Goal: Task Accomplishment & Management: Manage account settings

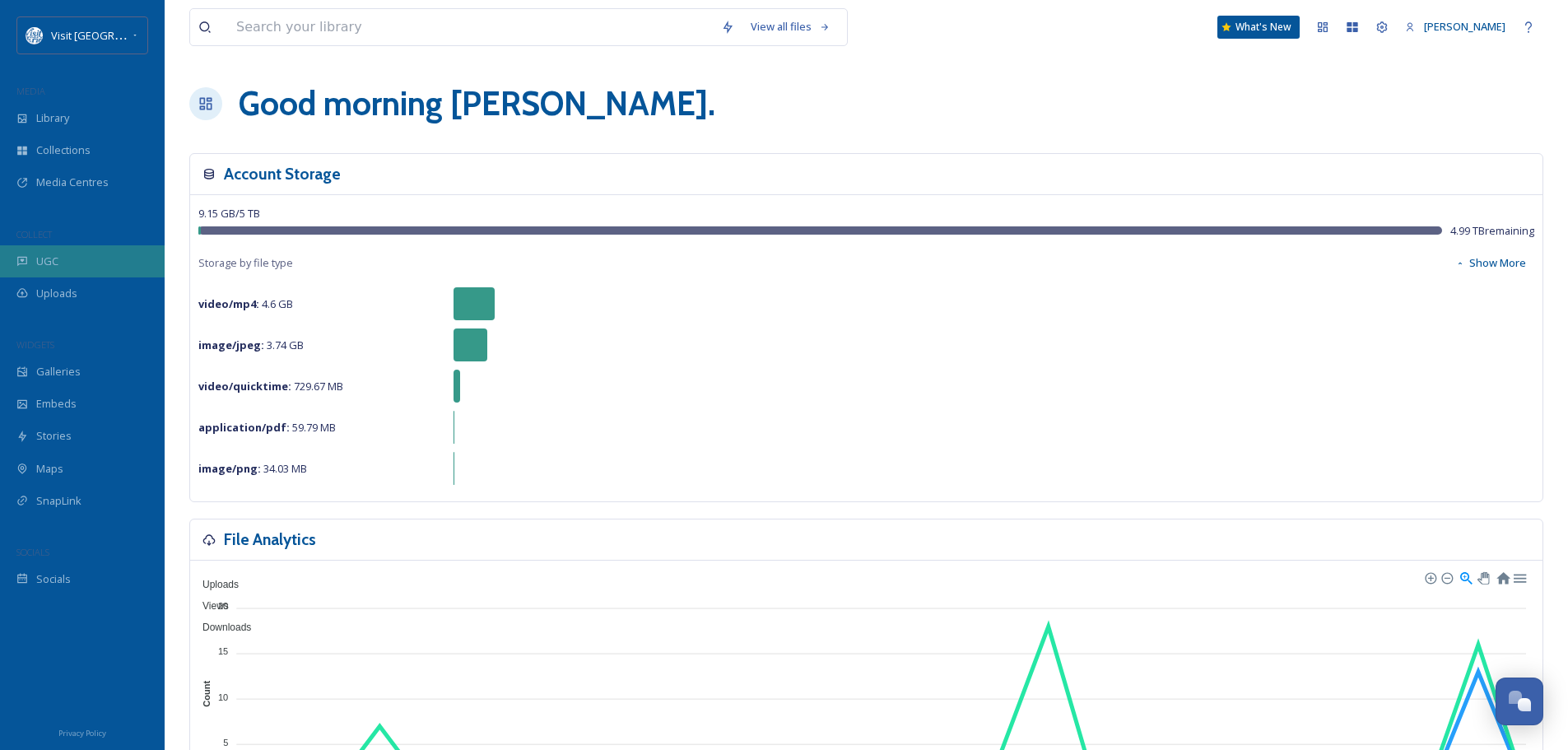
click at [68, 266] on div "UGC" at bounding box center [82, 261] width 165 height 32
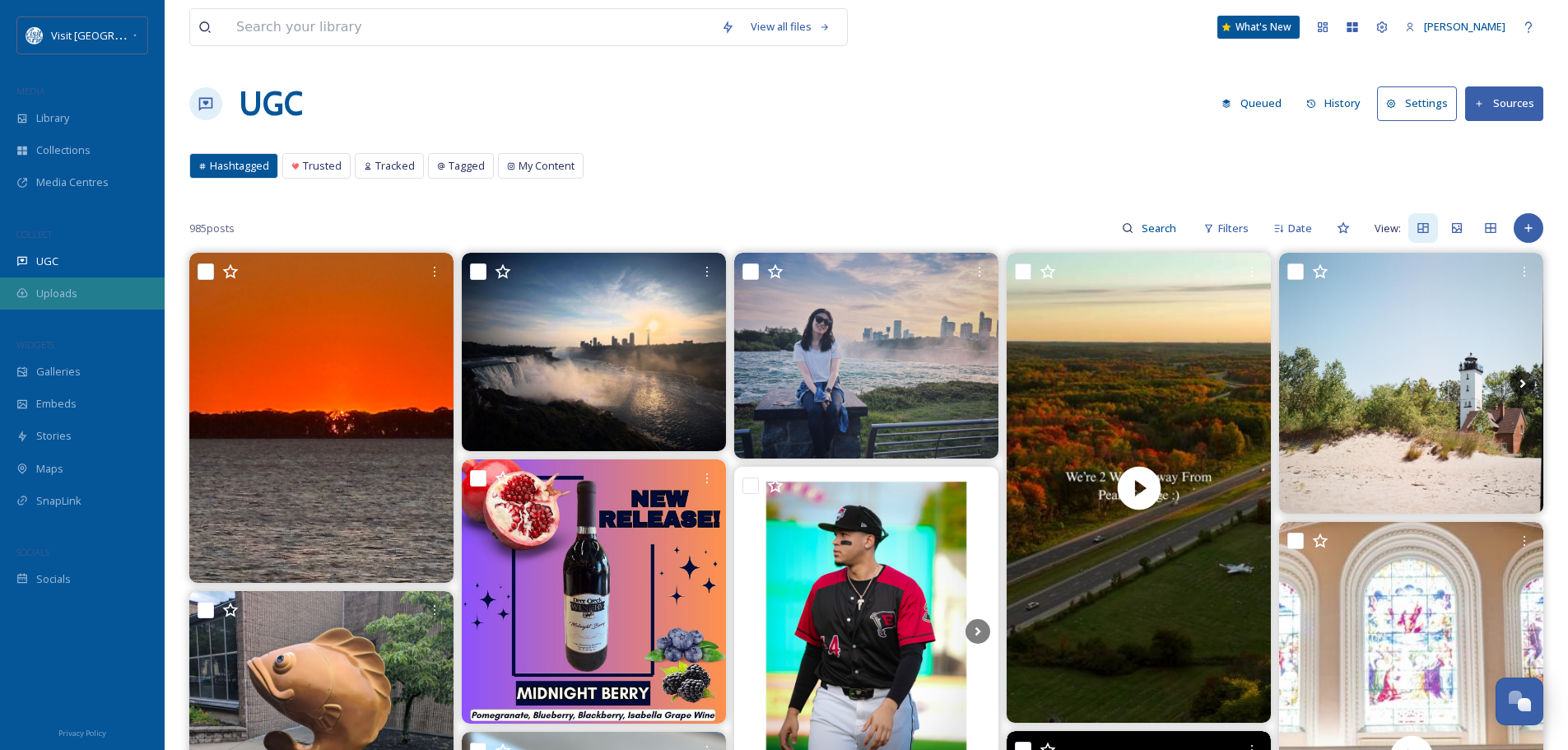
click at [69, 296] on span "Uploads" at bounding box center [57, 293] width 41 height 16
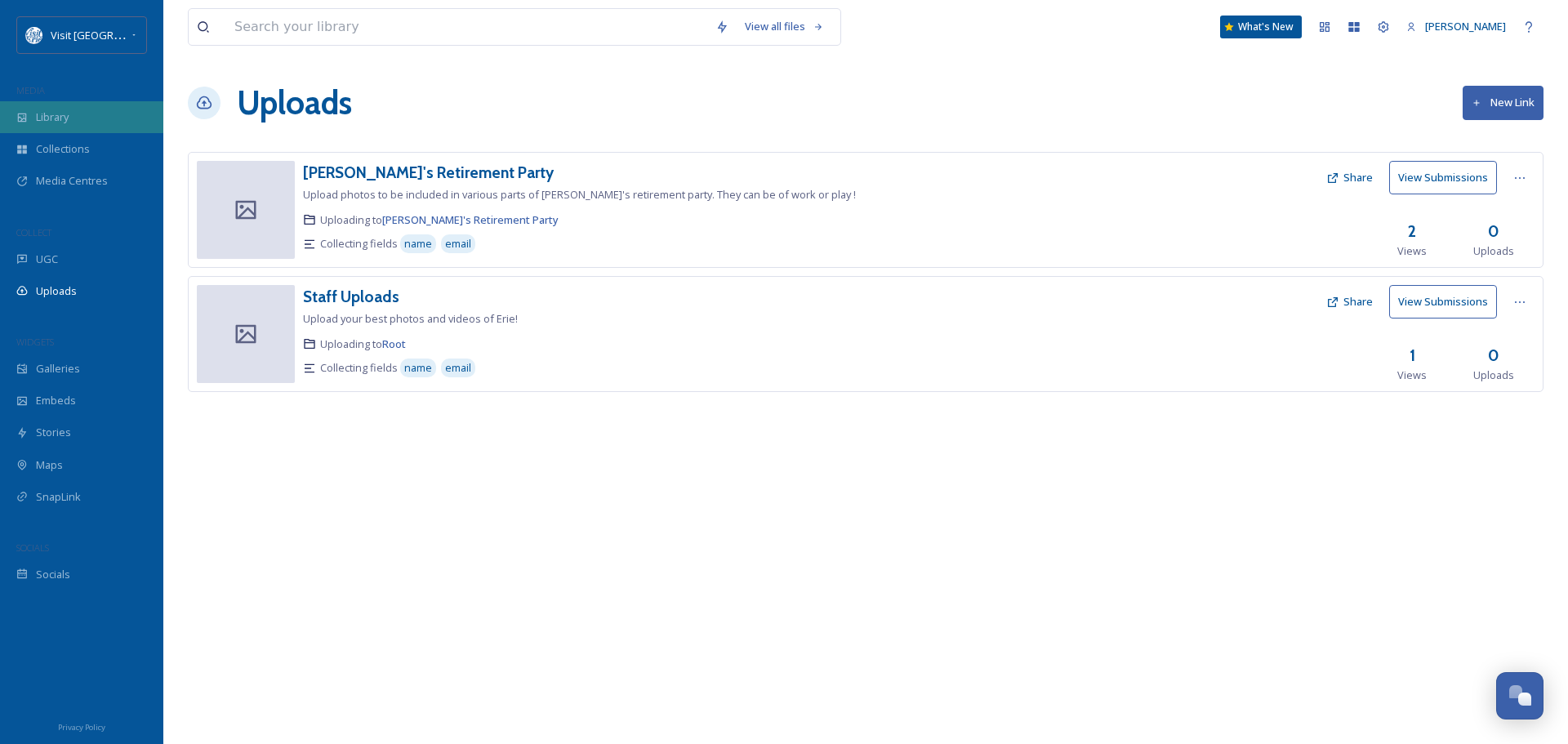
click at [62, 109] on span "Library" at bounding box center [52, 117] width 32 height 16
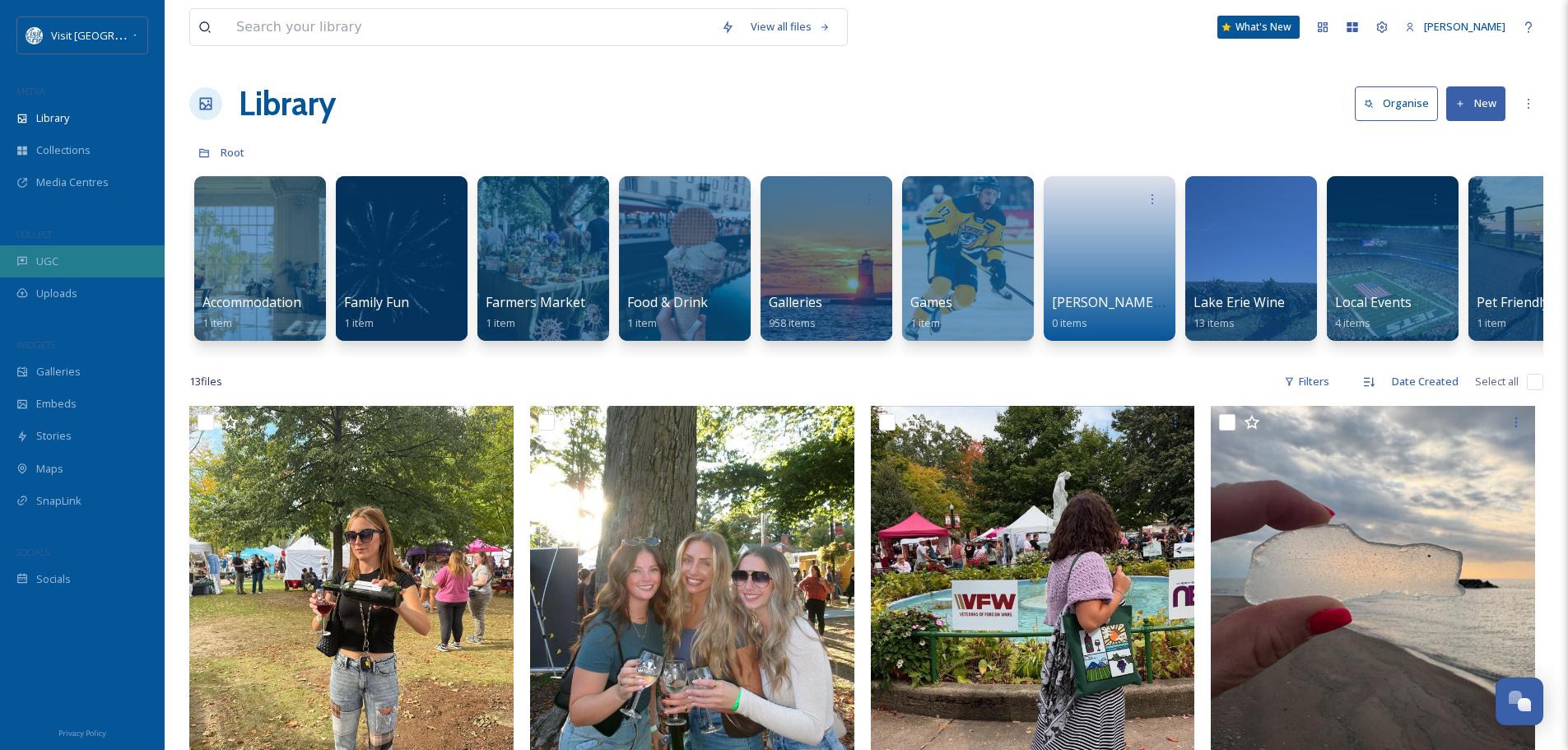
click at [32, 260] on div "UGC" at bounding box center [82, 261] width 165 height 32
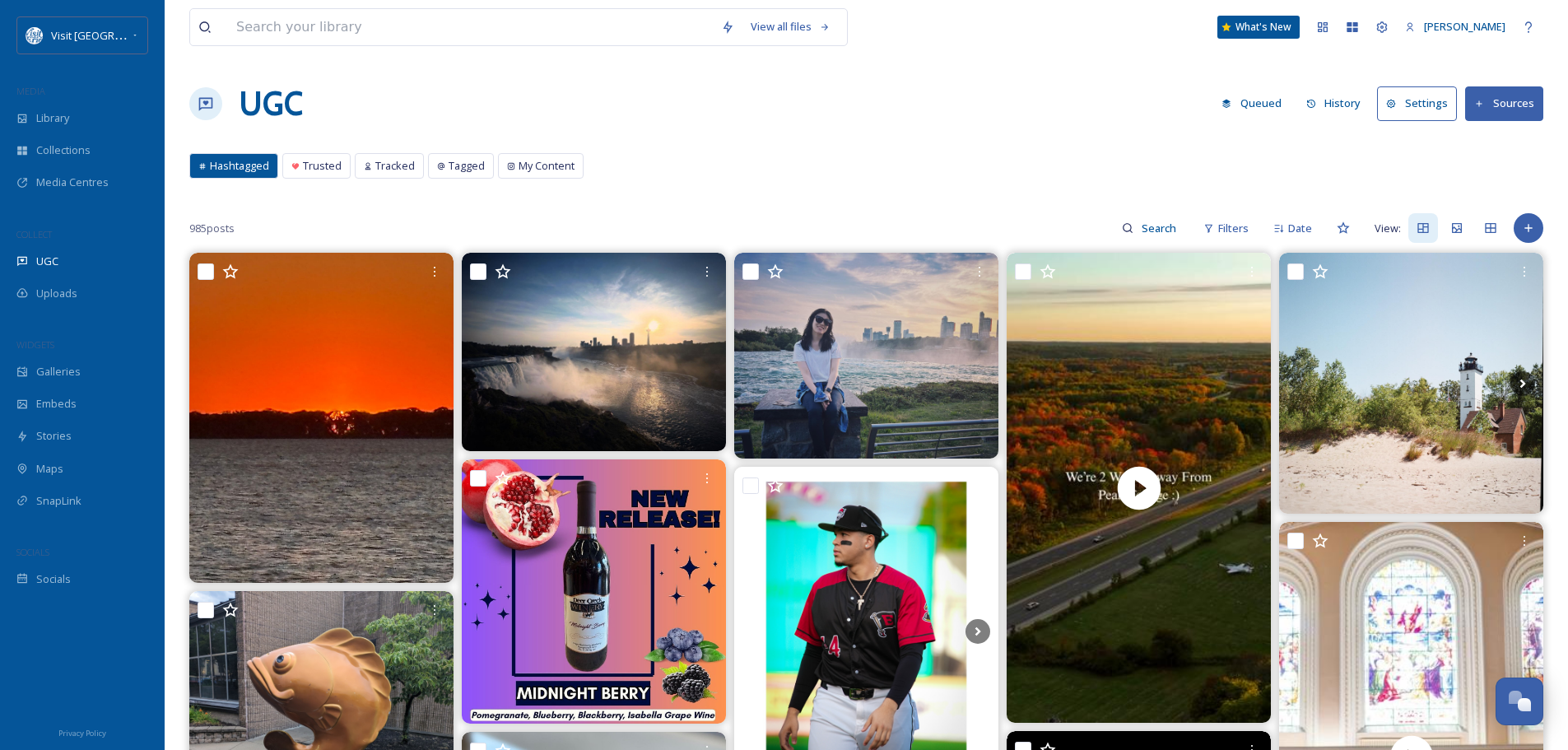
click at [1342, 95] on button "History" at bounding box center [1333, 104] width 72 height 32
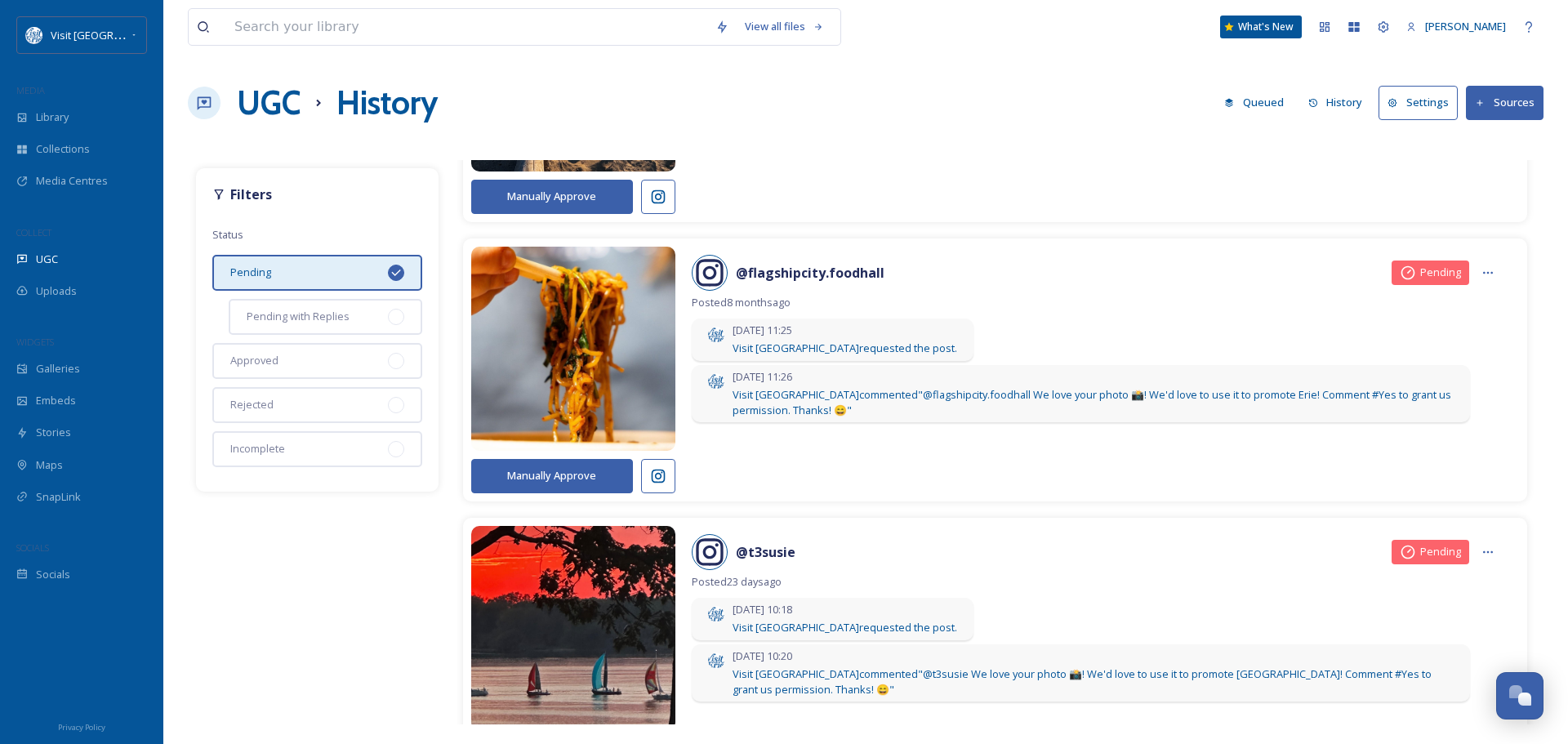
scroll to position [633, 0]
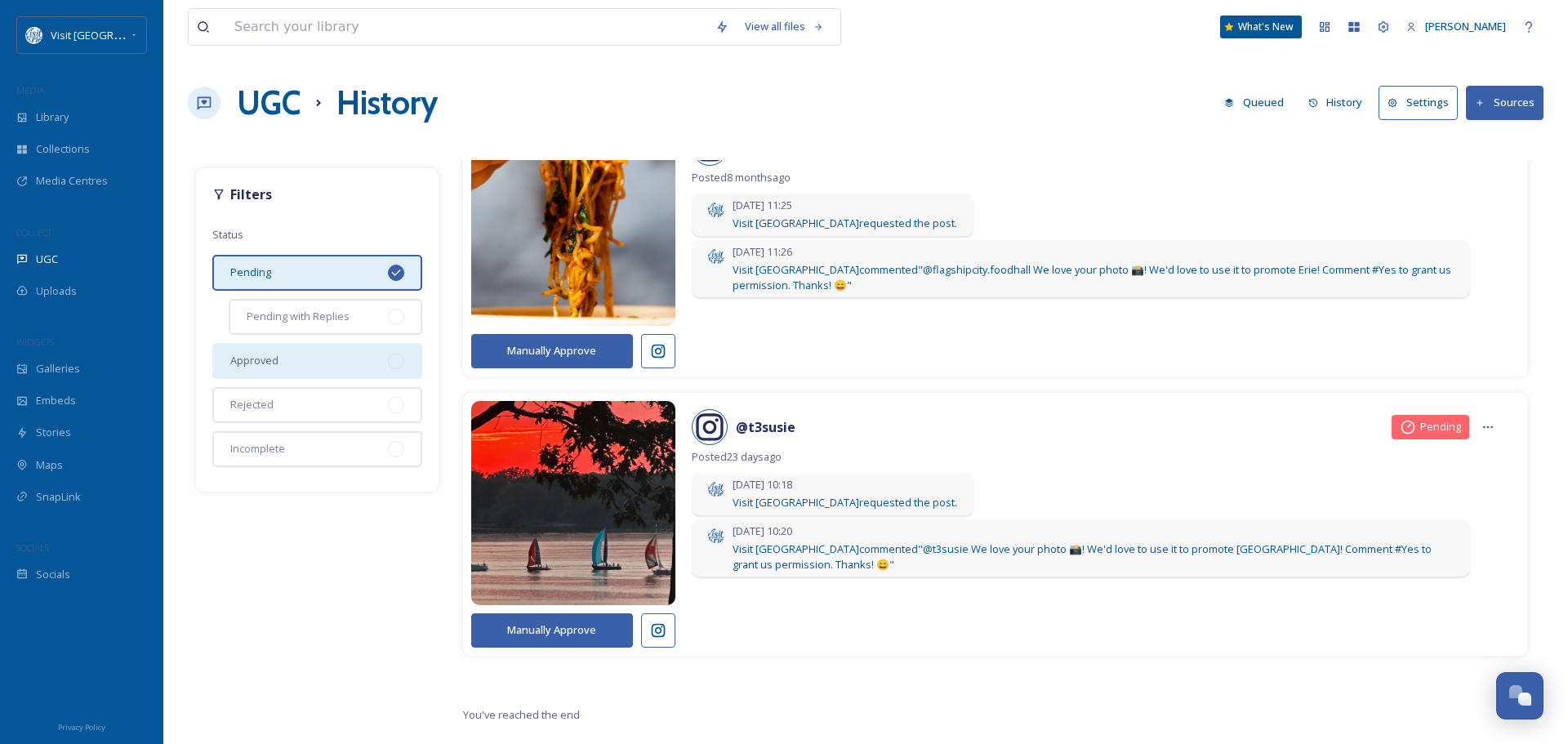
click at [337, 355] on div "Approved" at bounding box center [317, 361] width 210 height 36
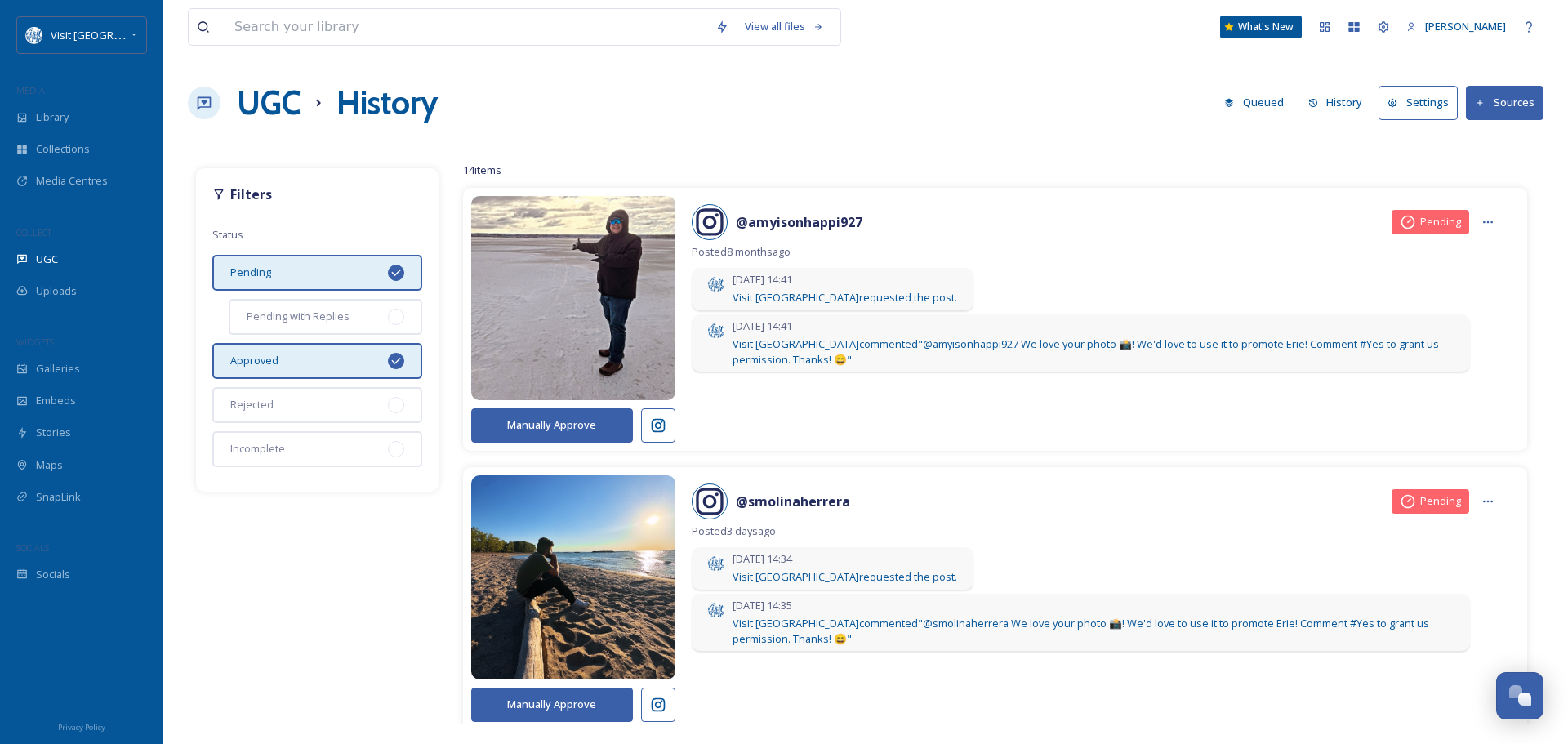
click at [395, 271] on icon at bounding box center [396, 273] width 13 height 13
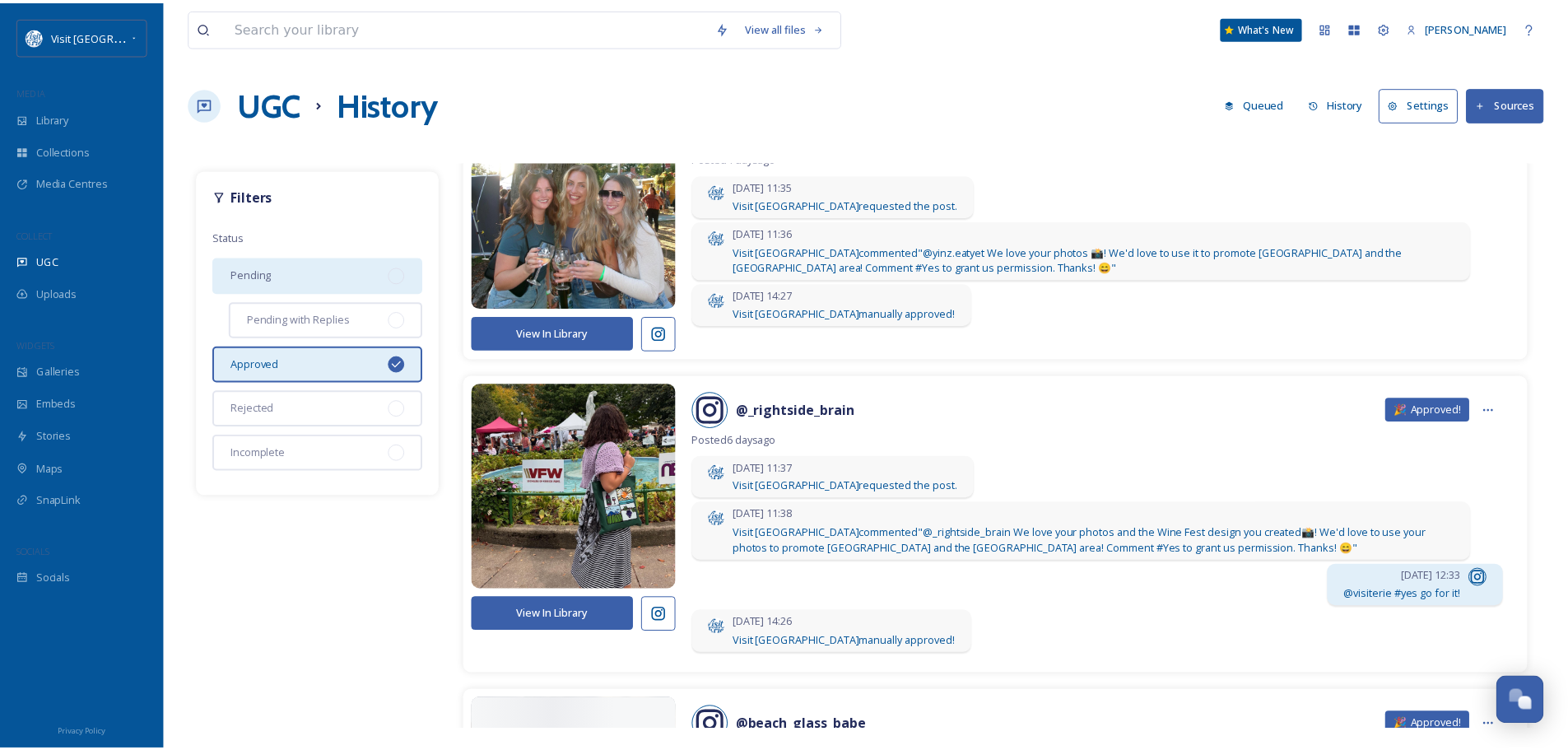
scroll to position [411, 0]
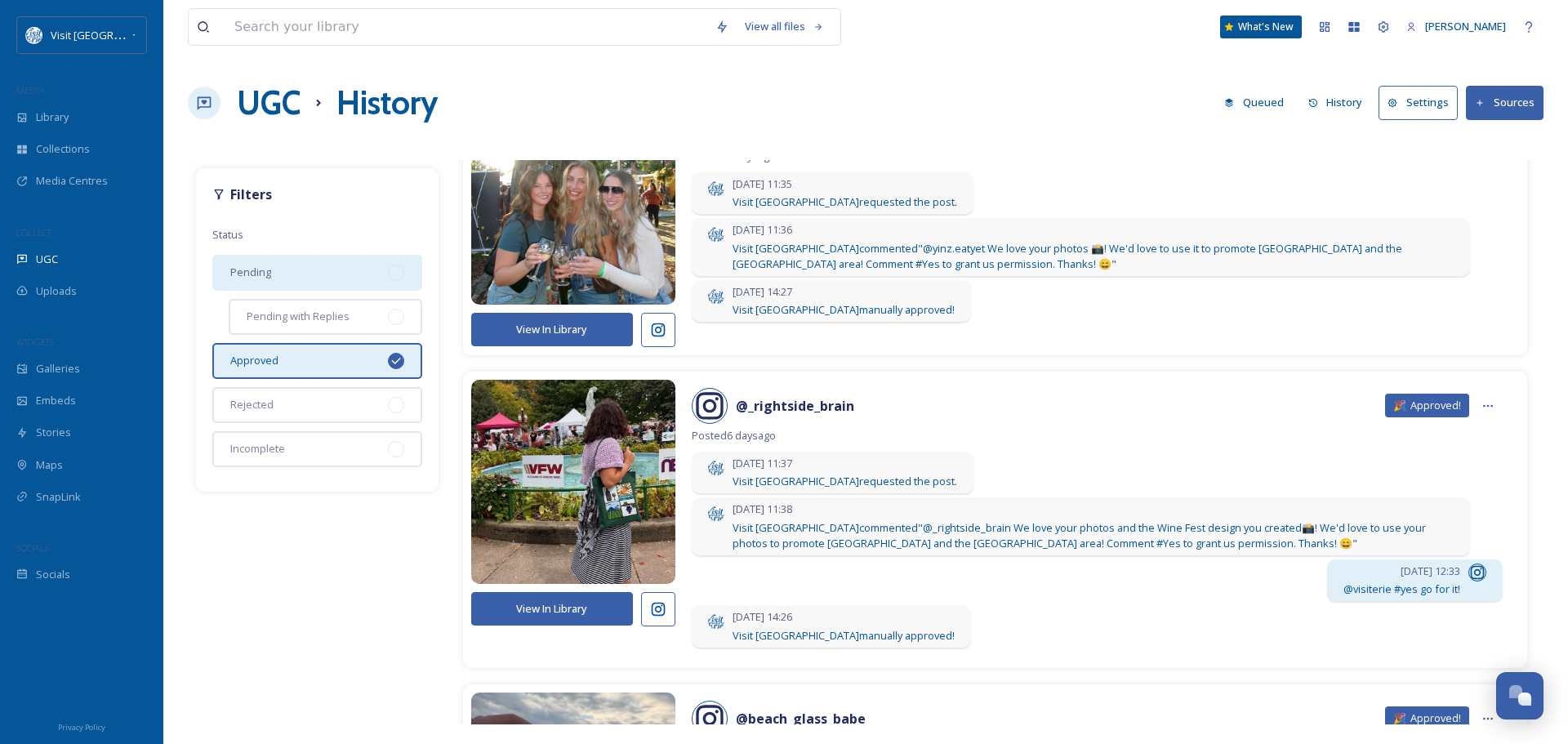
click at [533, 327] on button "View In Library" at bounding box center [551, 329] width 162 height 33
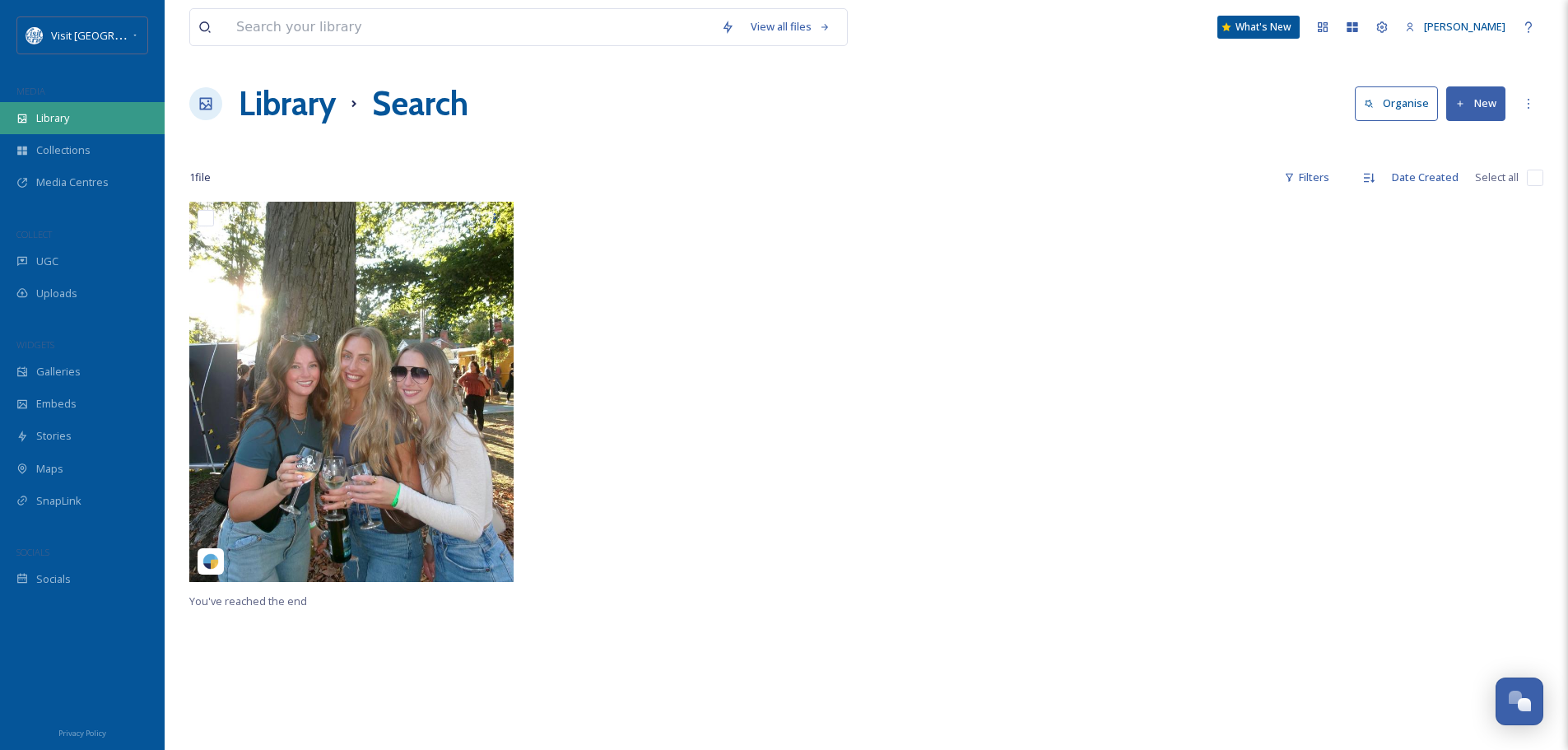
click at [66, 120] on span "Library" at bounding box center [52, 118] width 33 height 16
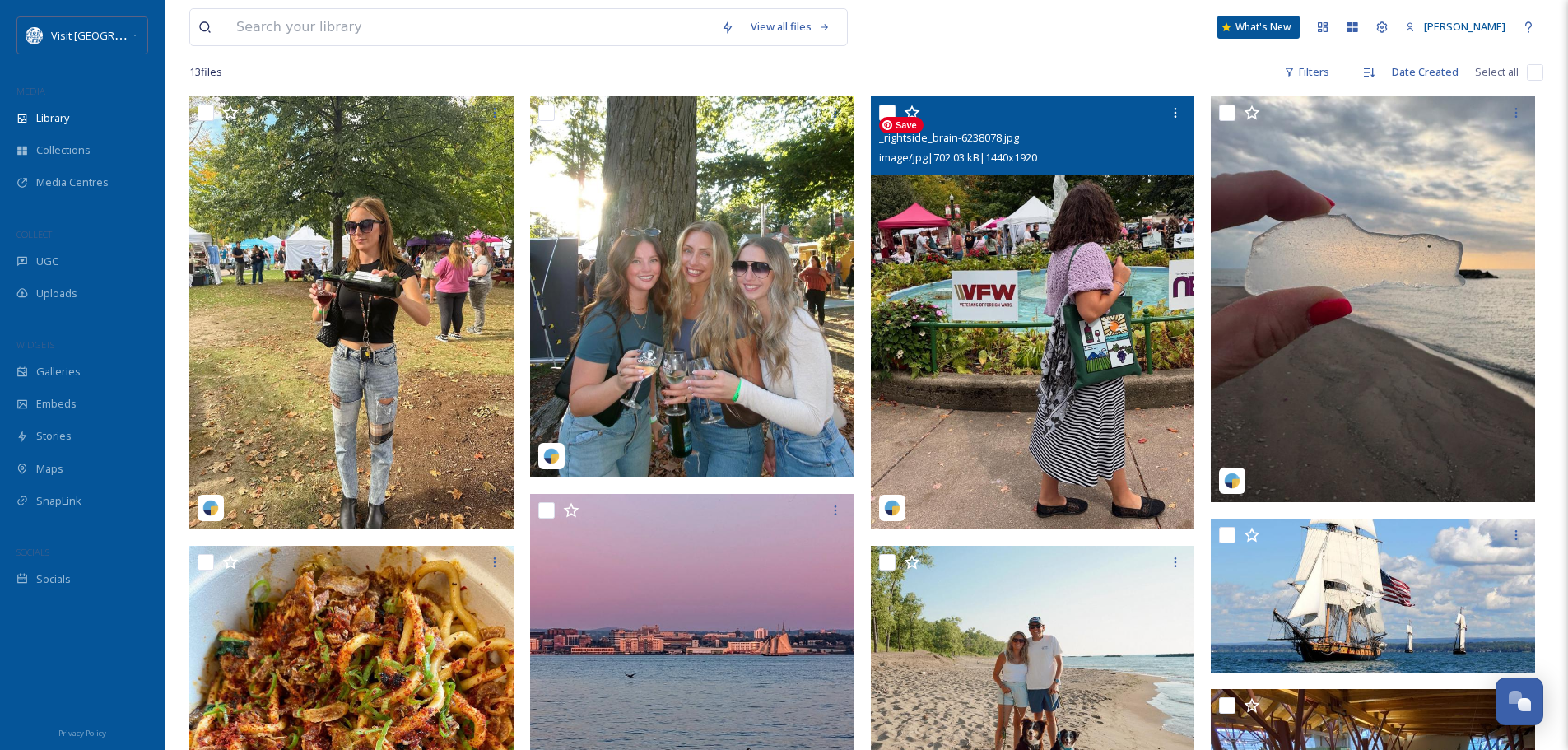
scroll to position [329, 0]
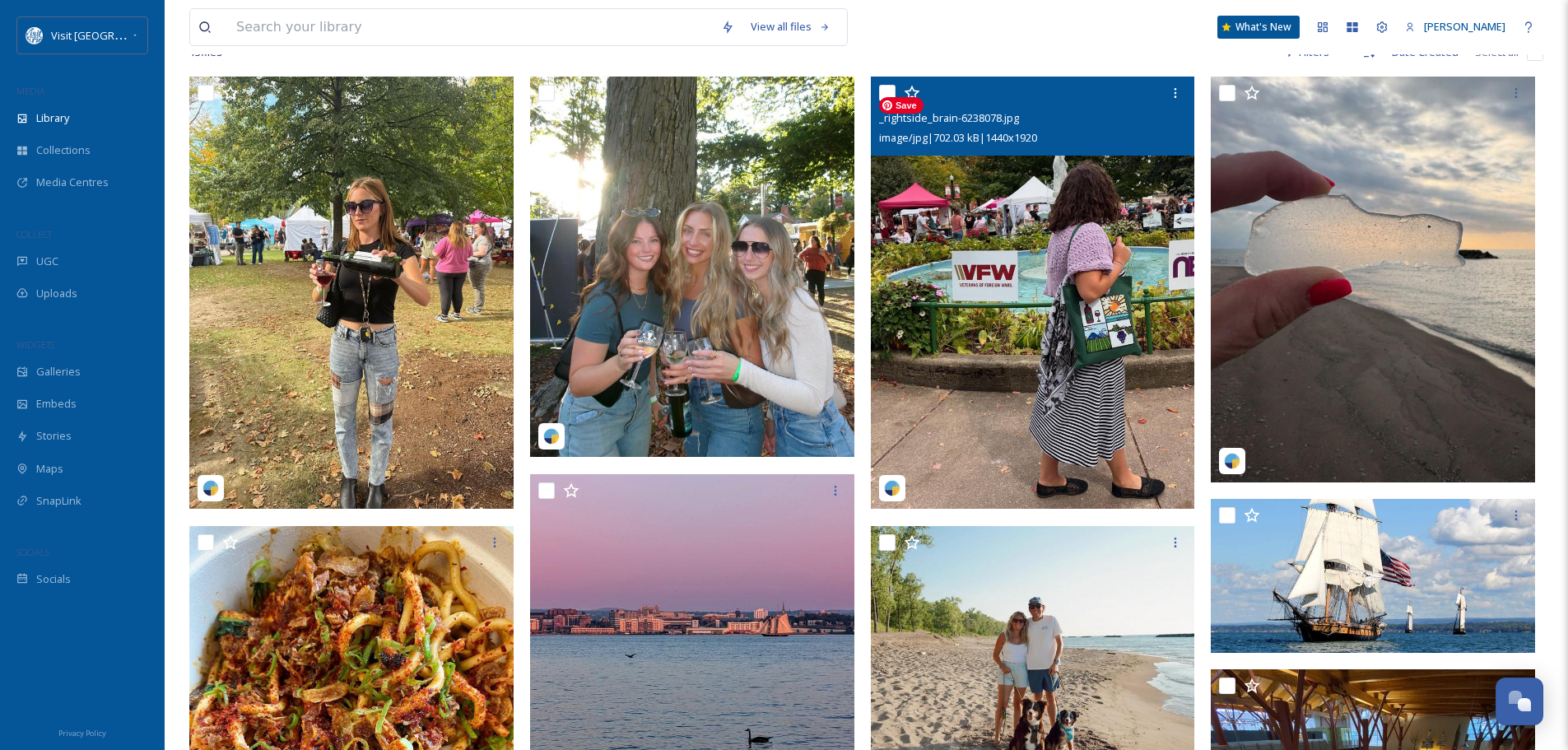
click at [1119, 382] on img at bounding box center [1033, 293] width 324 height 433
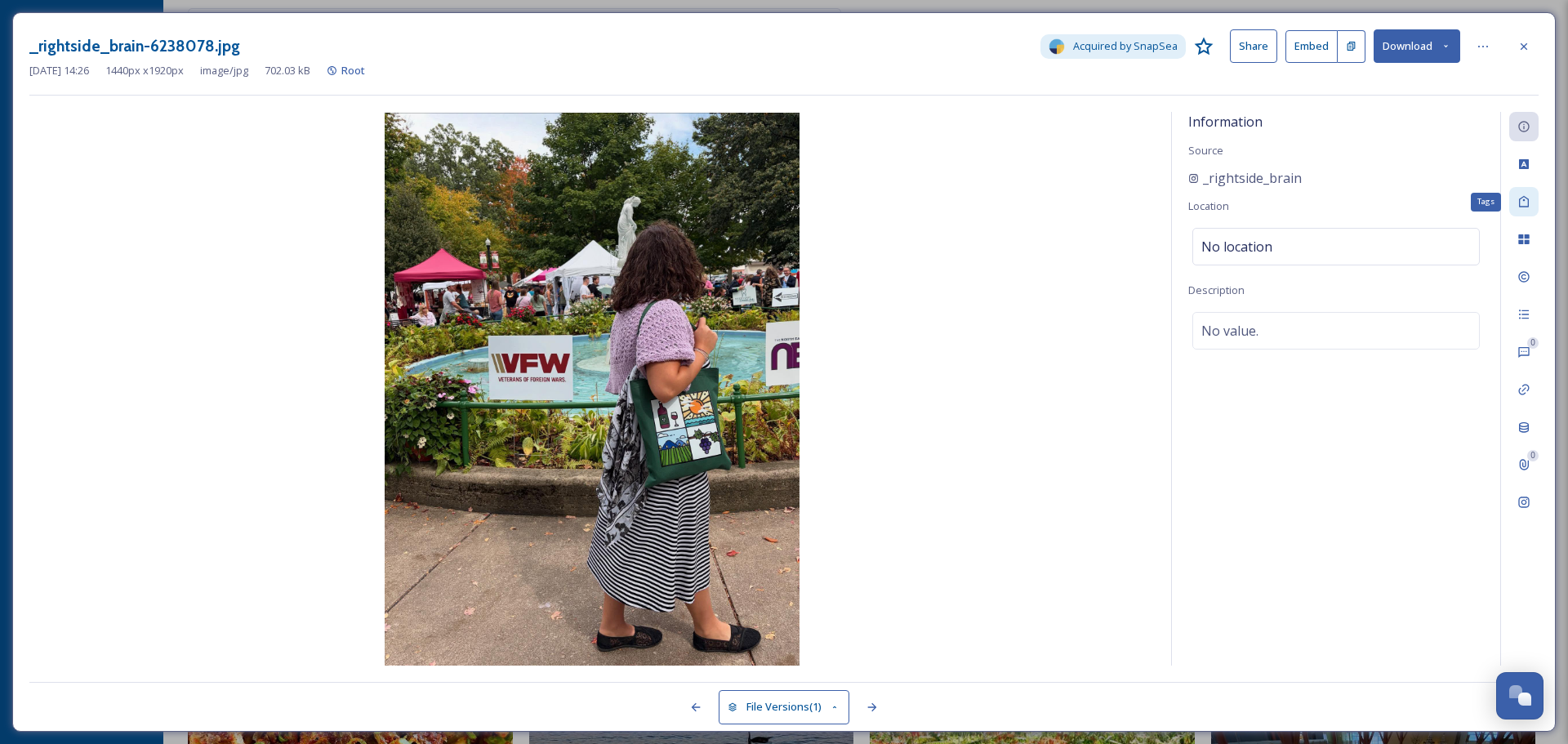
click at [1529, 208] on icon at bounding box center [1524, 202] width 13 height 13
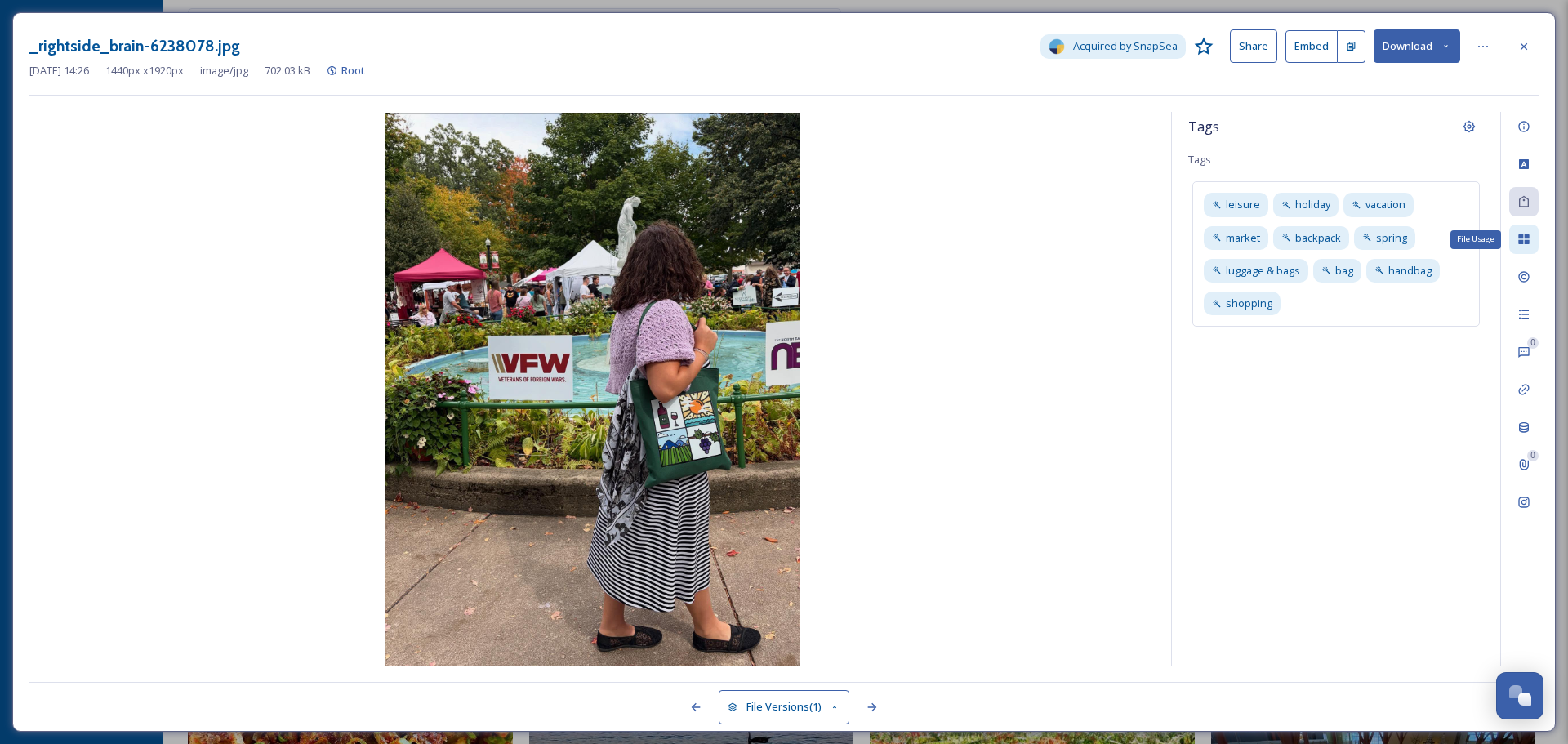
click at [1526, 240] on icon at bounding box center [1524, 240] width 13 height 13
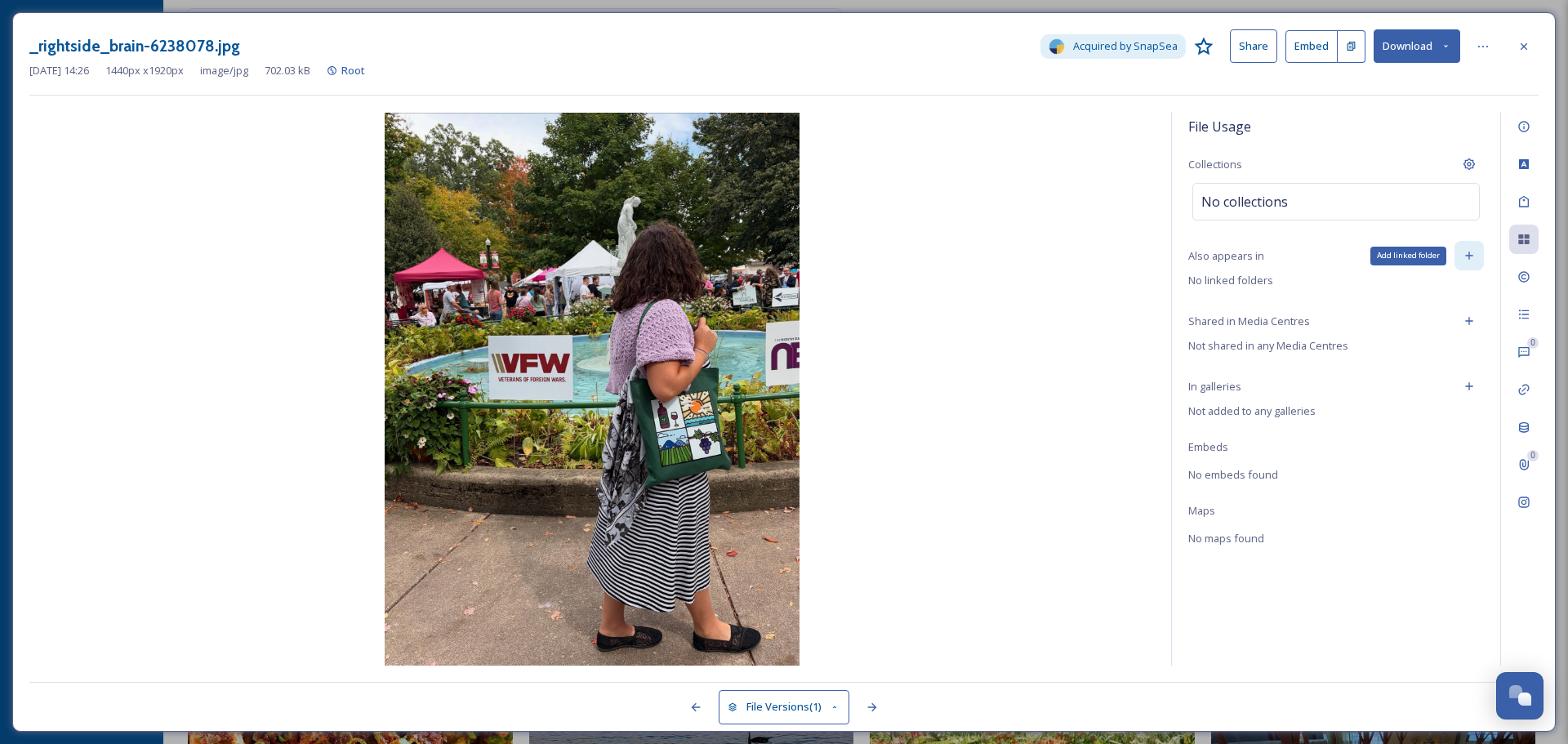
click at [1464, 253] on icon at bounding box center [1469, 255] width 13 height 13
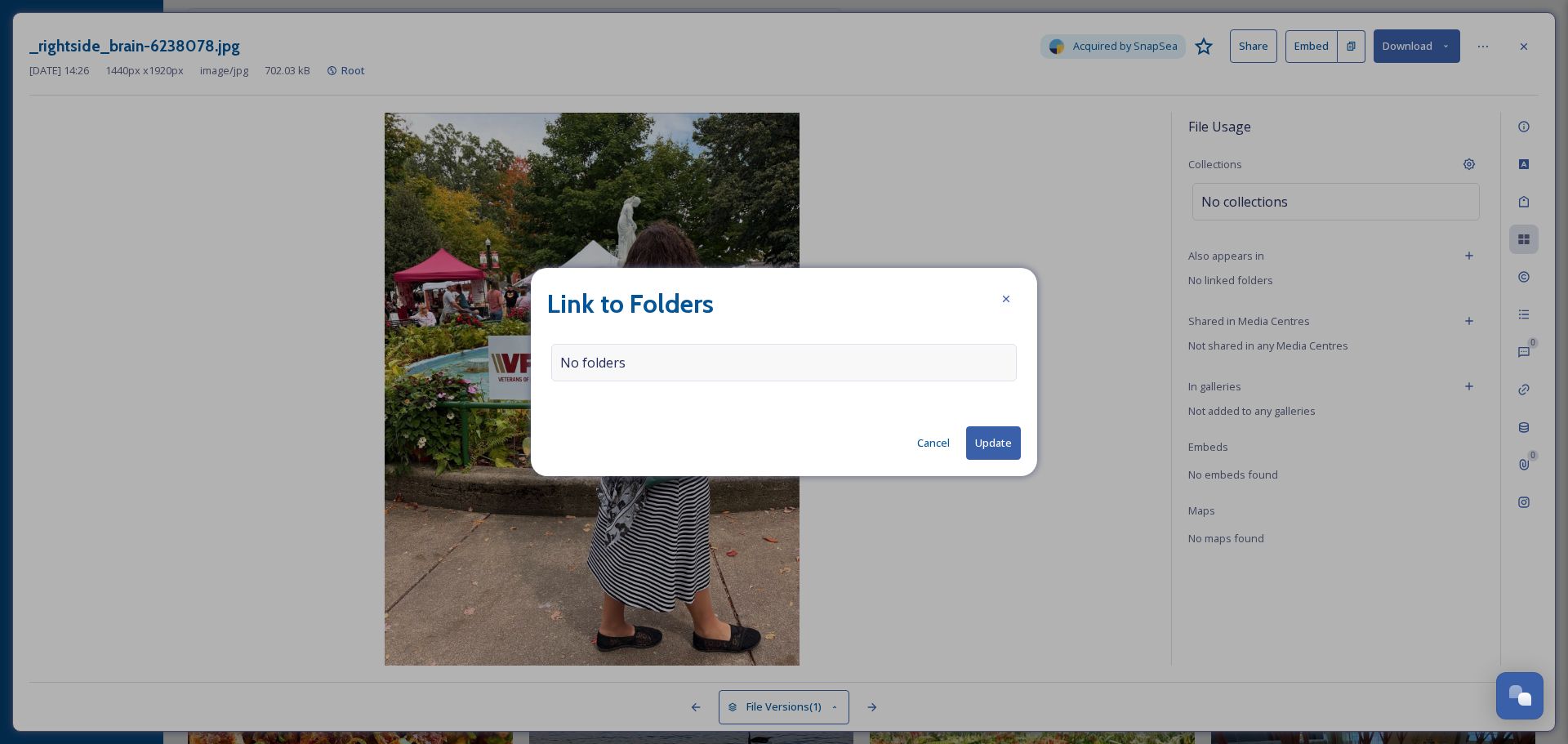
click at [704, 359] on div "No folders" at bounding box center [784, 363] width 465 height 38
click at [918, 439] on button "Cancel" at bounding box center [933, 443] width 49 height 31
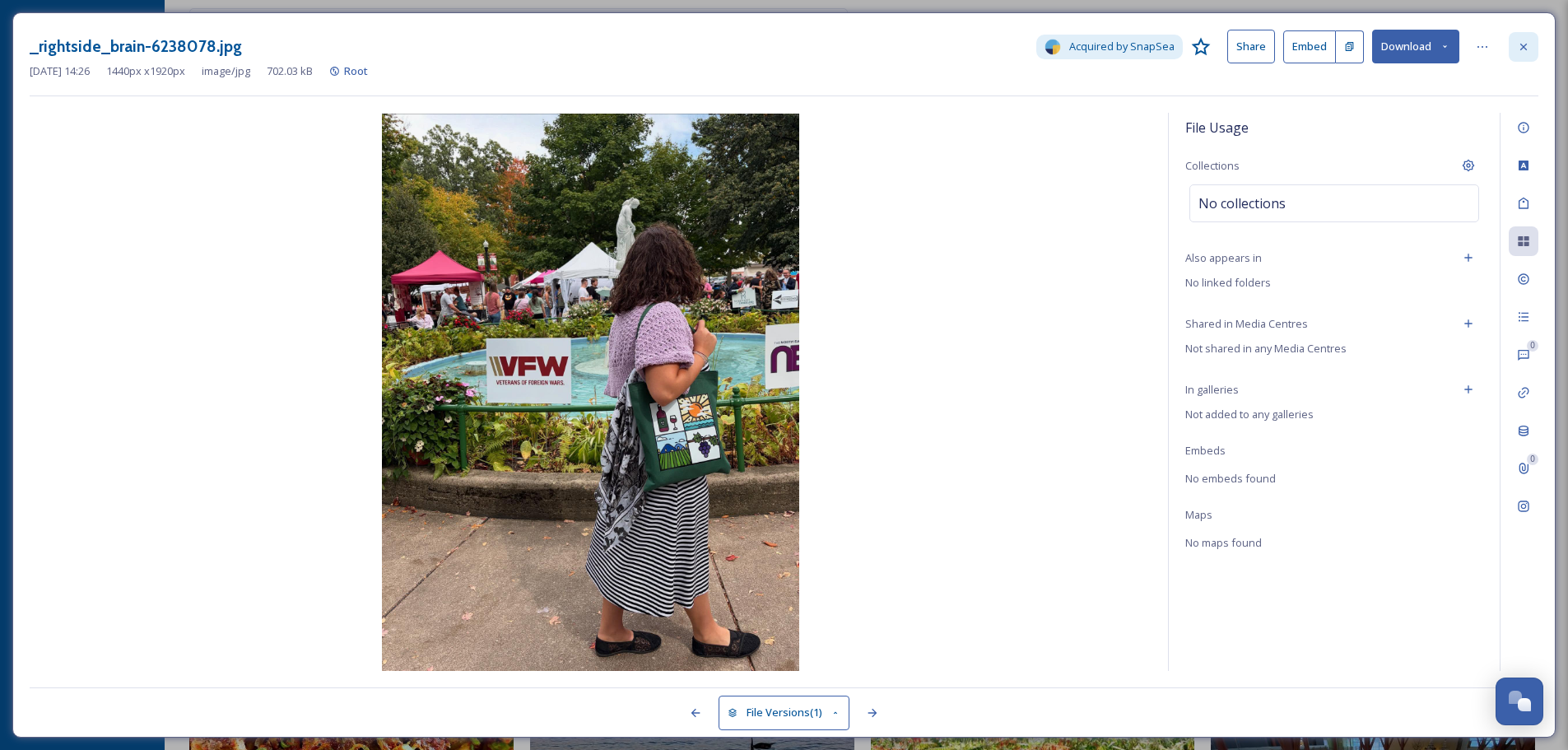
click at [1533, 44] on div at bounding box center [1523, 47] width 30 height 30
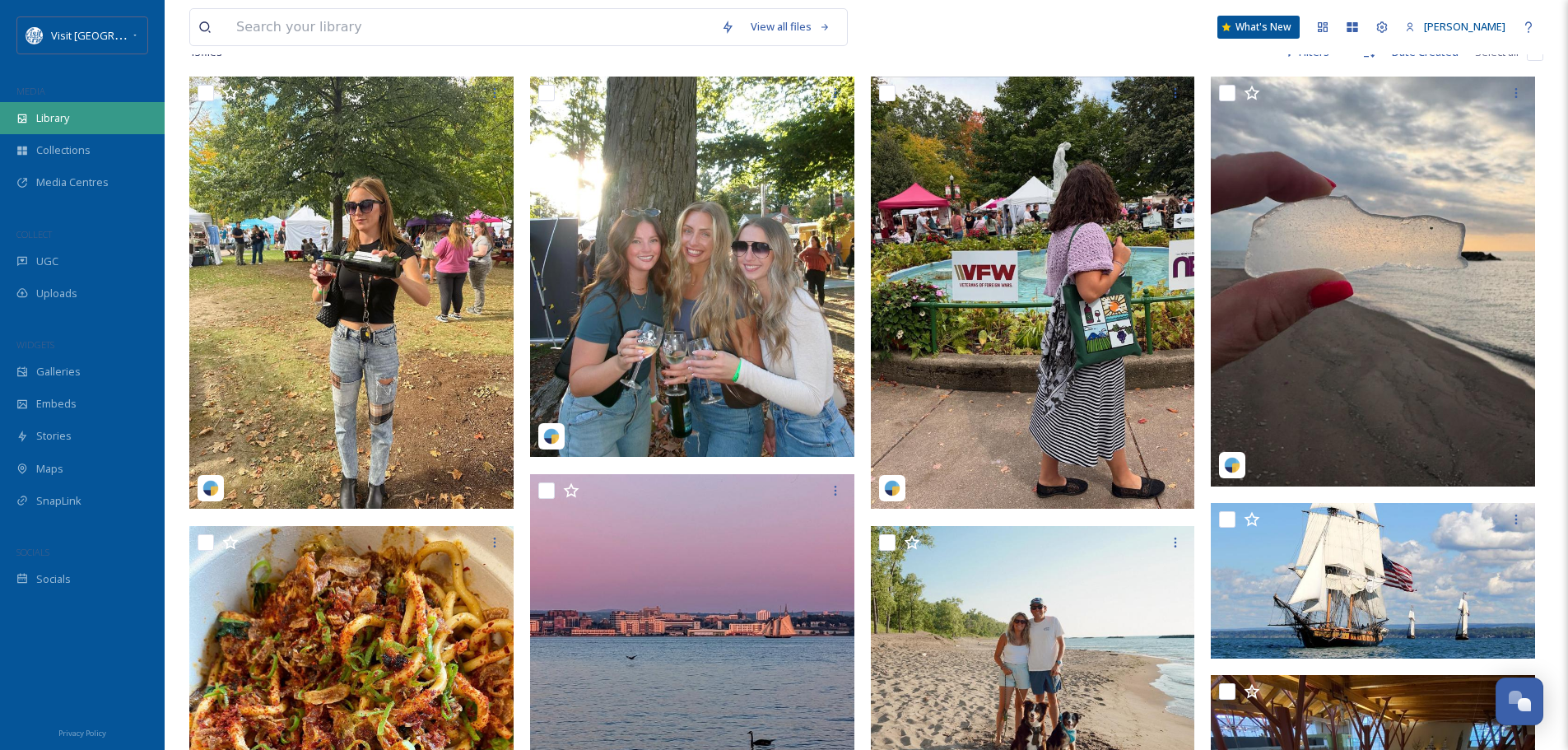
click at [27, 103] on div "Library" at bounding box center [82, 118] width 165 height 32
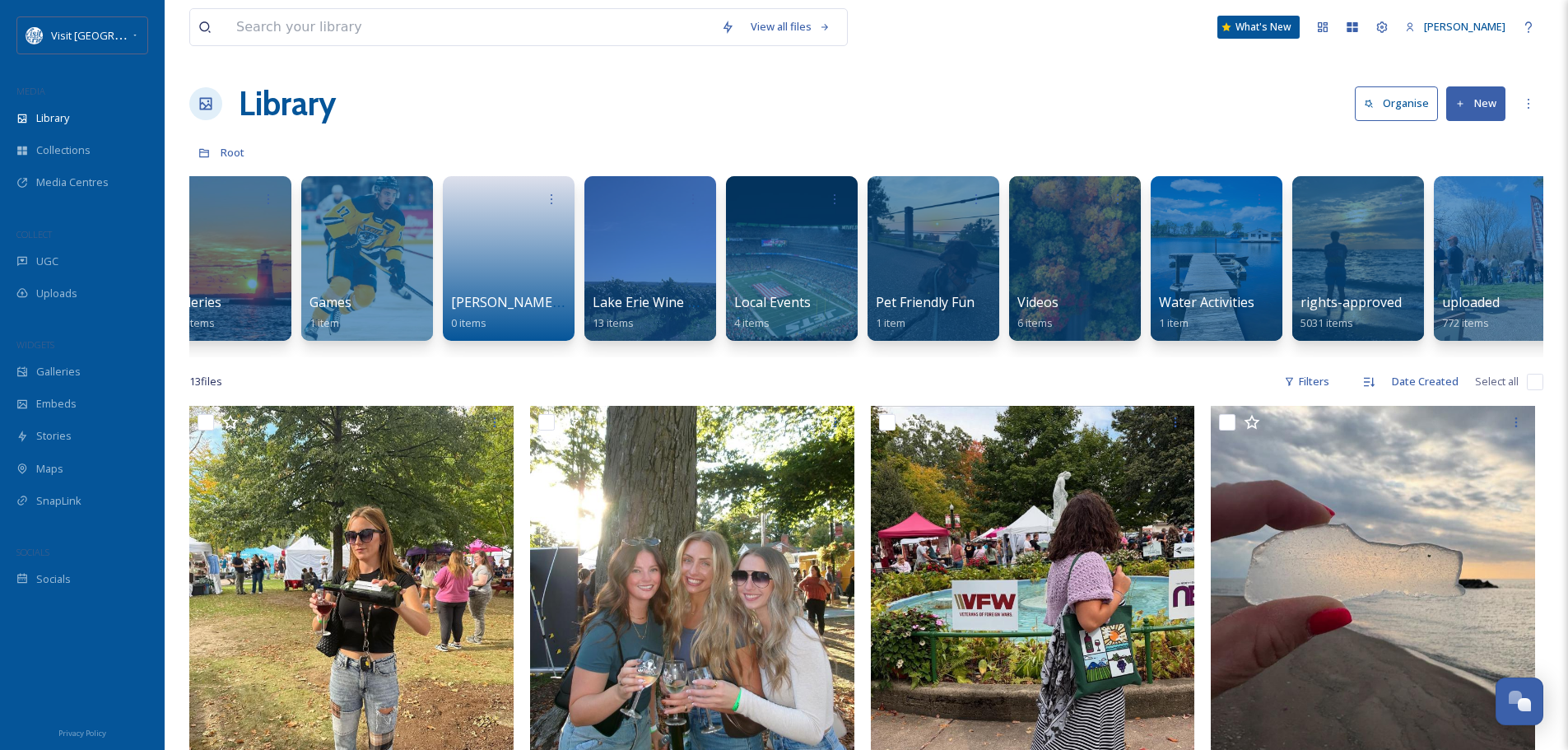
scroll to position [0, 628]
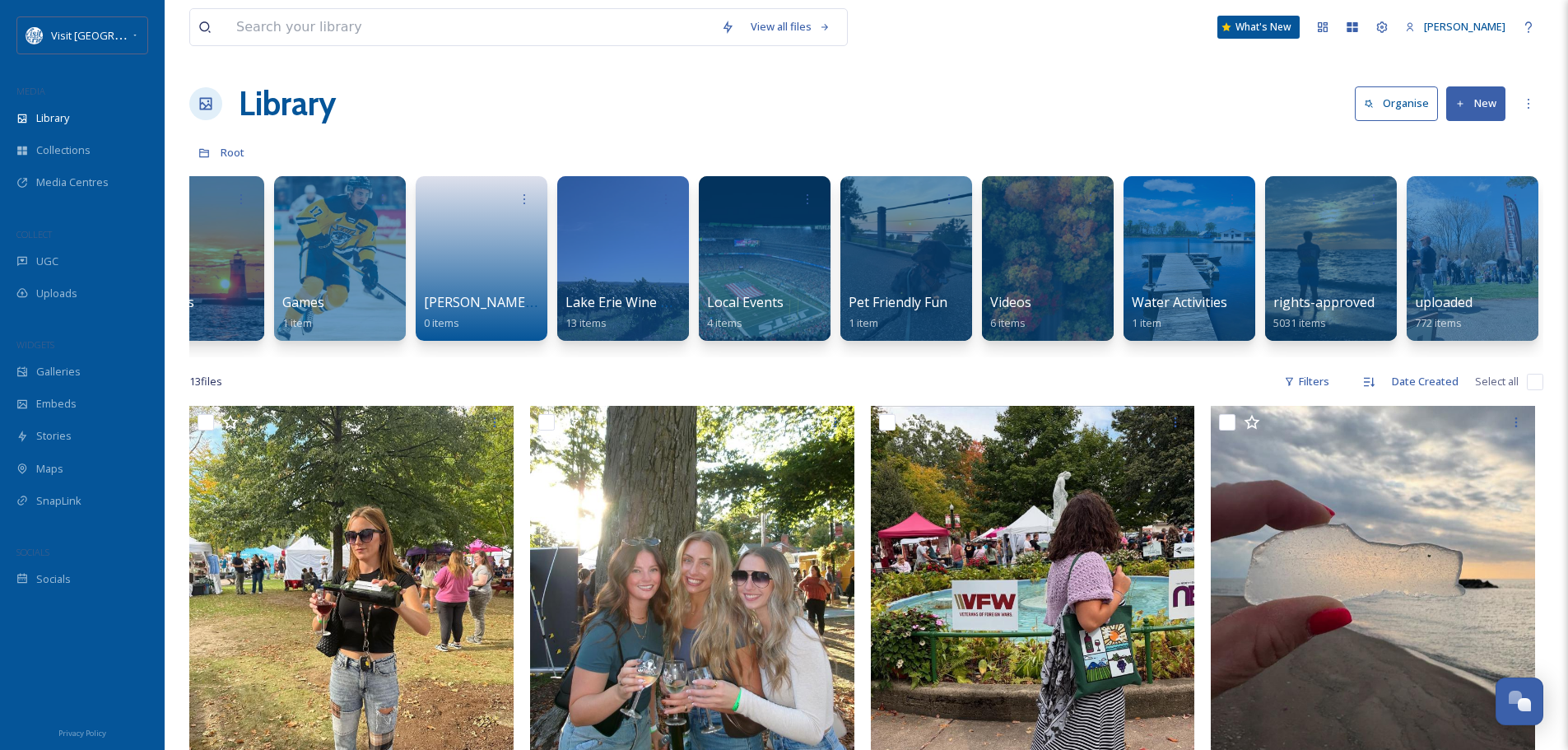
click at [1470, 110] on button "New" at bounding box center [1476, 104] width 60 height 34
click at [1460, 200] on span "Folder" at bounding box center [1457, 206] width 32 height 16
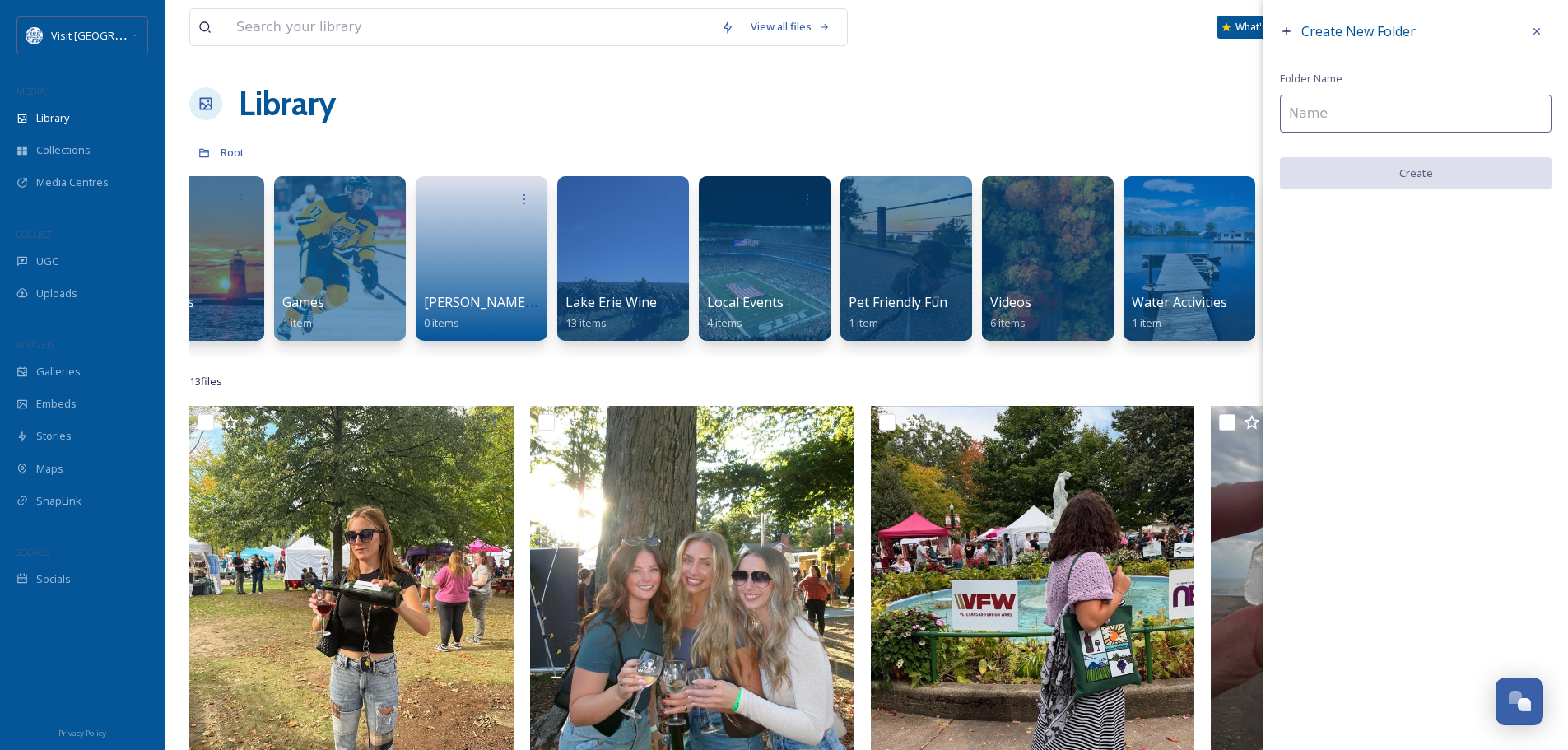
click at [1361, 121] on input at bounding box center [1415, 114] width 271 height 38
click at [1341, 113] on input at bounding box center [1415, 114] width 271 height 38
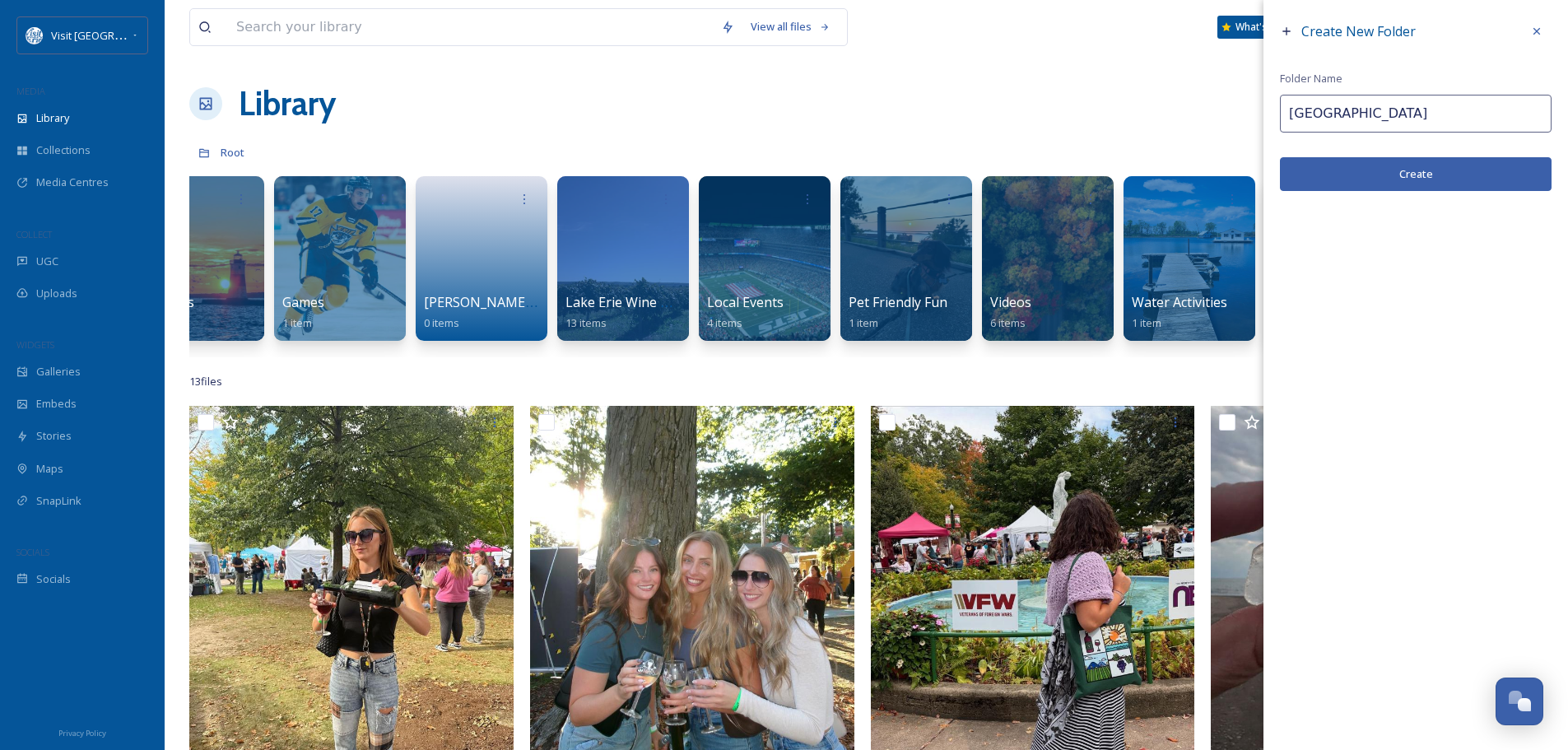
type input "[GEOGRAPHIC_DATA]"
click at [1380, 173] on button "Create" at bounding box center [1415, 174] width 271 height 34
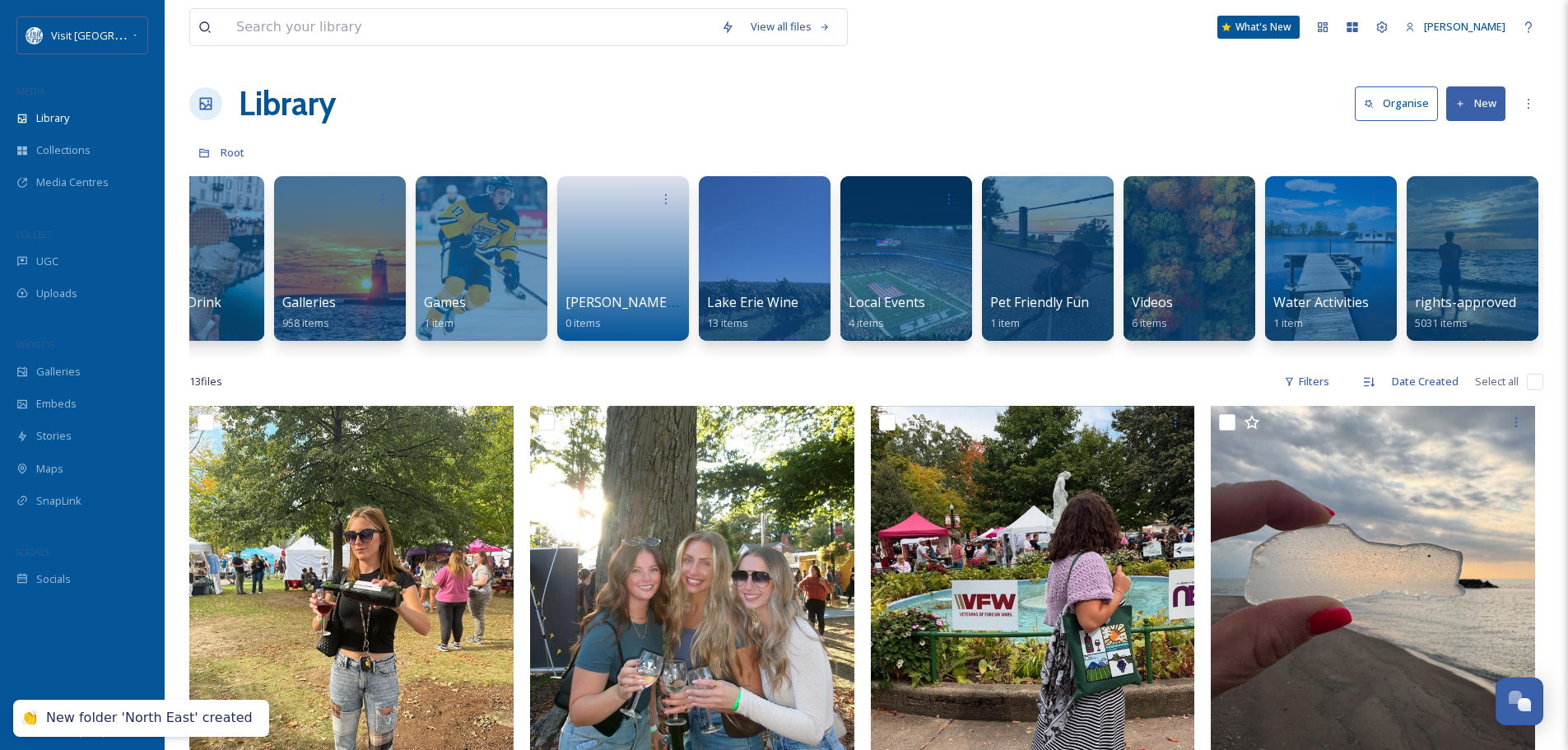
click at [1476, 116] on button "New" at bounding box center [1476, 104] width 60 height 34
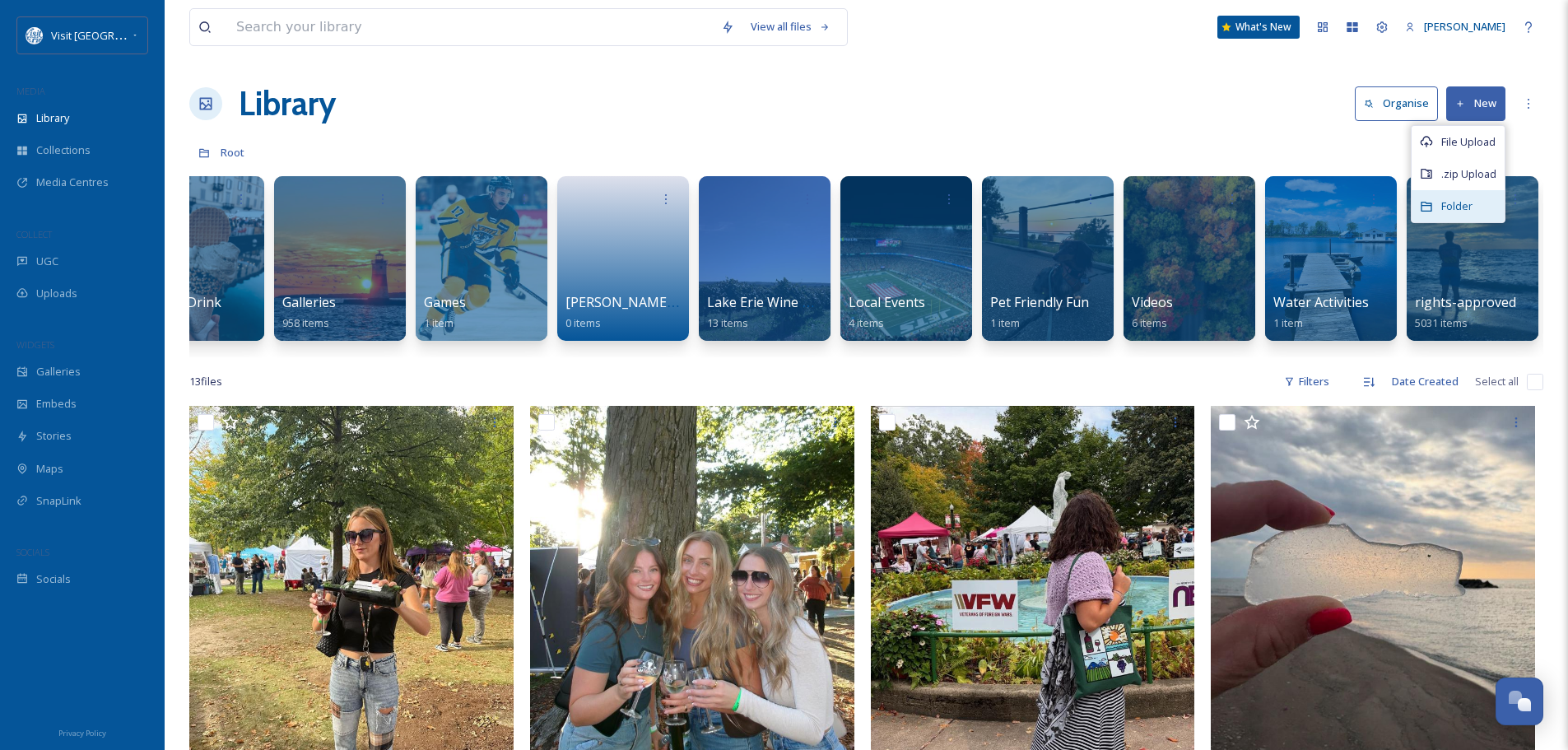
click at [1452, 199] on span "Folder" at bounding box center [1457, 206] width 32 height 16
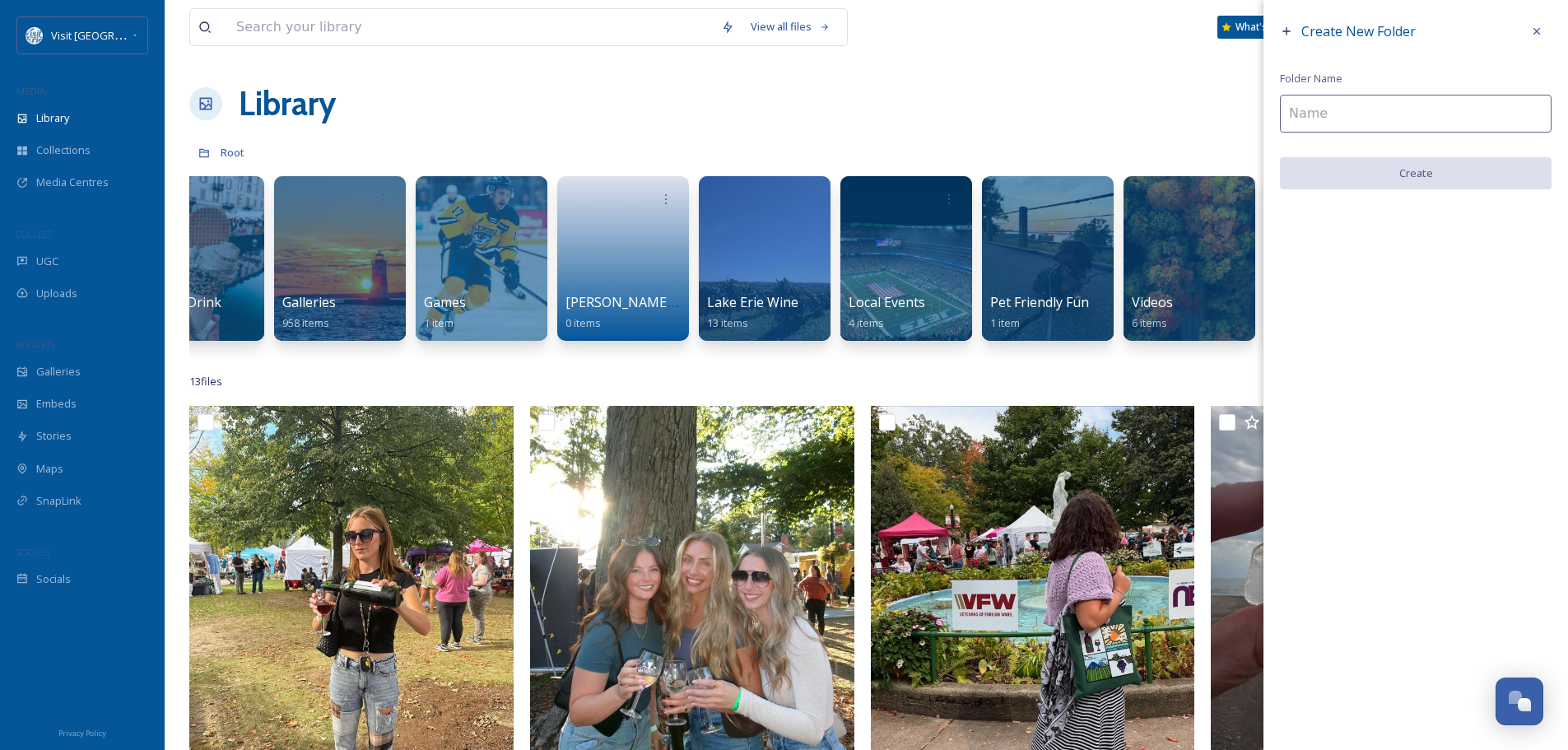
click at [1365, 110] on input at bounding box center [1415, 114] width 271 height 38
type input "Events"
click at [1361, 169] on button "Create" at bounding box center [1415, 174] width 271 height 34
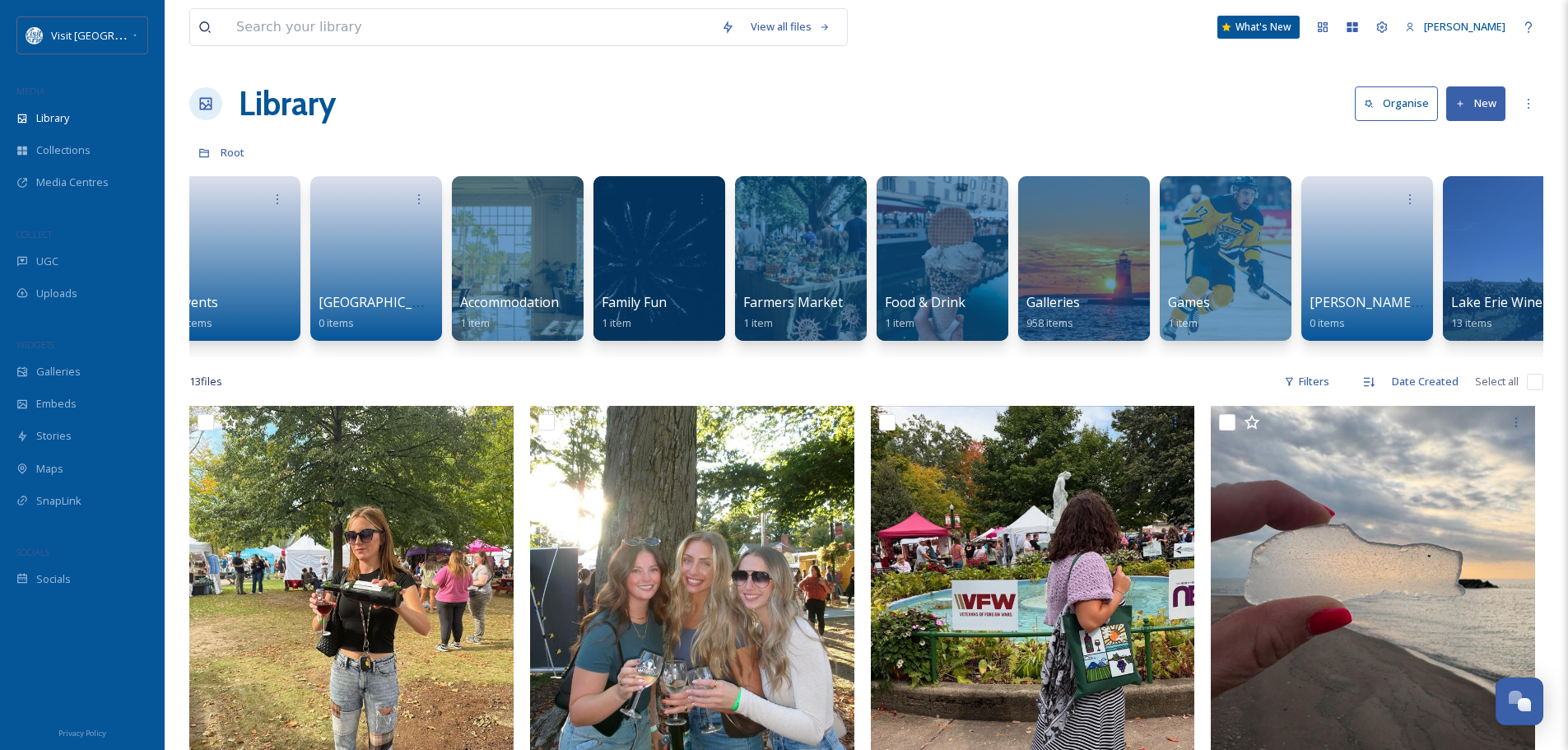
scroll to position [0, 0]
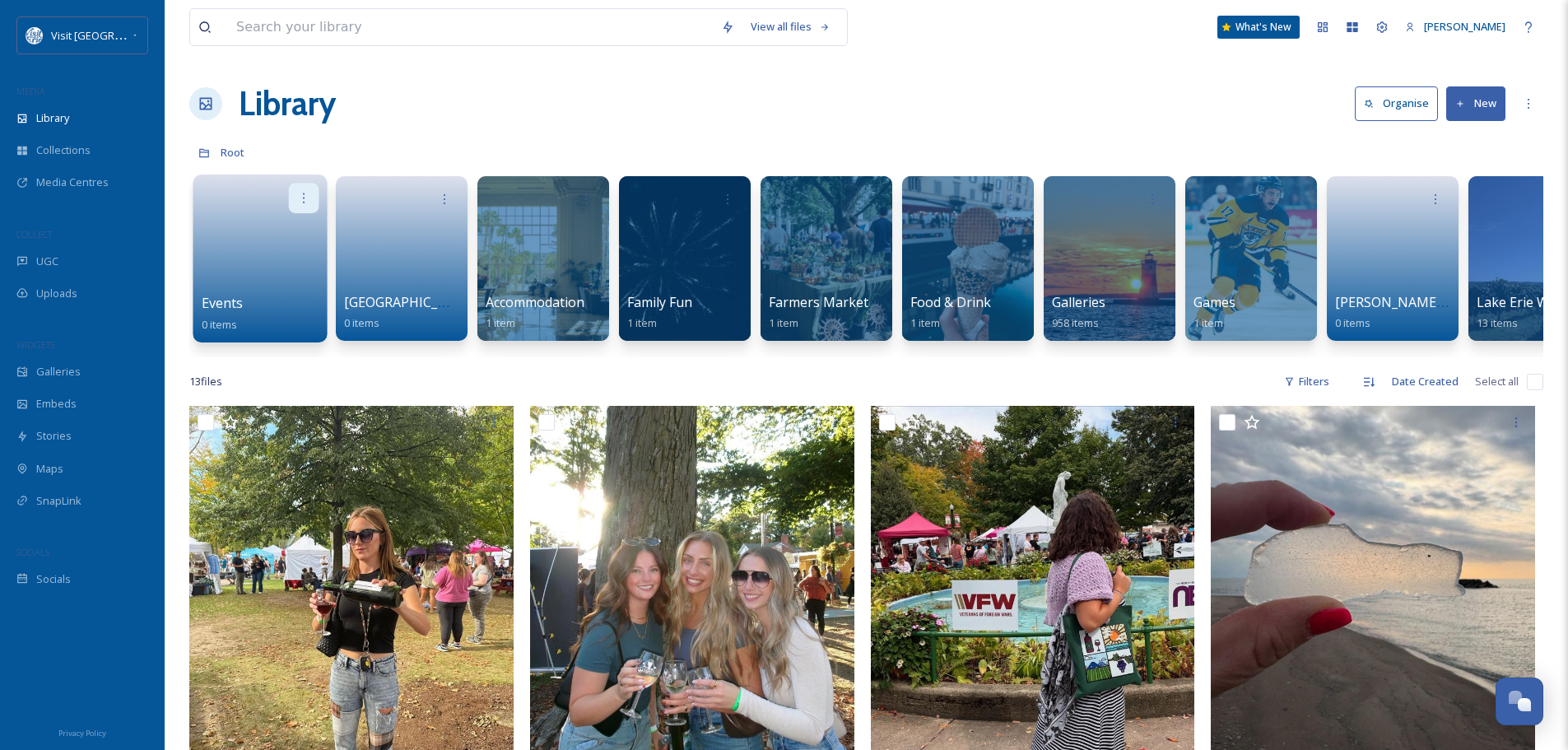
click at [300, 197] on icon at bounding box center [304, 198] width 13 height 13
click at [273, 238] on span "Edit / Share" at bounding box center [264, 235] width 58 height 17
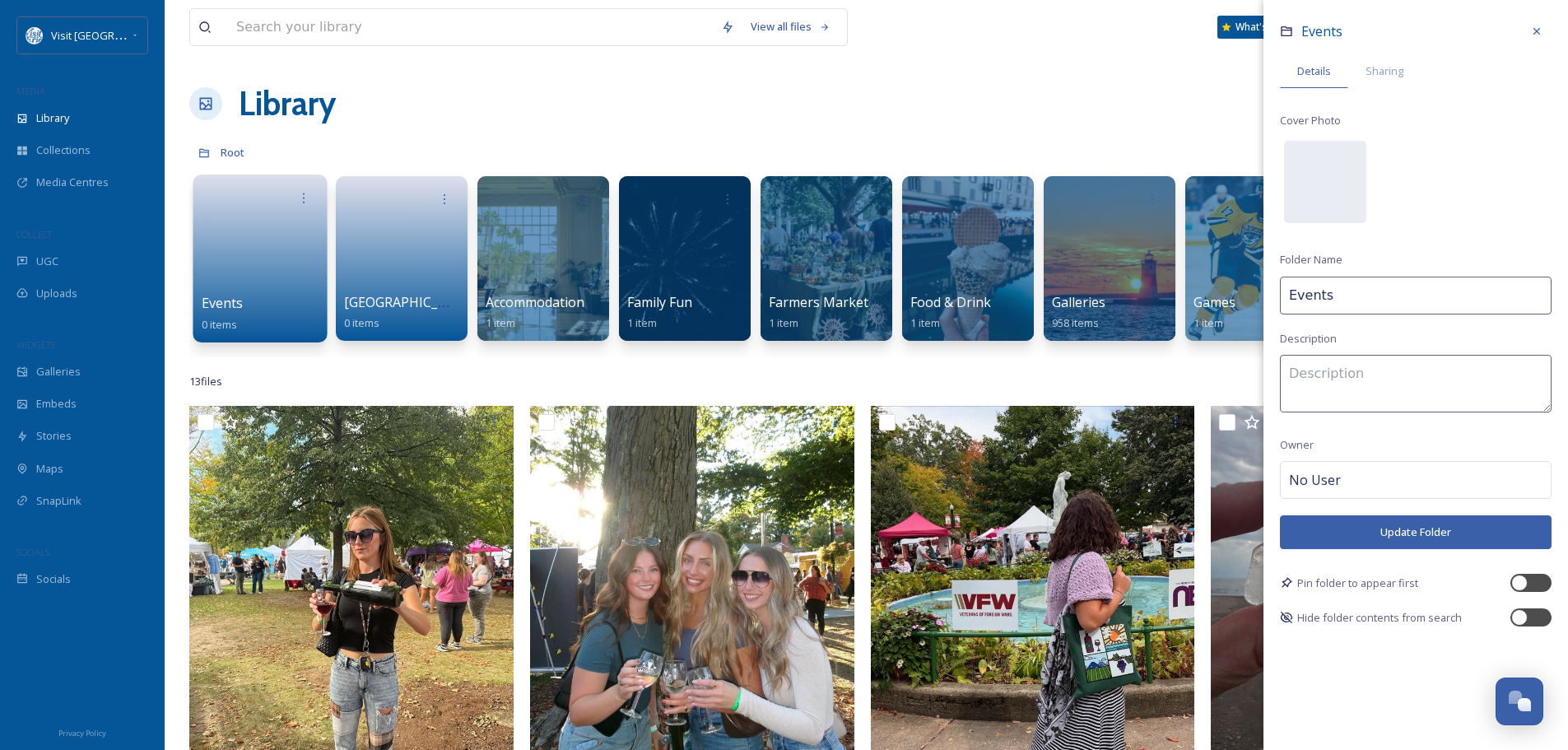
click at [1287, 290] on input "Events" at bounding box center [1415, 296] width 271 height 38
type input "Festivals & Events"
click at [1397, 527] on button "Update Folder" at bounding box center [1415, 533] width 271 height 34
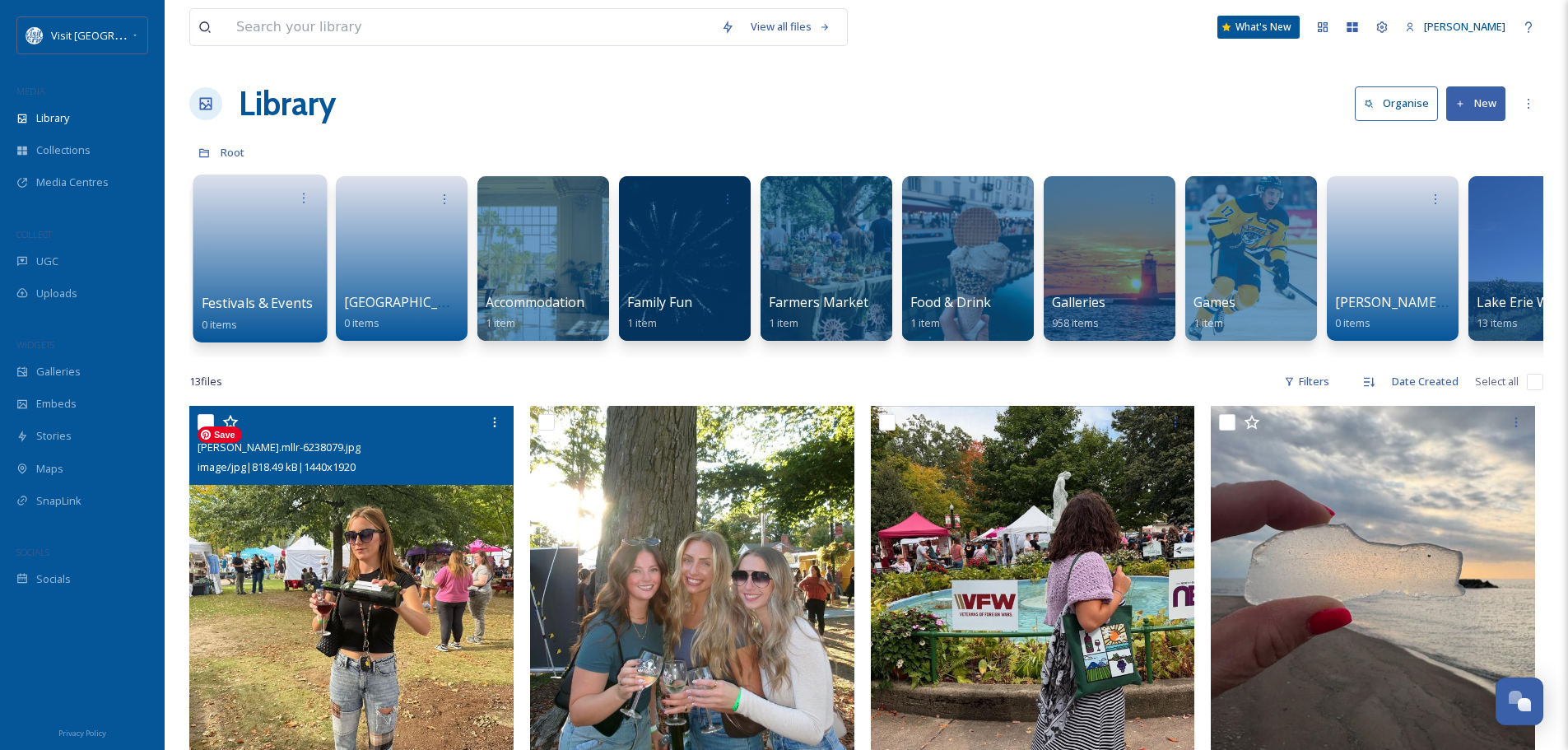
click at [330, 524] on img at bounding box center [351, 622] width 324 height 433
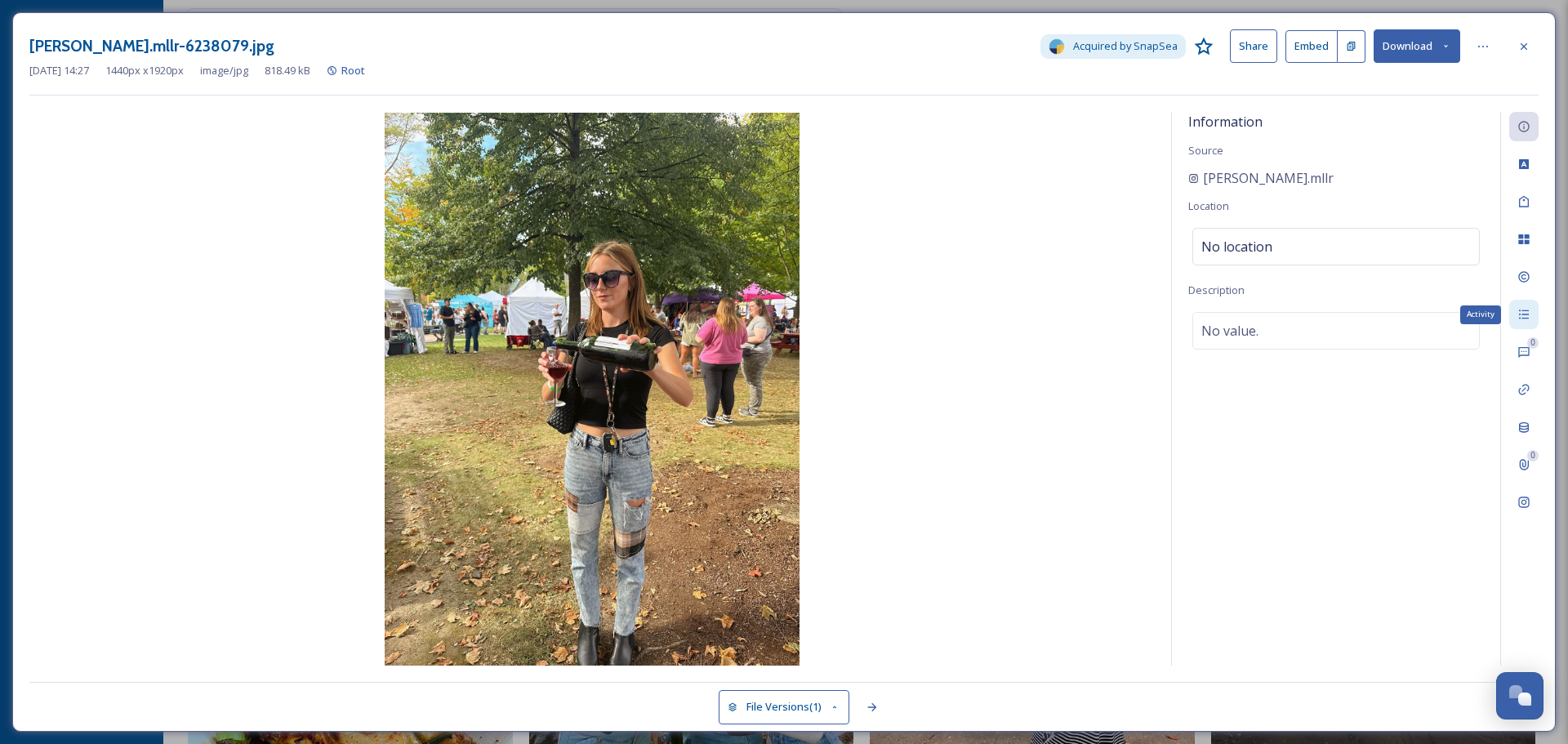
click at [1527, 311] on icon at bounding box center [1524, 315] width 13 height 13
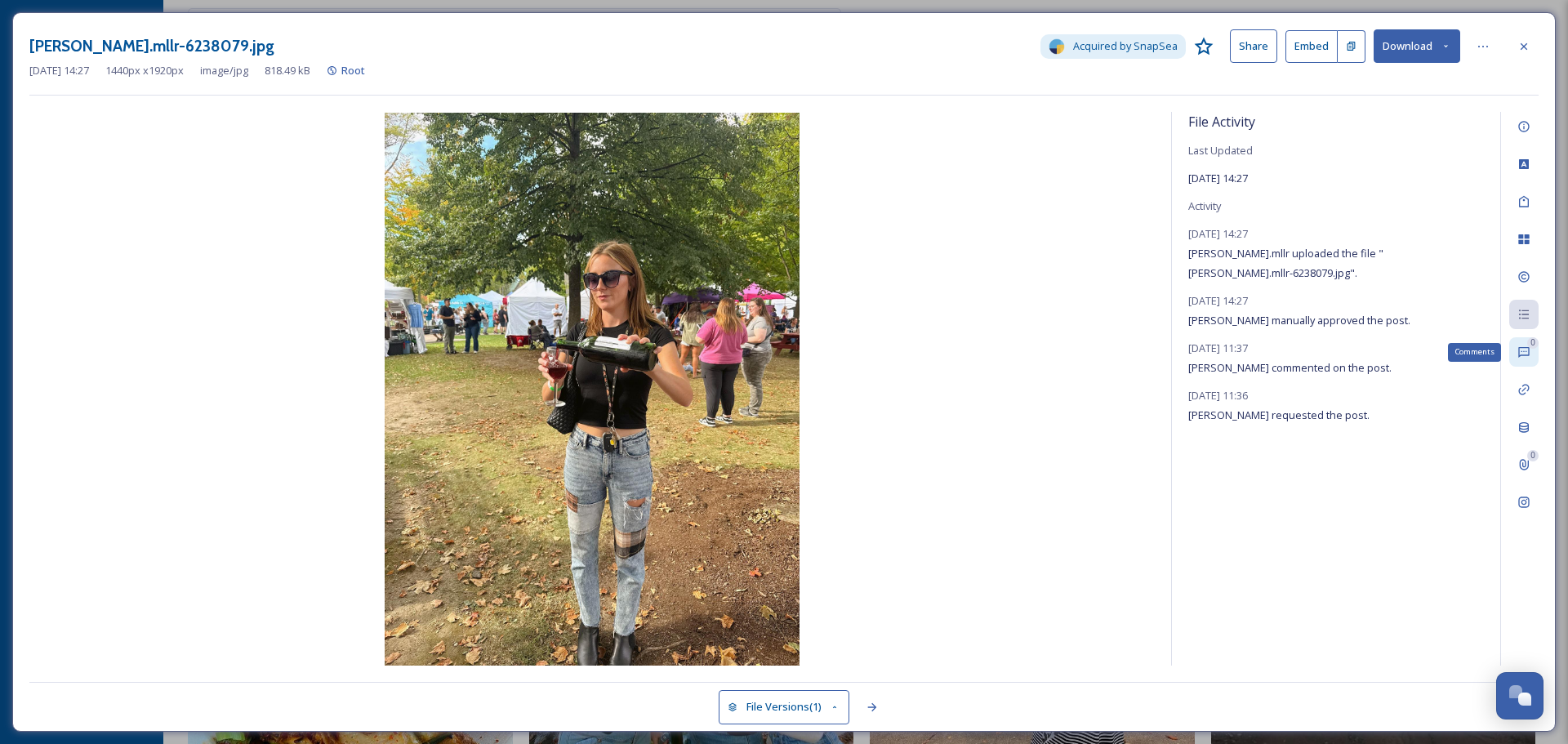
click at [1526, 348] on icon at bounding box center [1523, 352] width 10 height 10
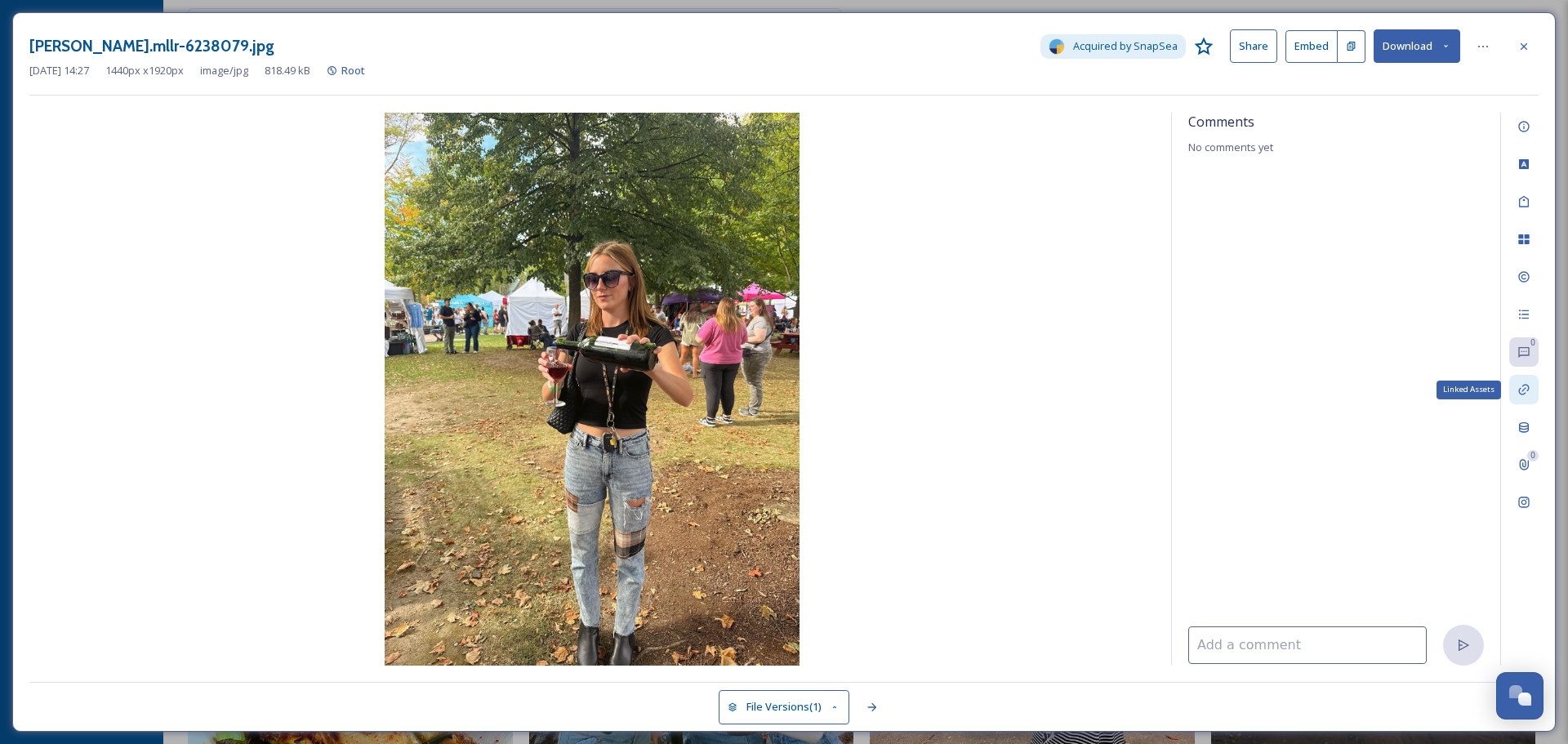
click at [1525, 385] on icon at bounding box center [1524, 390] width 13 height 13
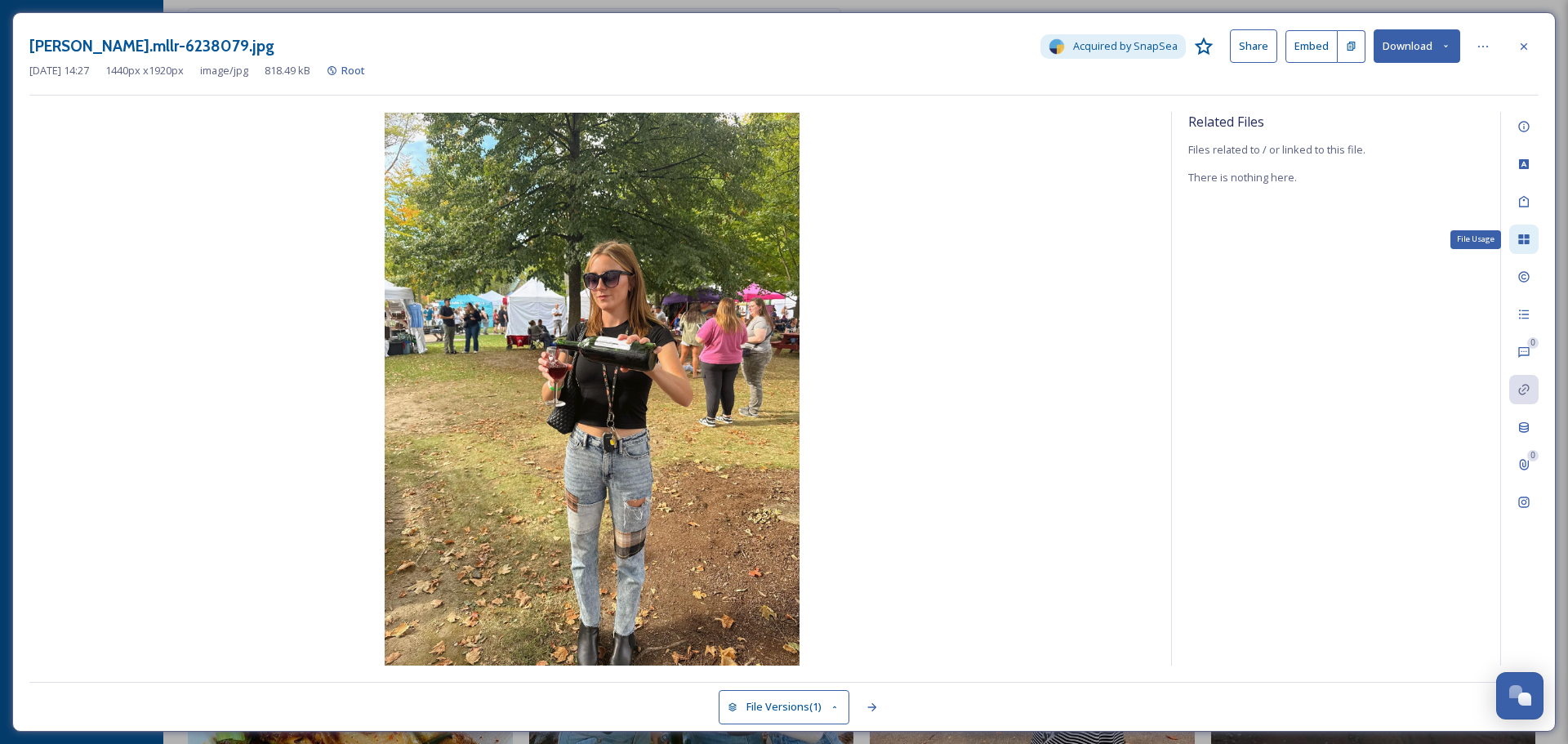
click at [1524, 232] on div "File Usage" at bounding box center [1525, 240] width 30 height 30
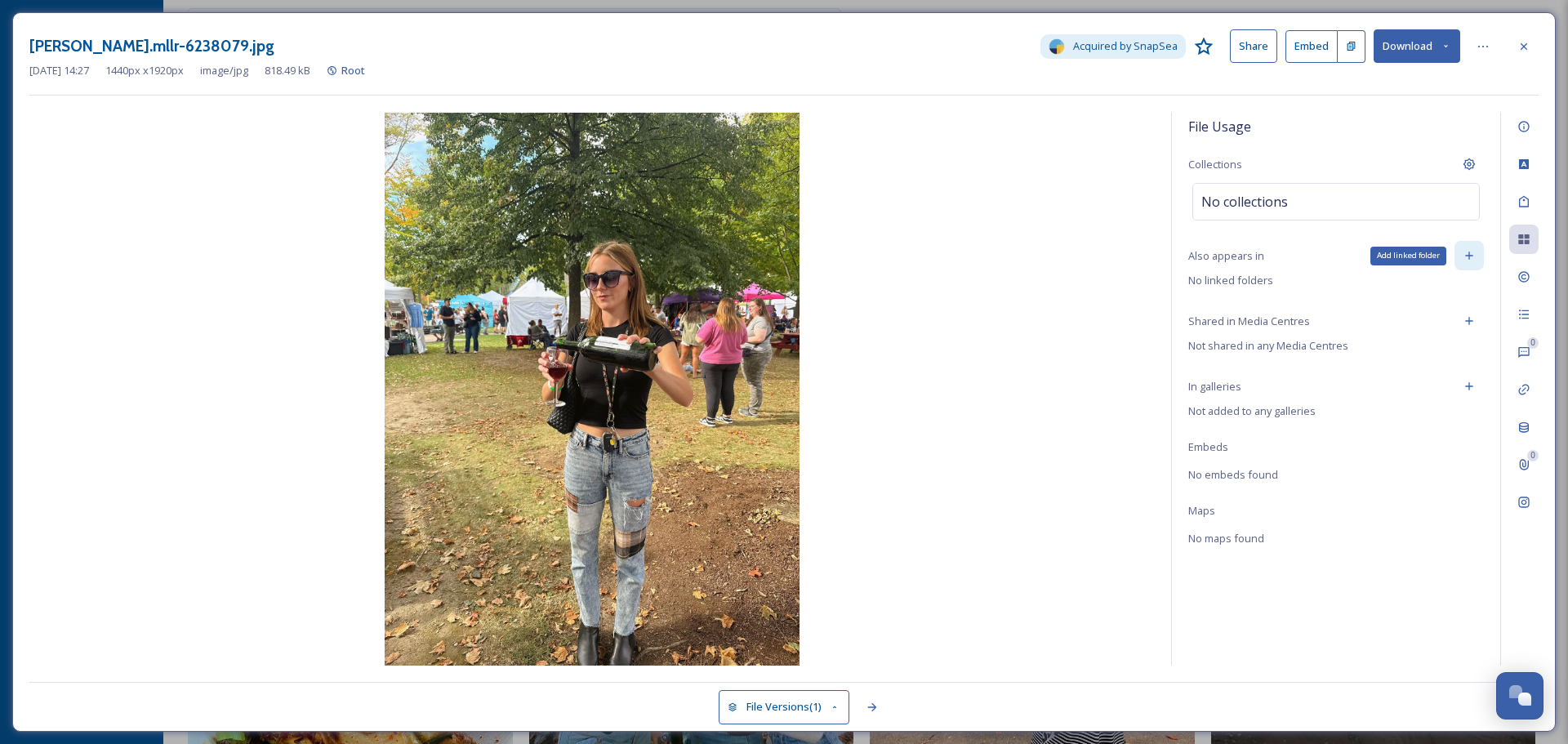
click at [1466, 260] on icon at bounding box center [1469, 255] width 13 height 13
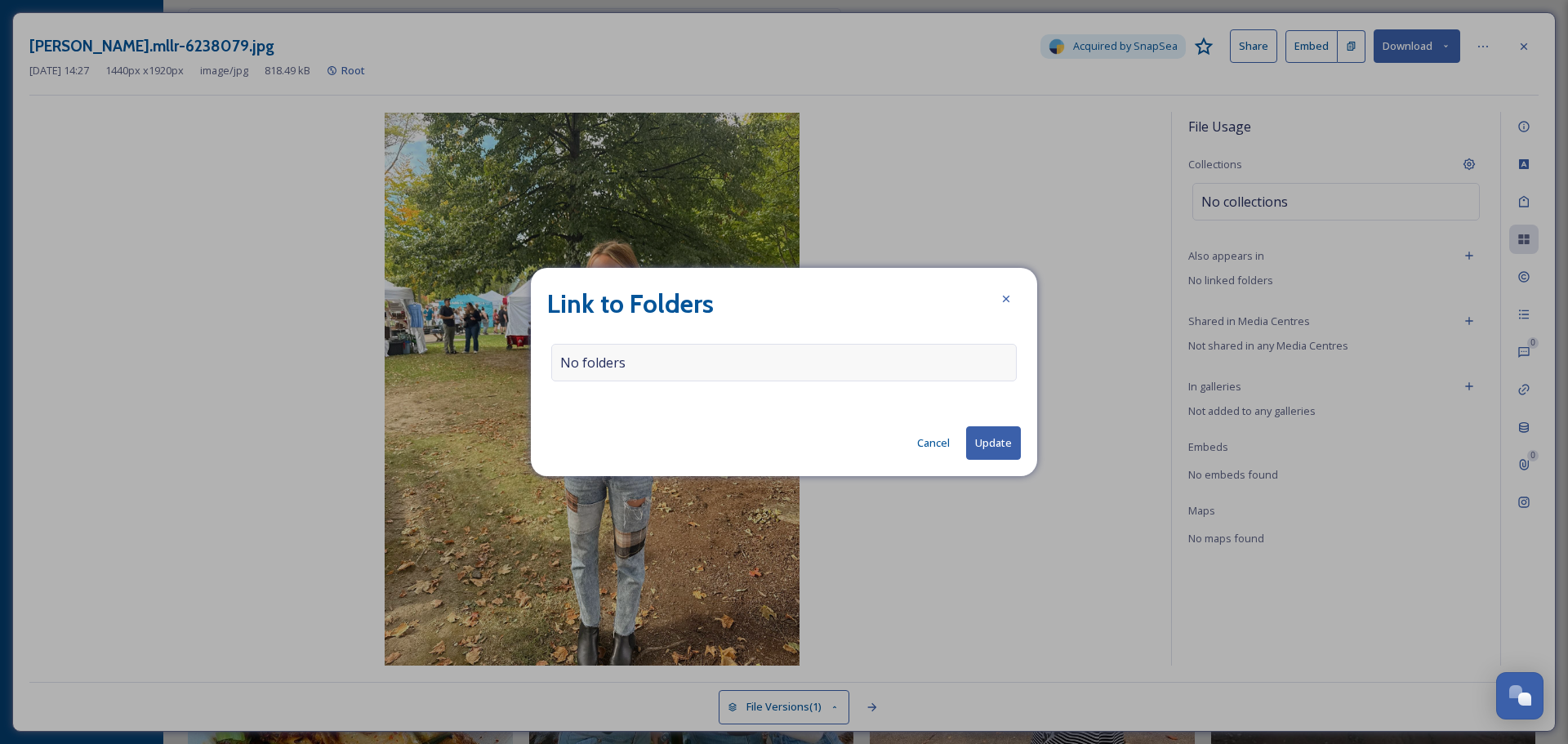
click at [792, 353] on div "No folders" at bounding box center [784, 363] width 465 height 38
click at [772, 360] on input at bounding box center [788, 363] width 472 height 36
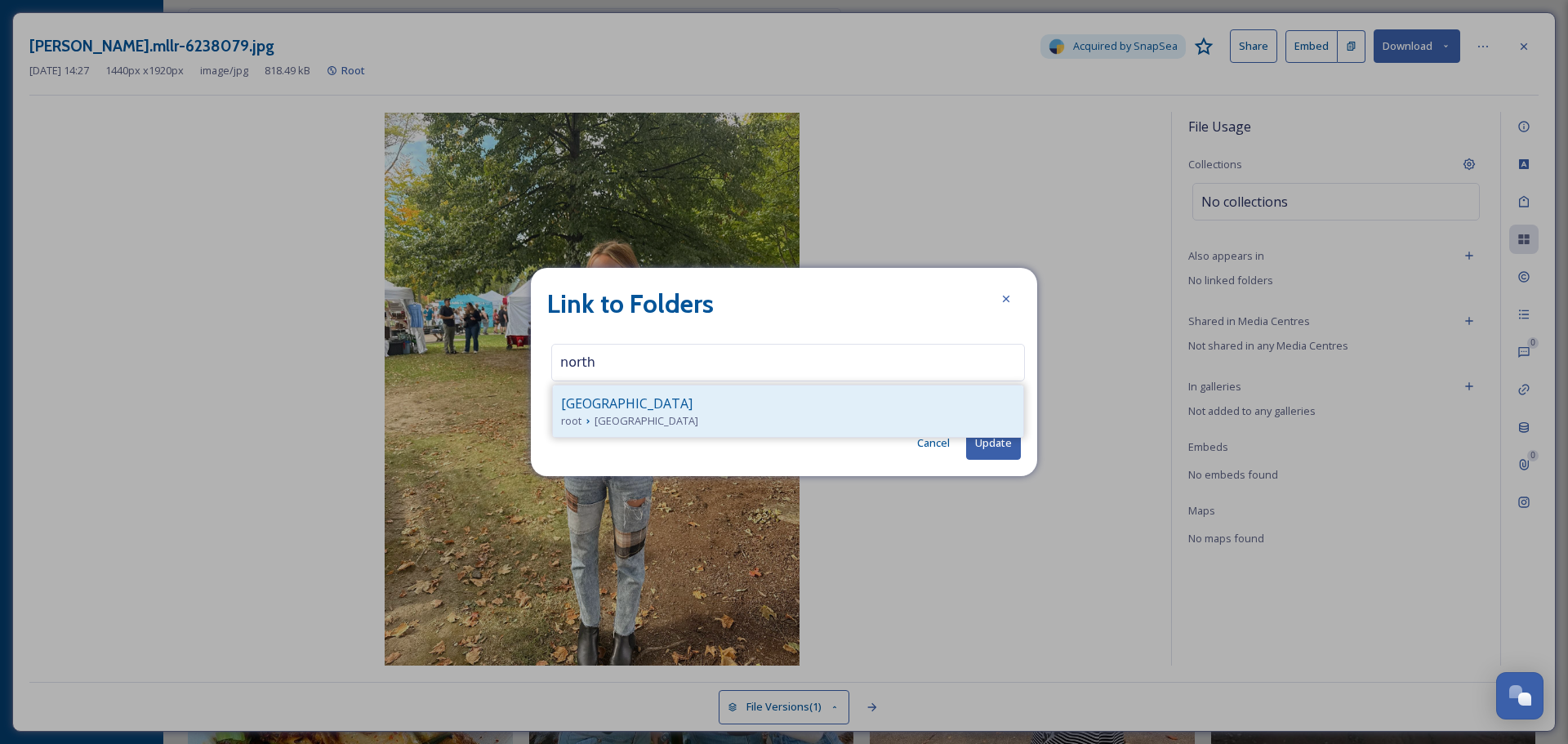
type input "north"
click at [720, 397] on div "[GEOGRAPHIC_DATA]" at bounding box center [788, 403] width 454 height 19
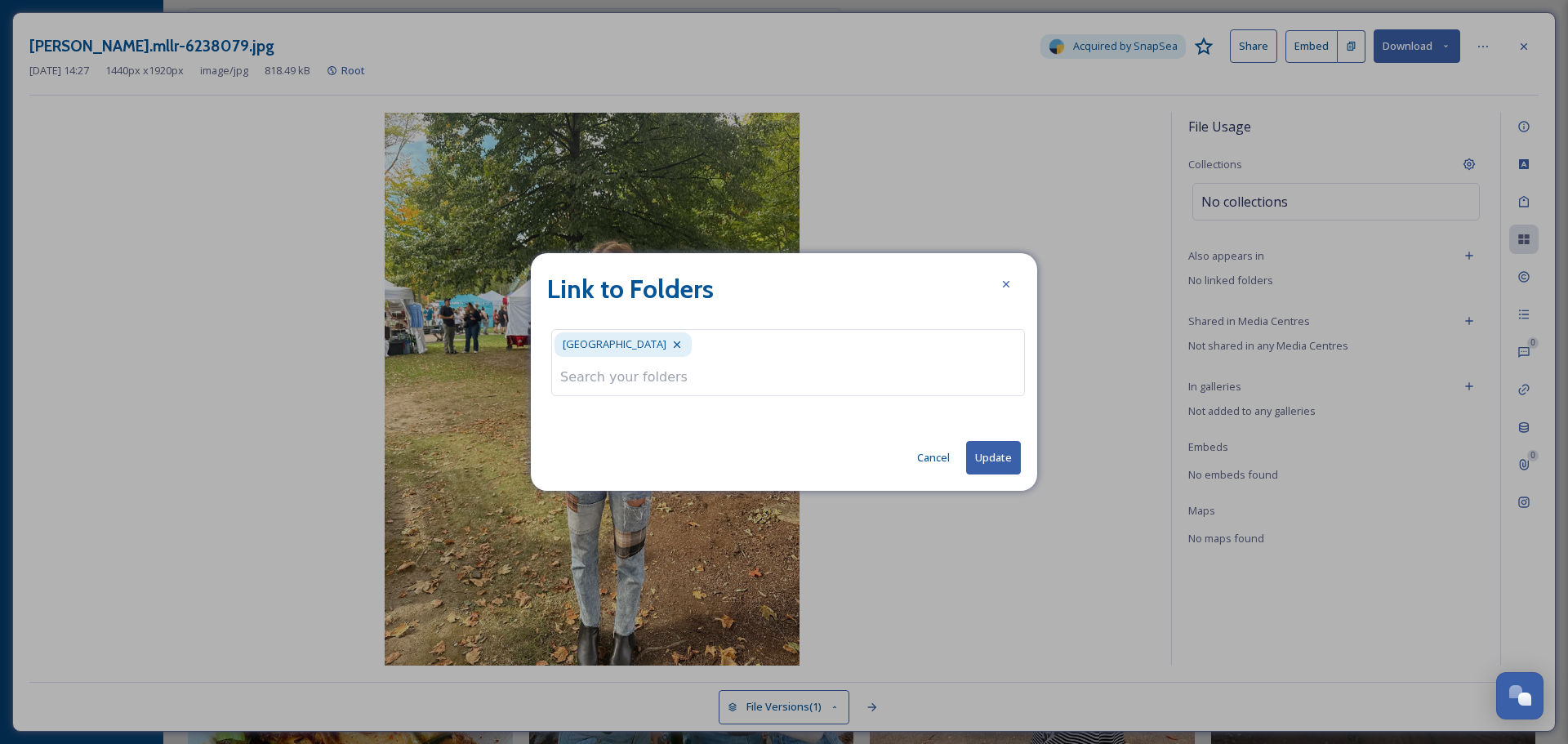
click at [680, 372] on input at bounding box center [788, 377] width 472 height 36
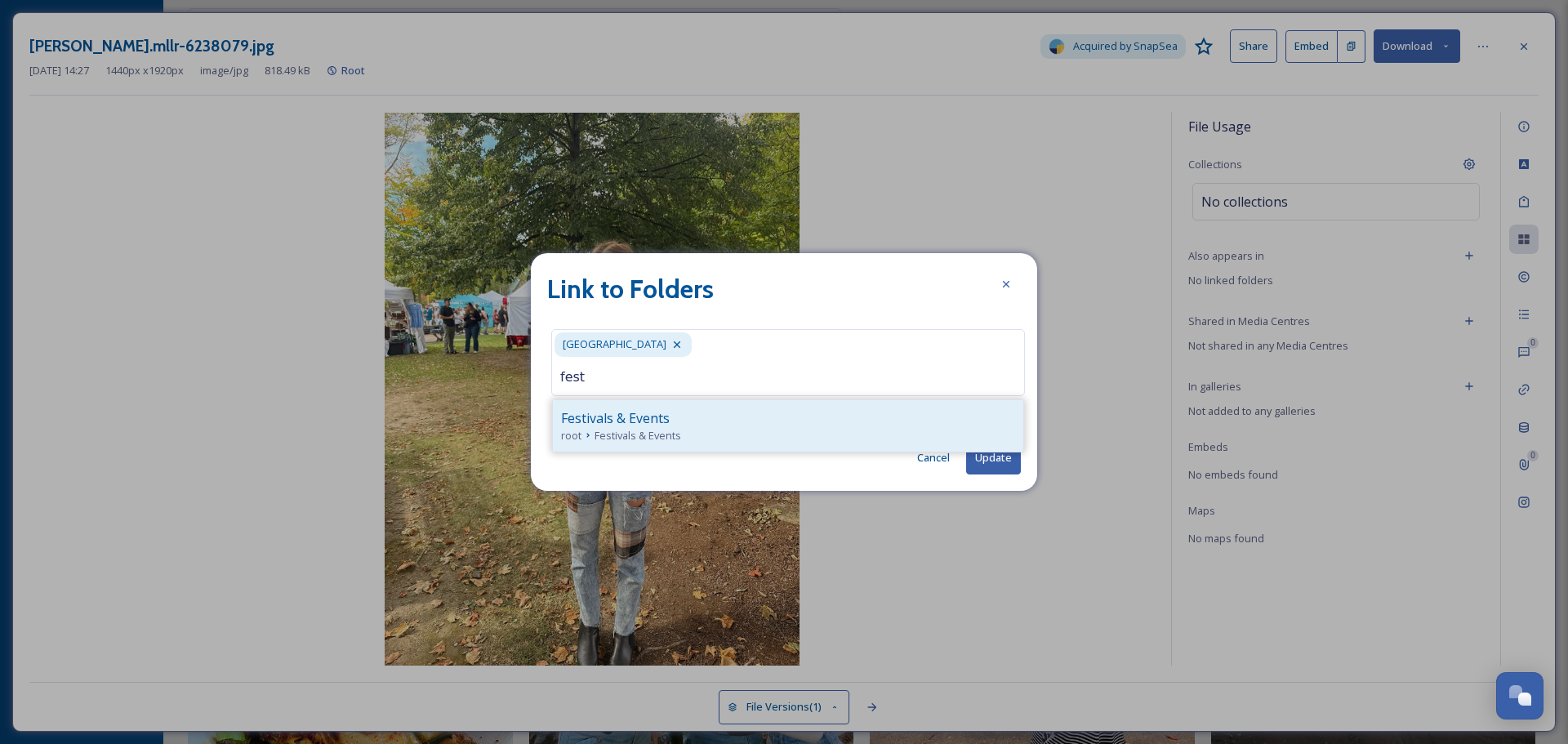
type input "fest"
click at [713, 431] on div "root Festivals & Events" at bounding box center [788, 436] width 454 height 16
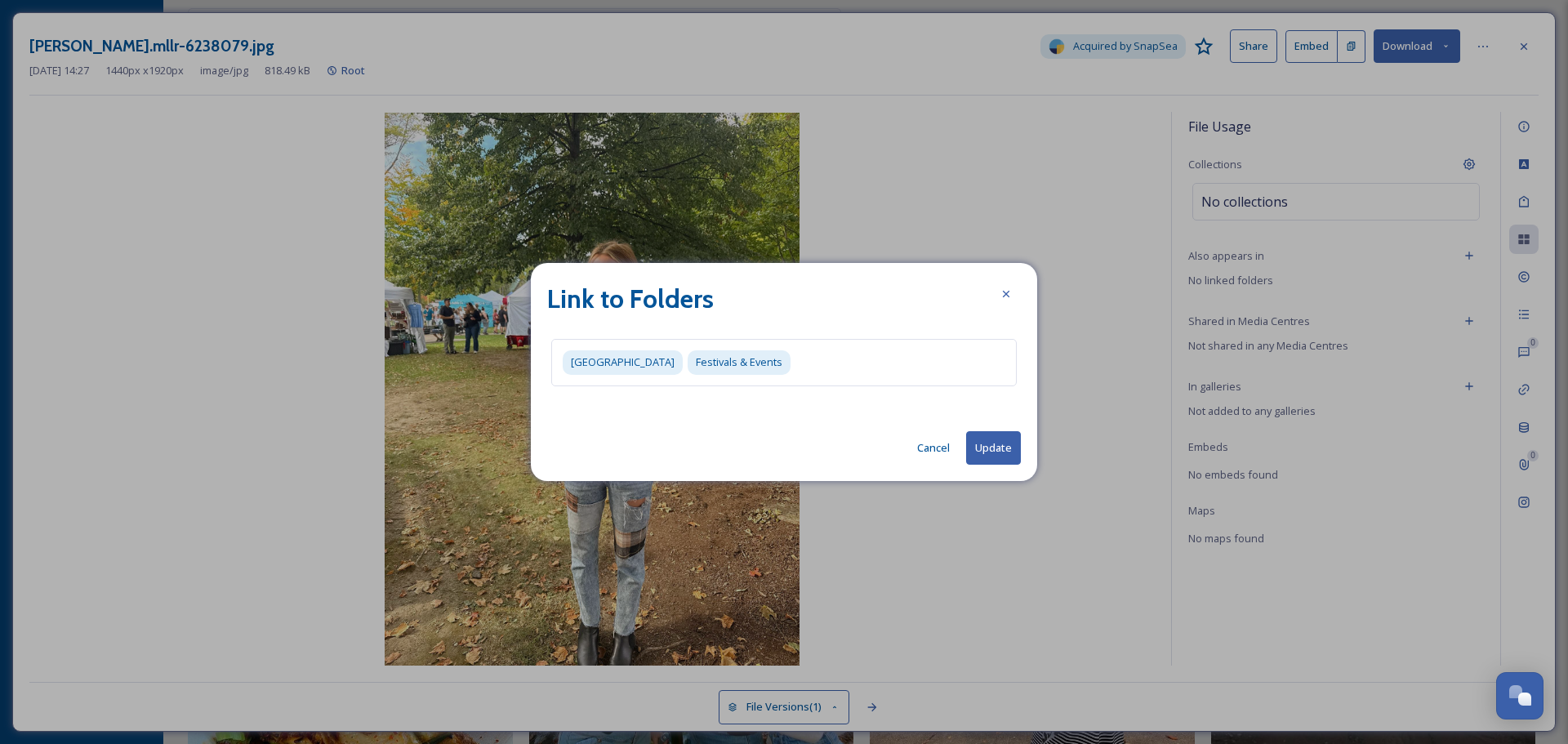
click at [995, 461] on button "Update" at bounding box center [993, 448] width 55 height 33
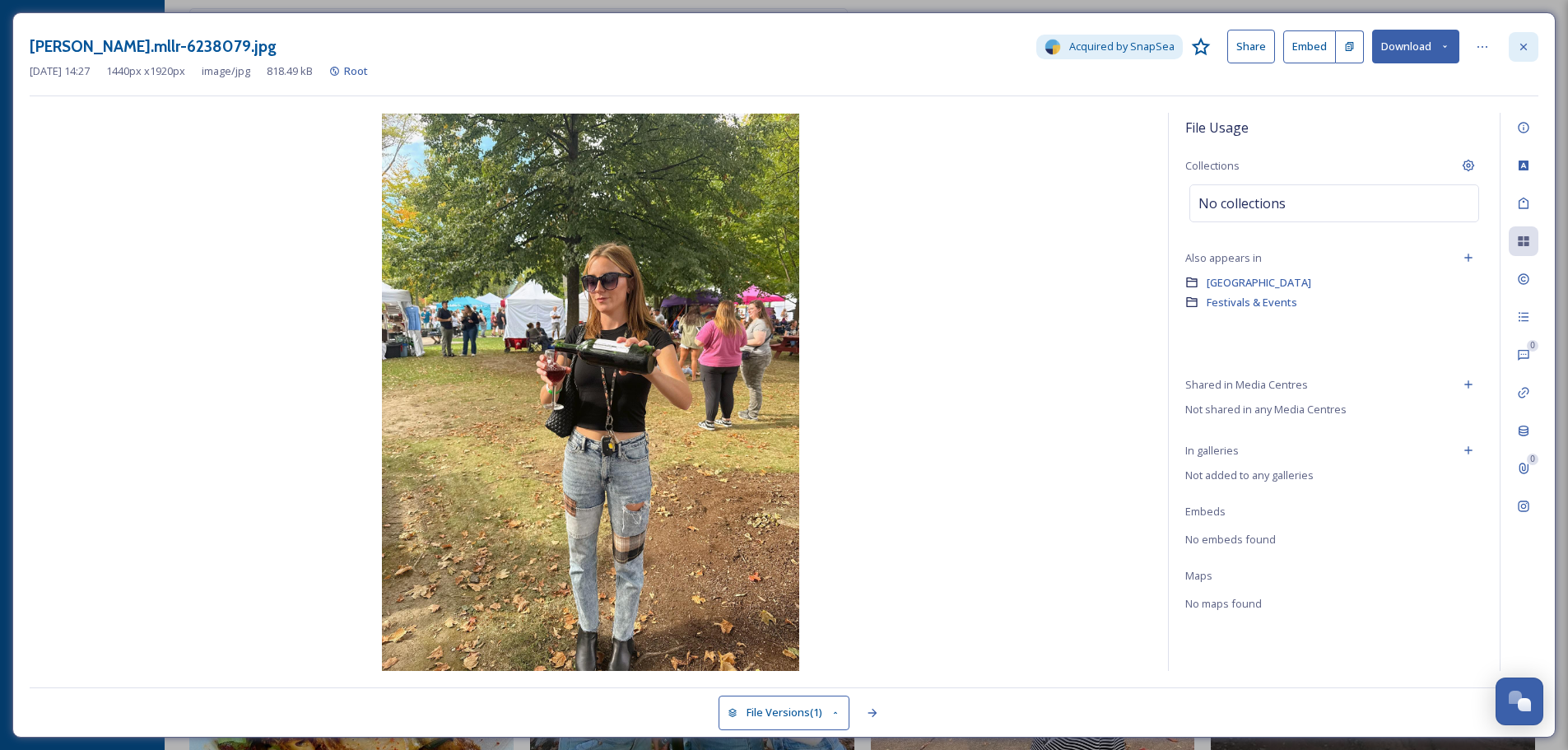
click at [1523, 46] on icon at bounding box center [1523, 47] width 13 height 13
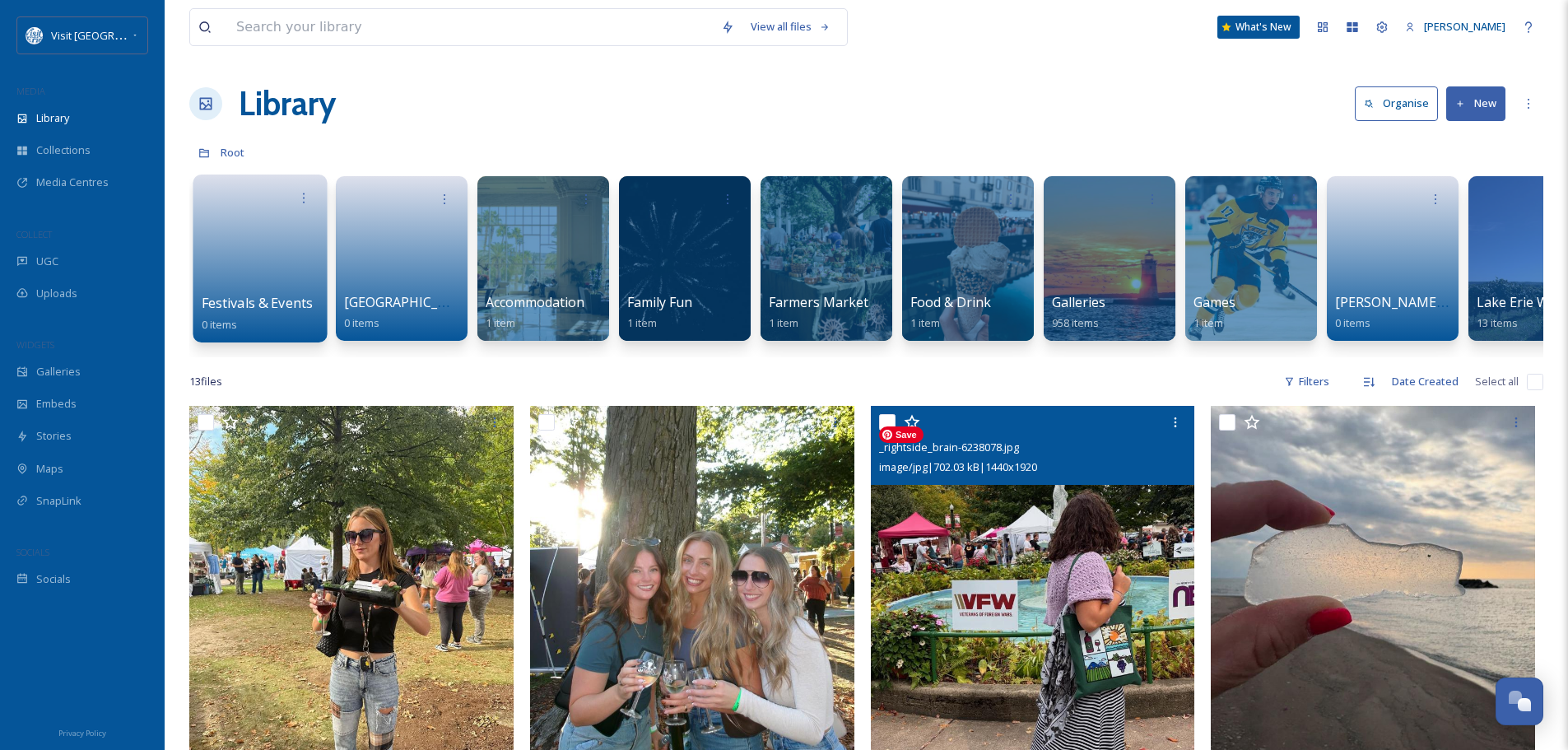
click at [1024, 538] on img at bounding box center [1033, 622] width 324 height 433
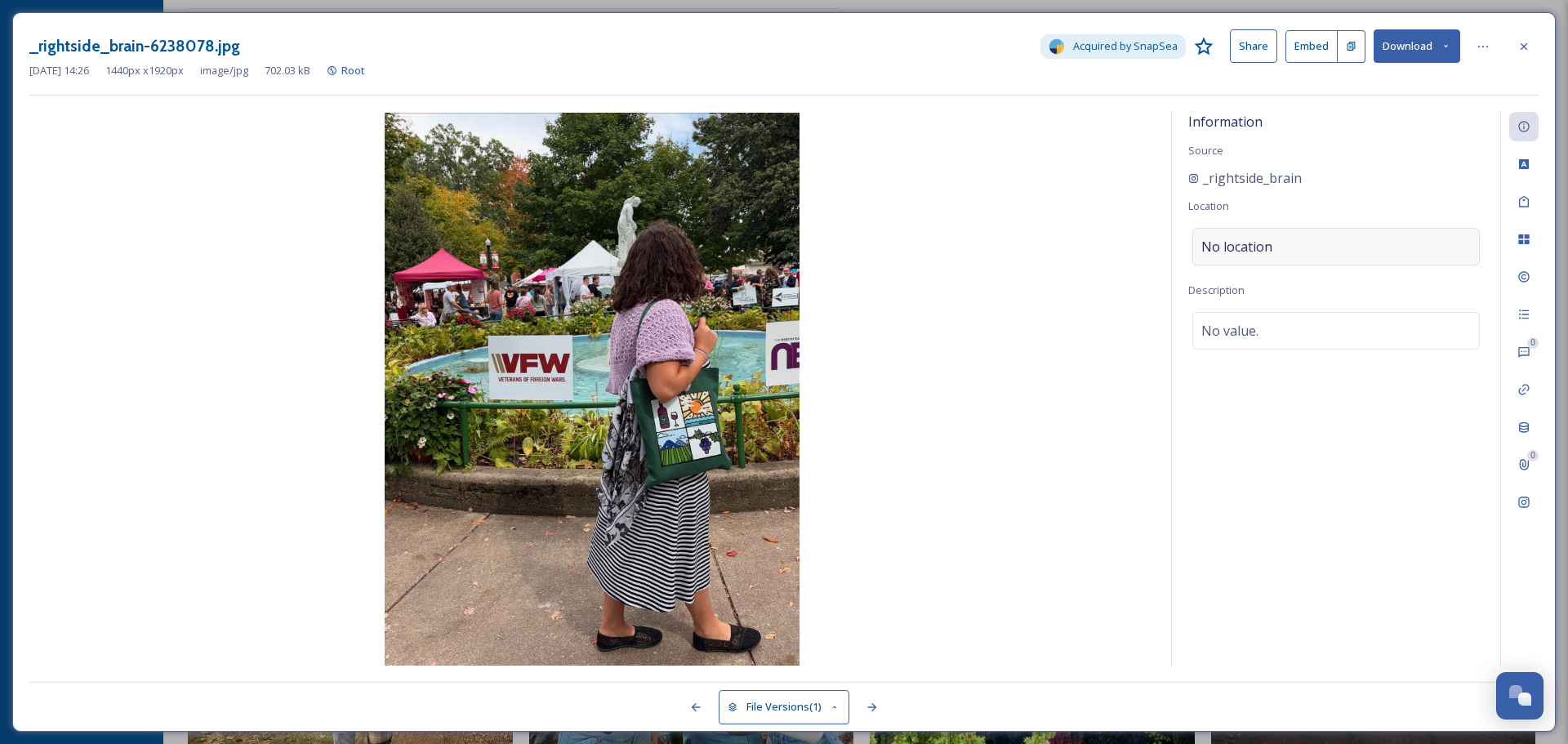
click at [1269, 244] on span "No location" at bounding box center [1237, 246] width 71 height 19
click at [1269, 243] on input at bounding box center [1336, 246] width 286 height 36
type input "N"
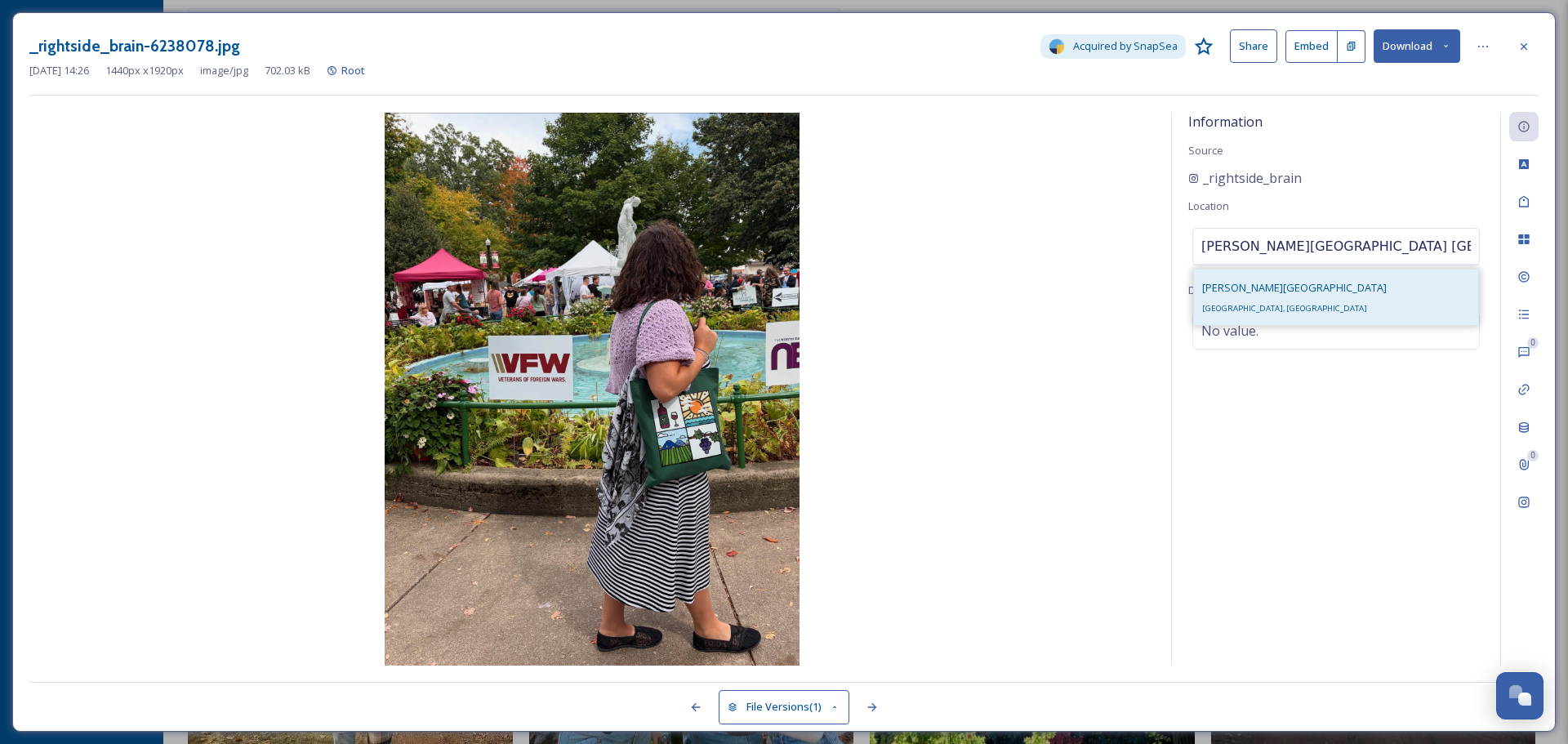
type input "[PERSON_NAME][GEOGRAPHIC_DATA] [GEOGRAPHIC_DATA]"
click at [1268, 291] on div "[PERSON_NAME][GEOGRAPHIC_DATA], [GEOGRAPHIC_DATA]" at bounding box center [1295, 297] width 185 height 39
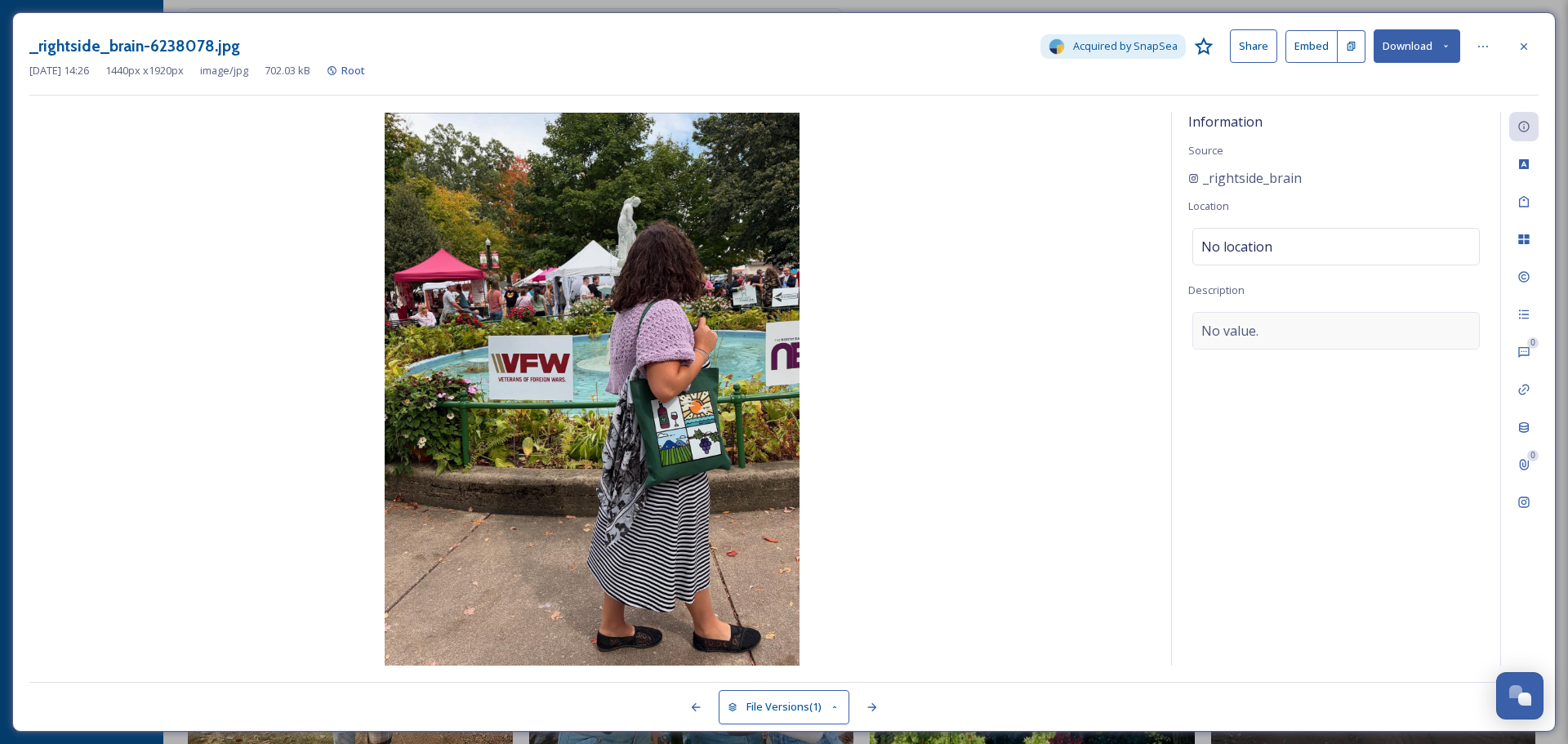
click at [1279, 321] on div "No value." at bounding box center [1336, 330] width 288 height 38
click at [1279, 321] on textarea at bounding box center [1337, 379] width 296 height 136
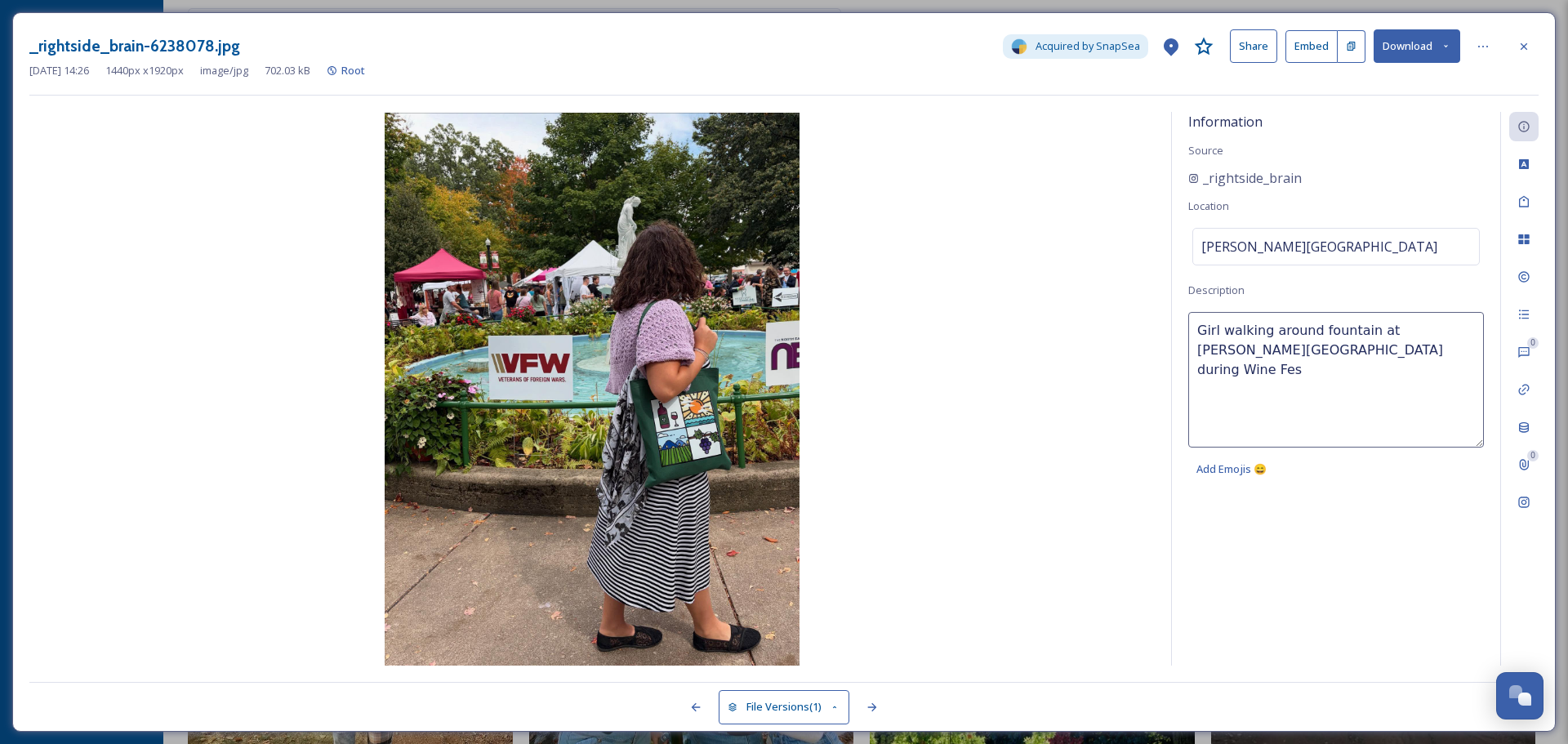
type textarea "Girl walking around fountain at [PERSON_NAME][GEOGRAPHIC_DATA] during Wine Fest"
click at [1531, 202] on div "Tags" at bounding box center [1525, 202] width 30 height 30
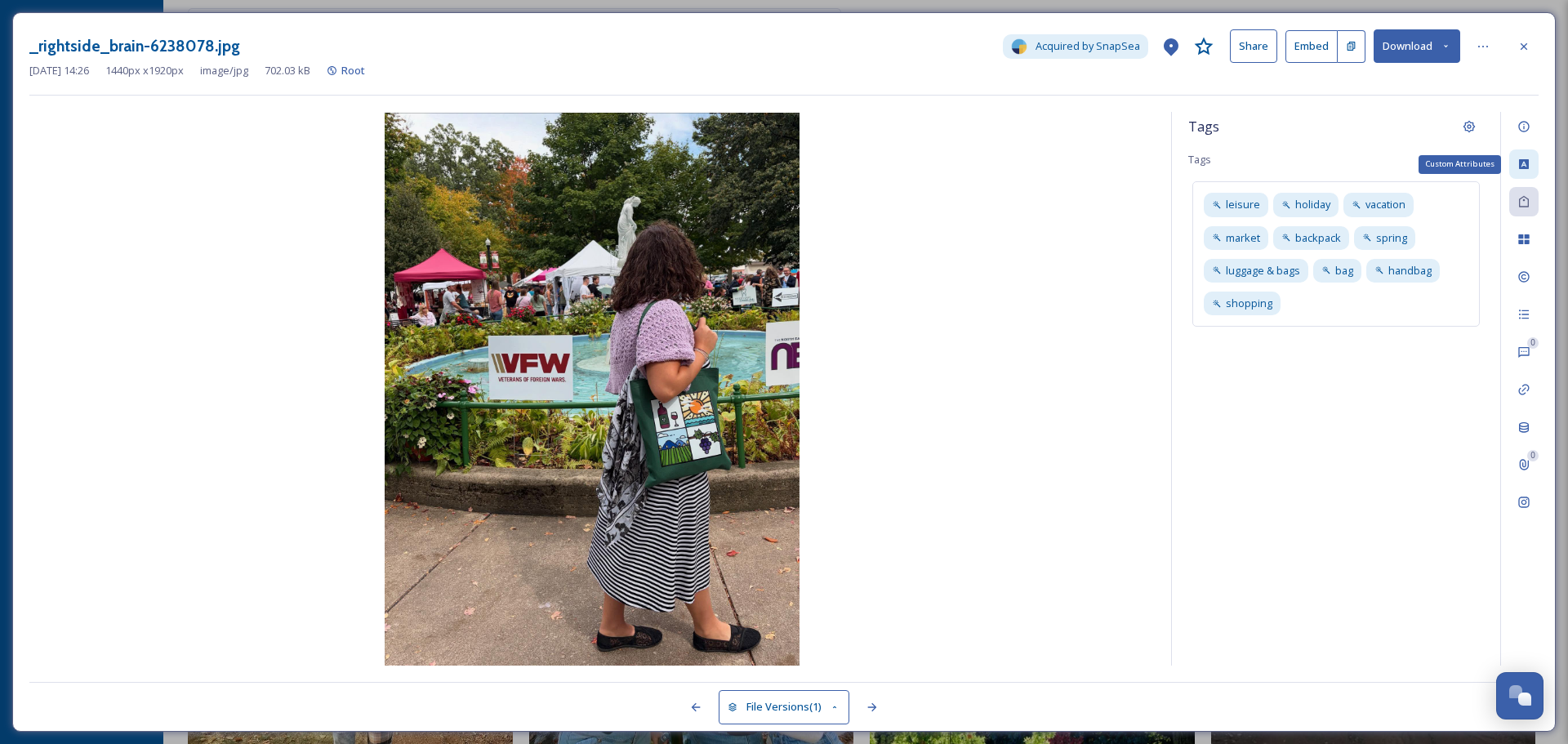
click at [1524, 167] on icon at bounding box center [1524, 164] width 10 height 10
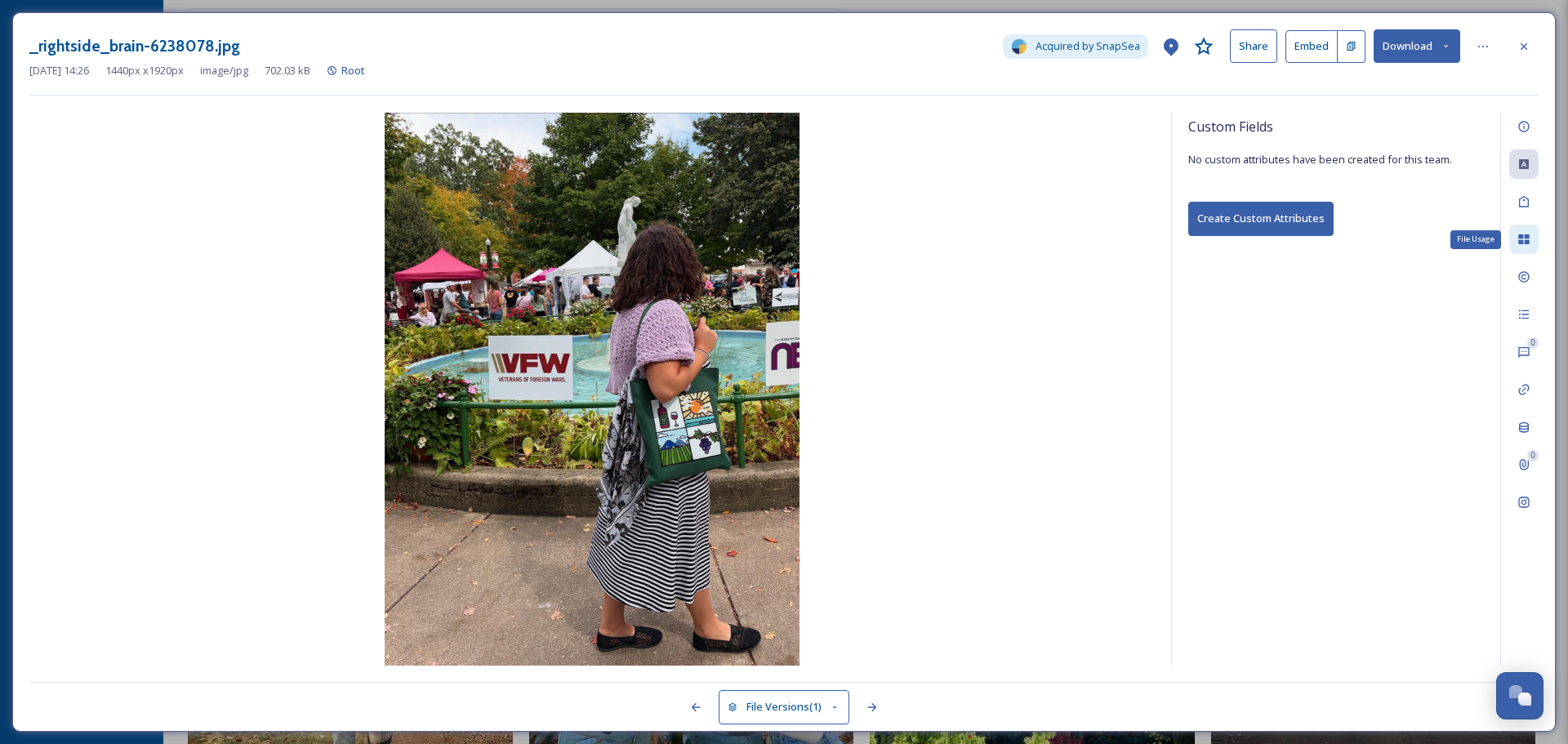
click at [1527, 238] on icon at bounding box center [1523, 239] width 10 height 10
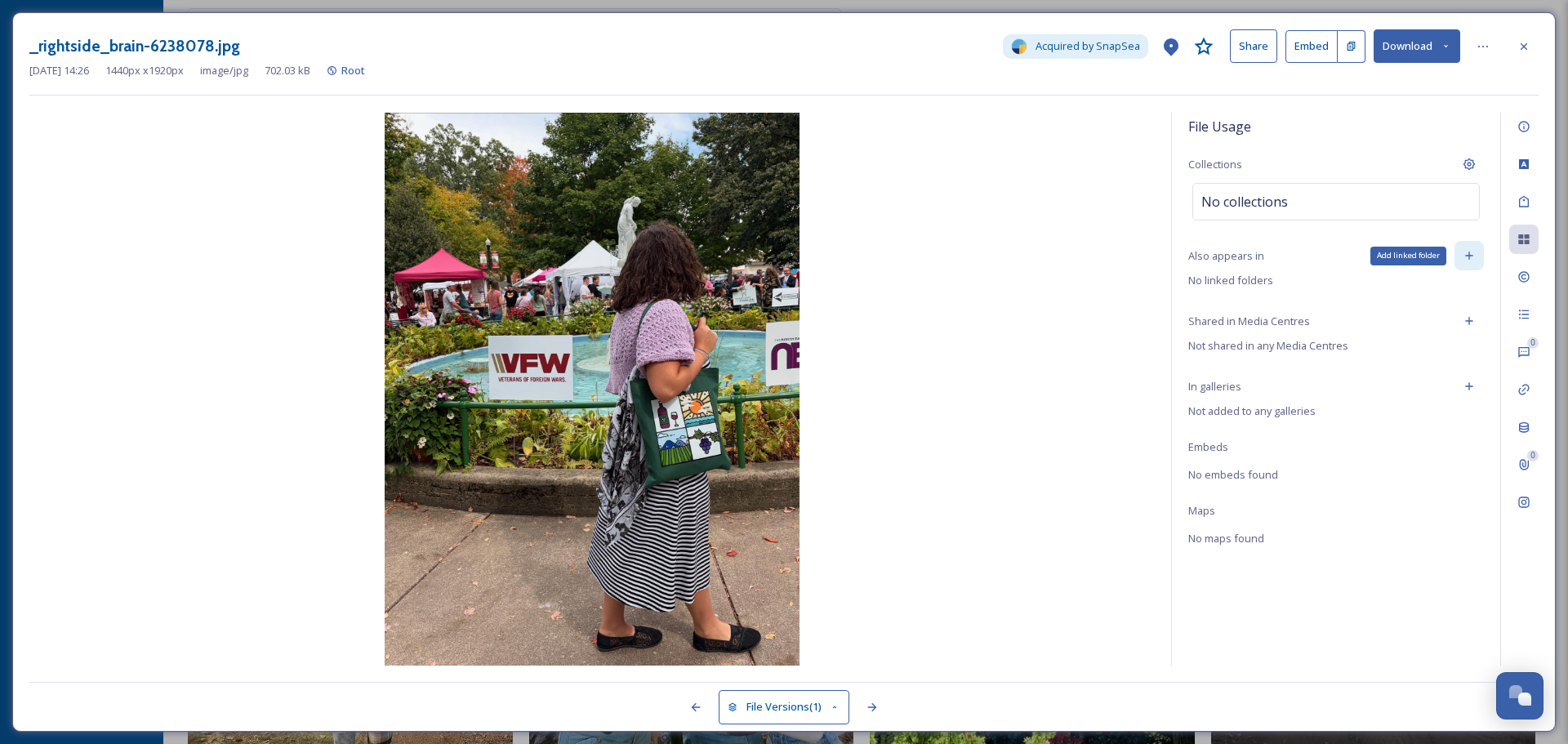
click at [1469, 258] on icon at bounding box center [1469, 256] width 7 height 7
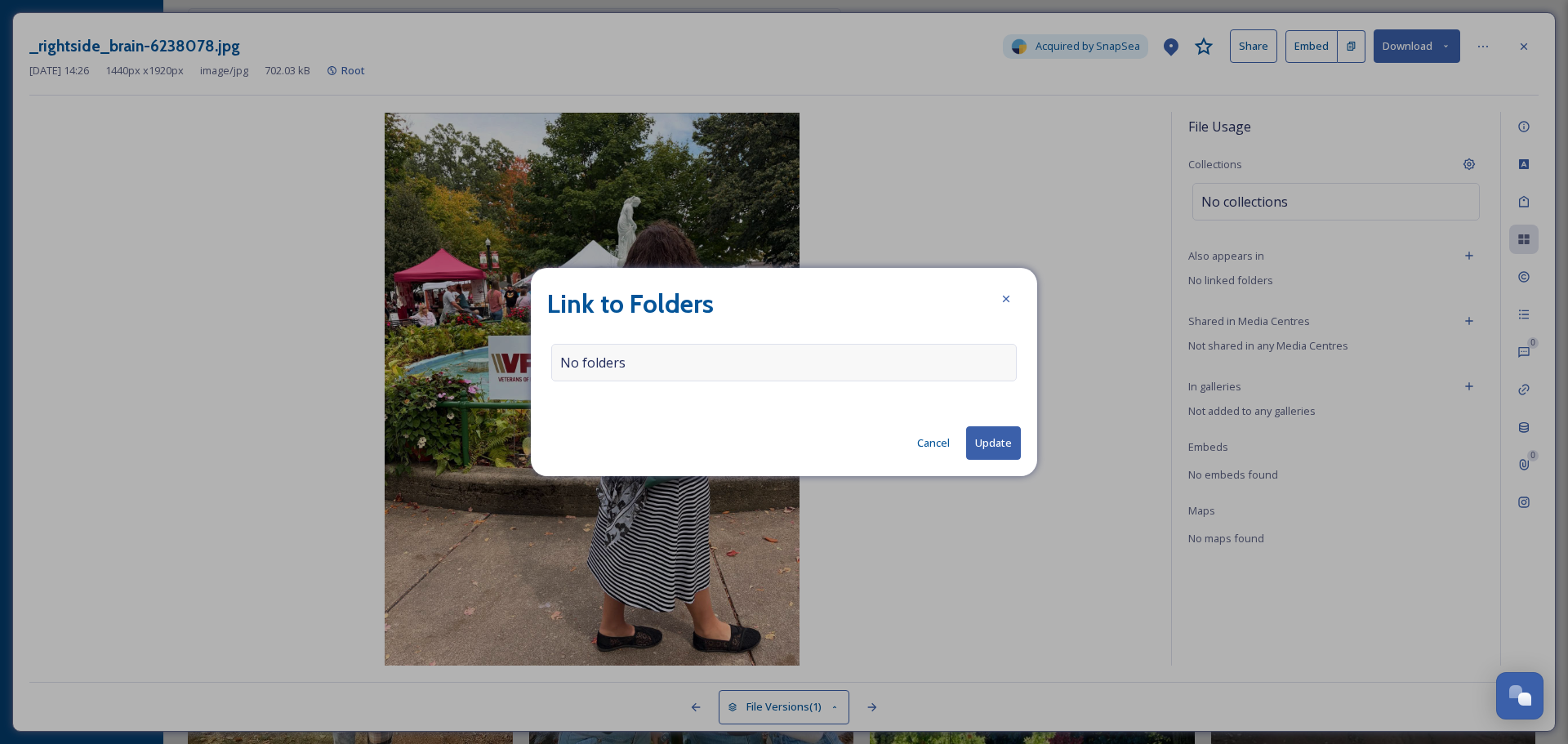
click at [652, 371] on div "No folders" at bounding box center [784, 363] width 465 height 38
click at [652, 371] on input at bounding box center [788, 363] width 472 height 36
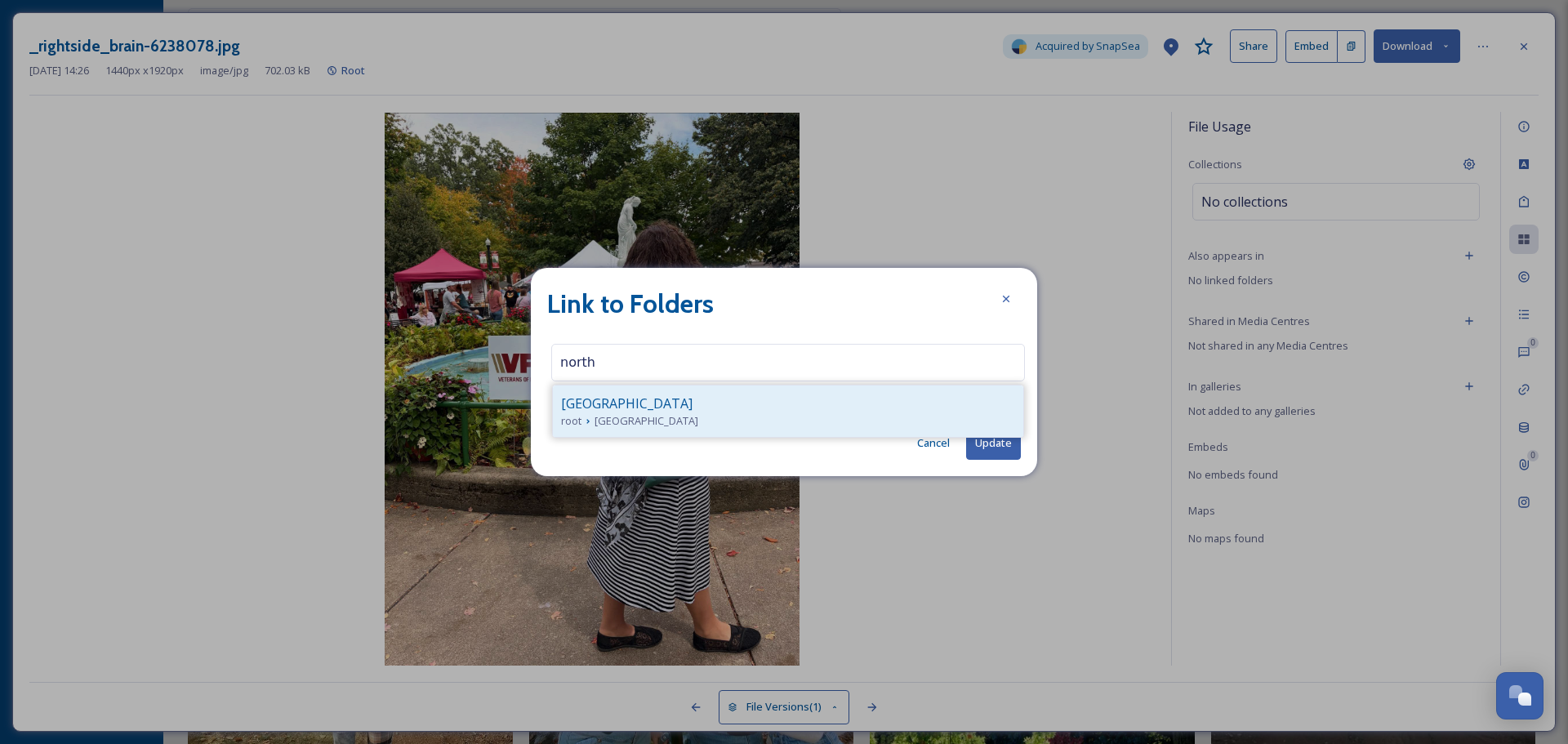
type input "north"
click at [652, 409] on div "[GEOGRAPHIC_DATA]" at bounding box center [788, 403] width 454 height 19
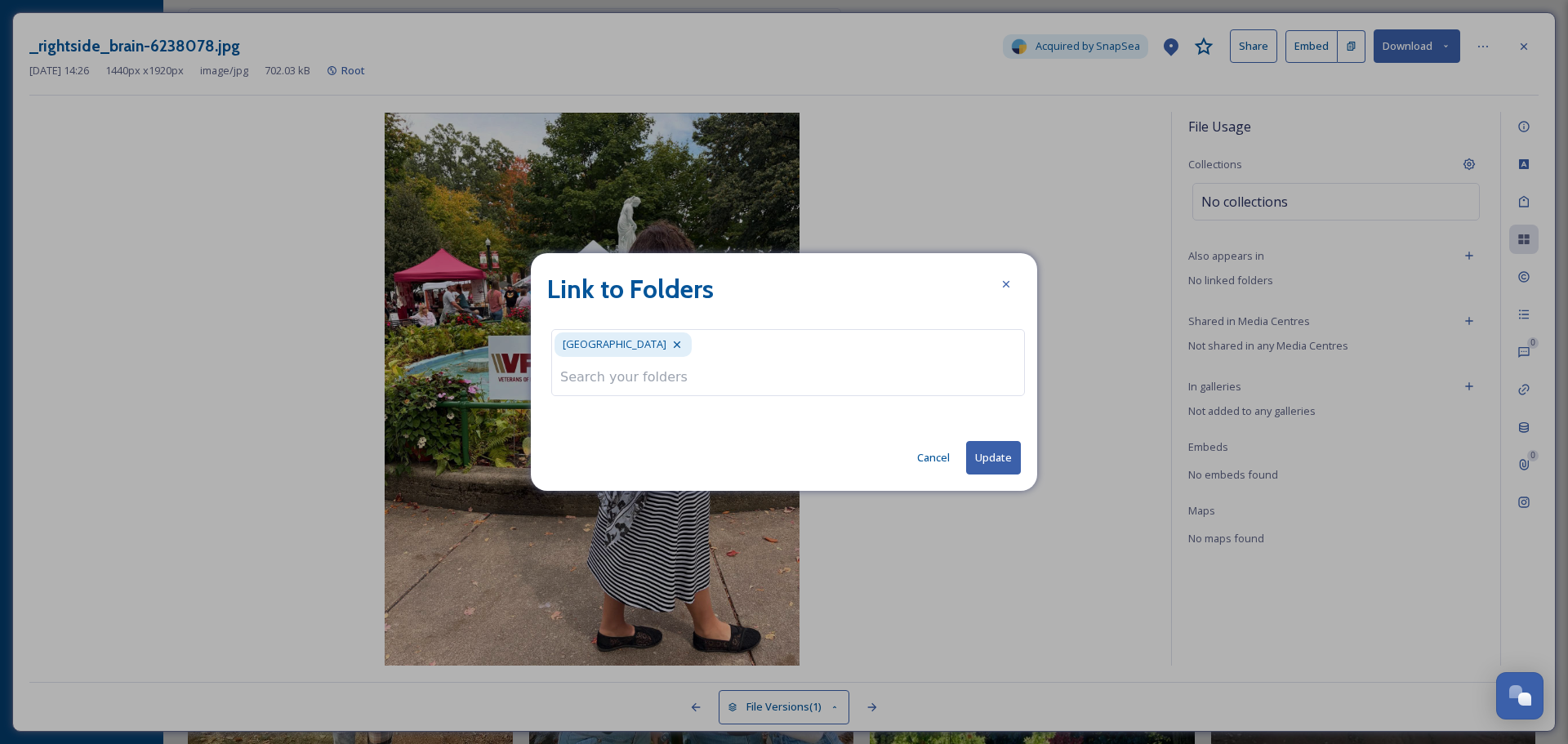
click at [717, 376] on input at bounding box center [788, 377] width 472 height 36
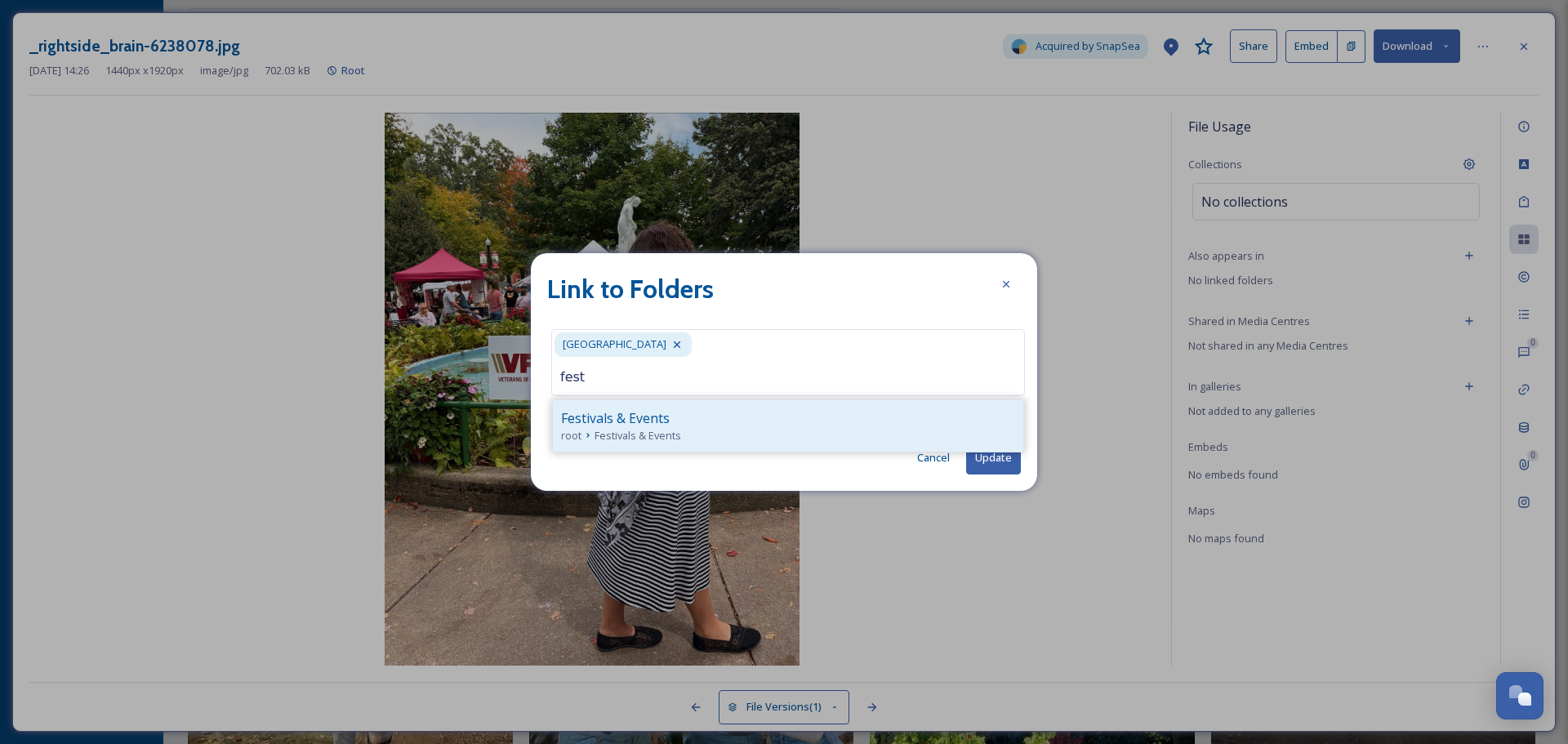
type input "fest"
click at [724, 426] on div "Festivals & Events" at bounding box center [788, 417] width 454 height 19
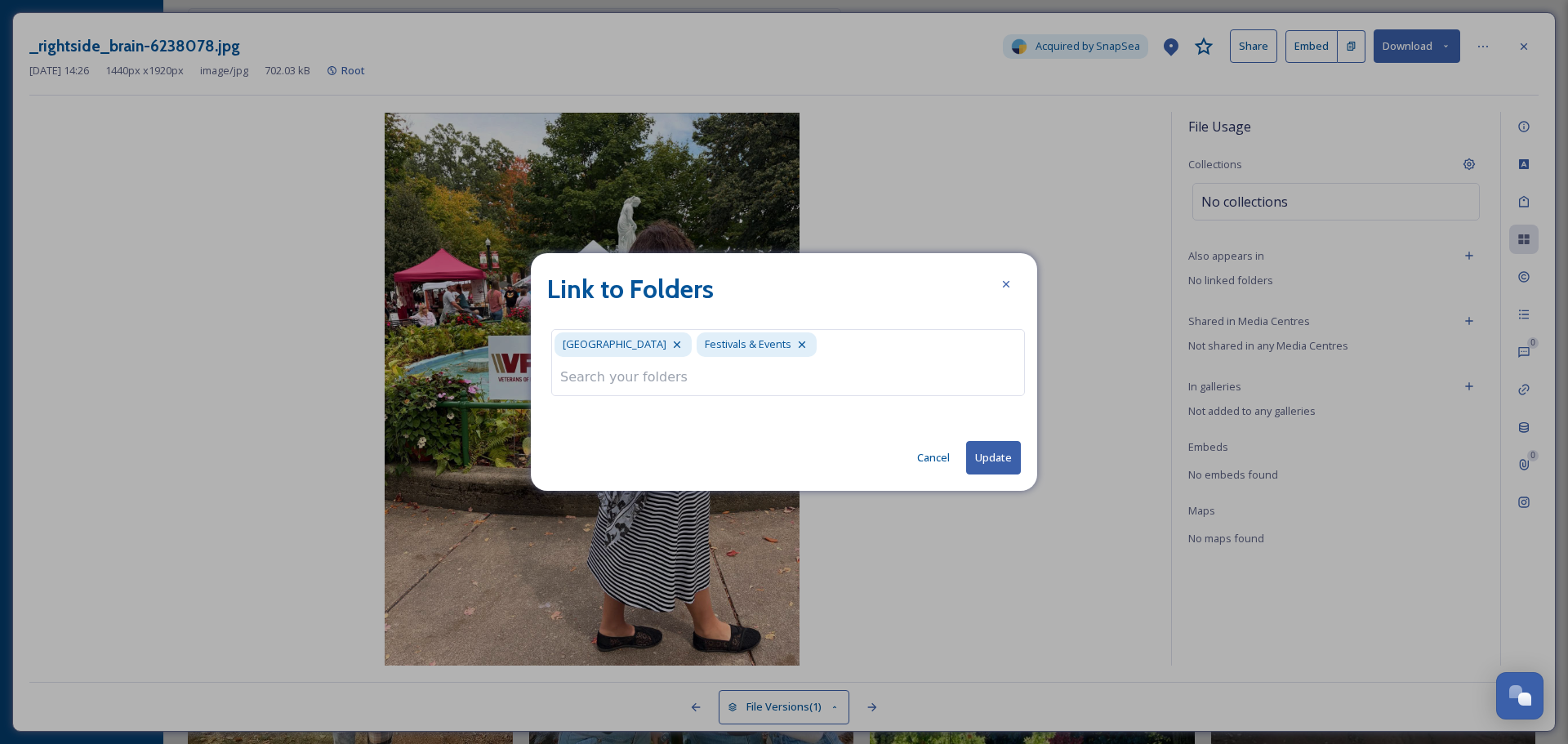
click at [994, 459] on button "Update" at bounding box center [993, 458] width 55 height 33
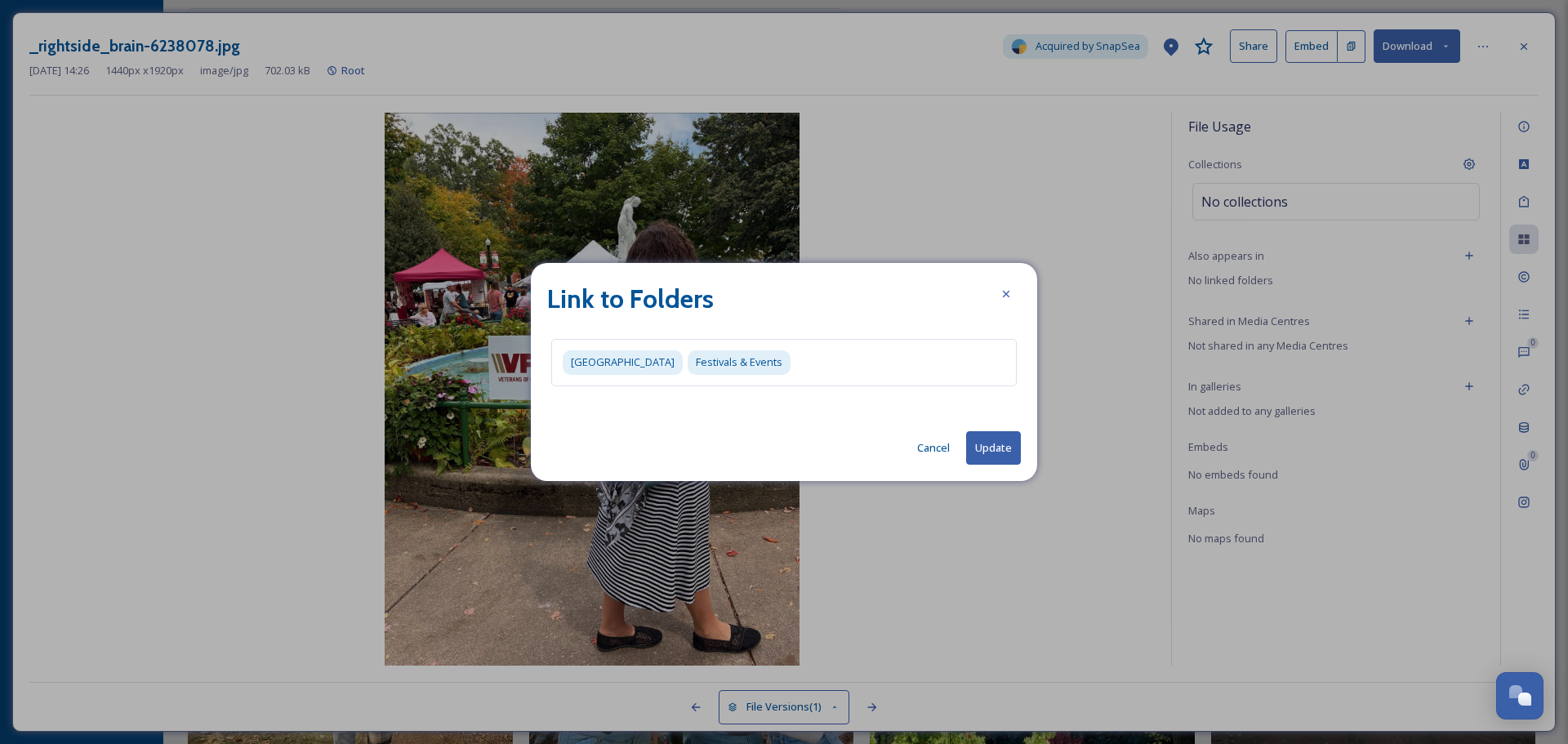
click at [996, 450] on button "Update" at bounding box center [993, 448] width 55 height 33
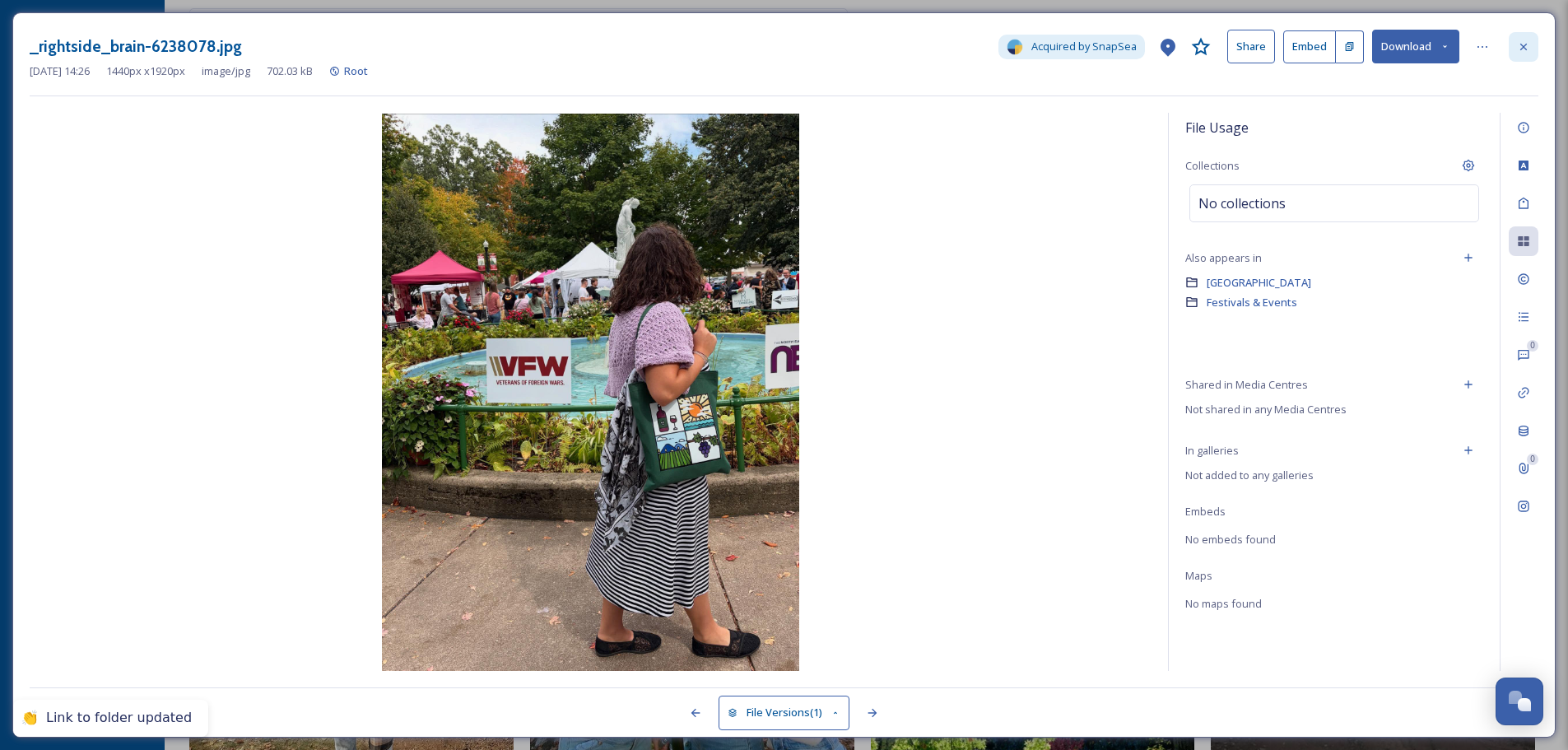
click at [1525, 53] on icon at bounding box center [1523, 47] width 13 height 13
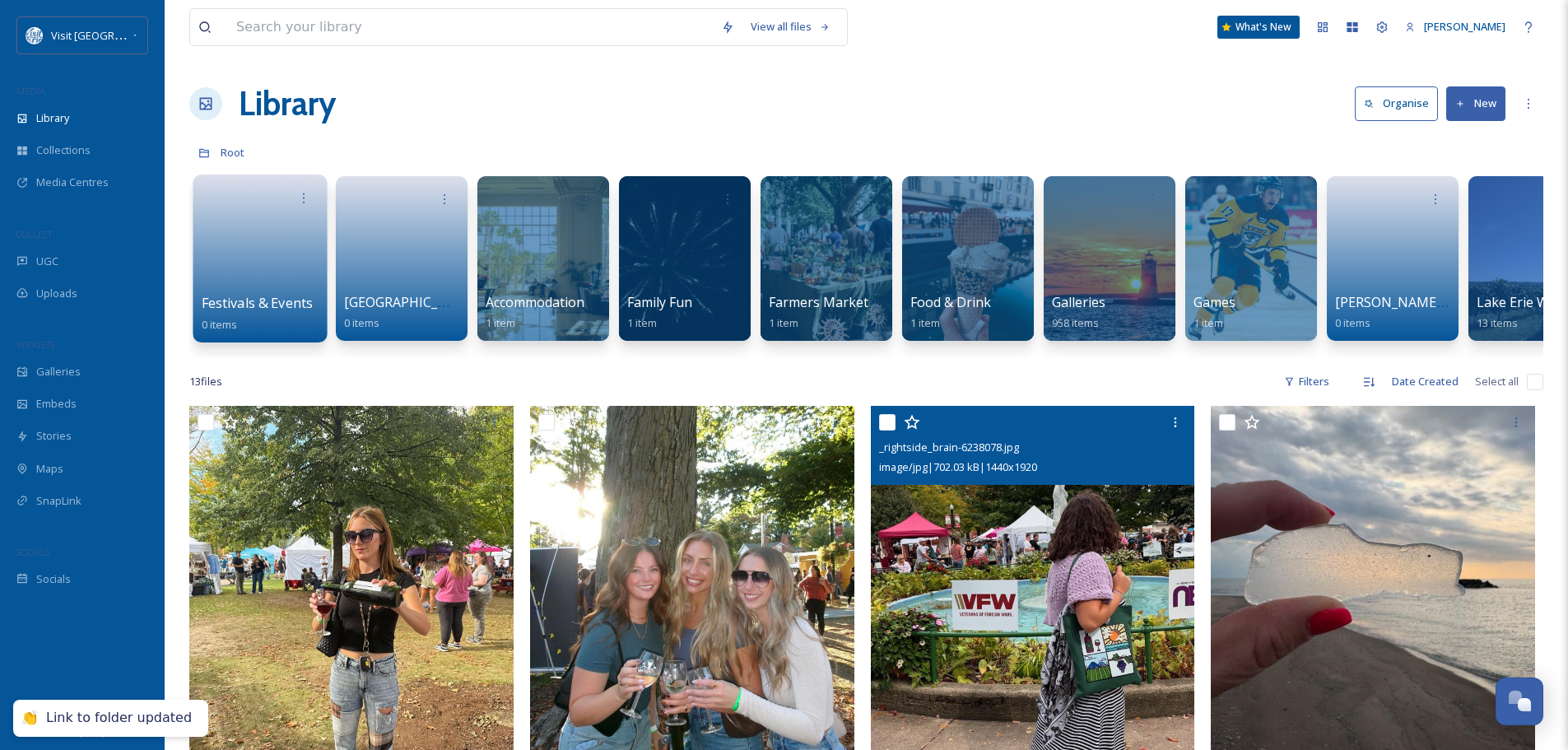
click at [248, 234] on link at bounding box center [260, 254] width 117 height 80
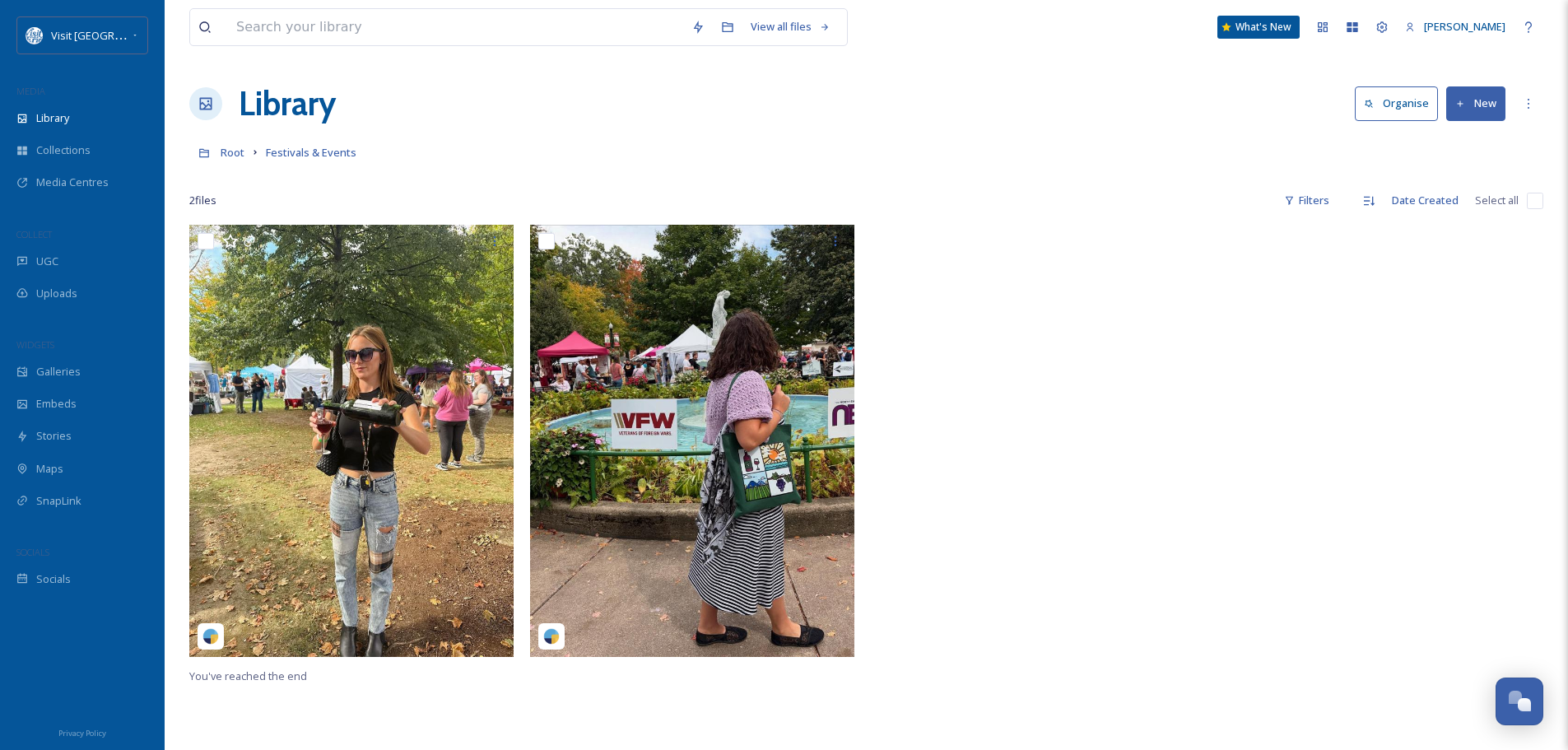
click at [1479, 114] on button "New" at bounding box center [1476, 104] width 60 height 34
click at [1465, 209] on span "Folder" at bounding box center [1457, 206] width 32 height 16
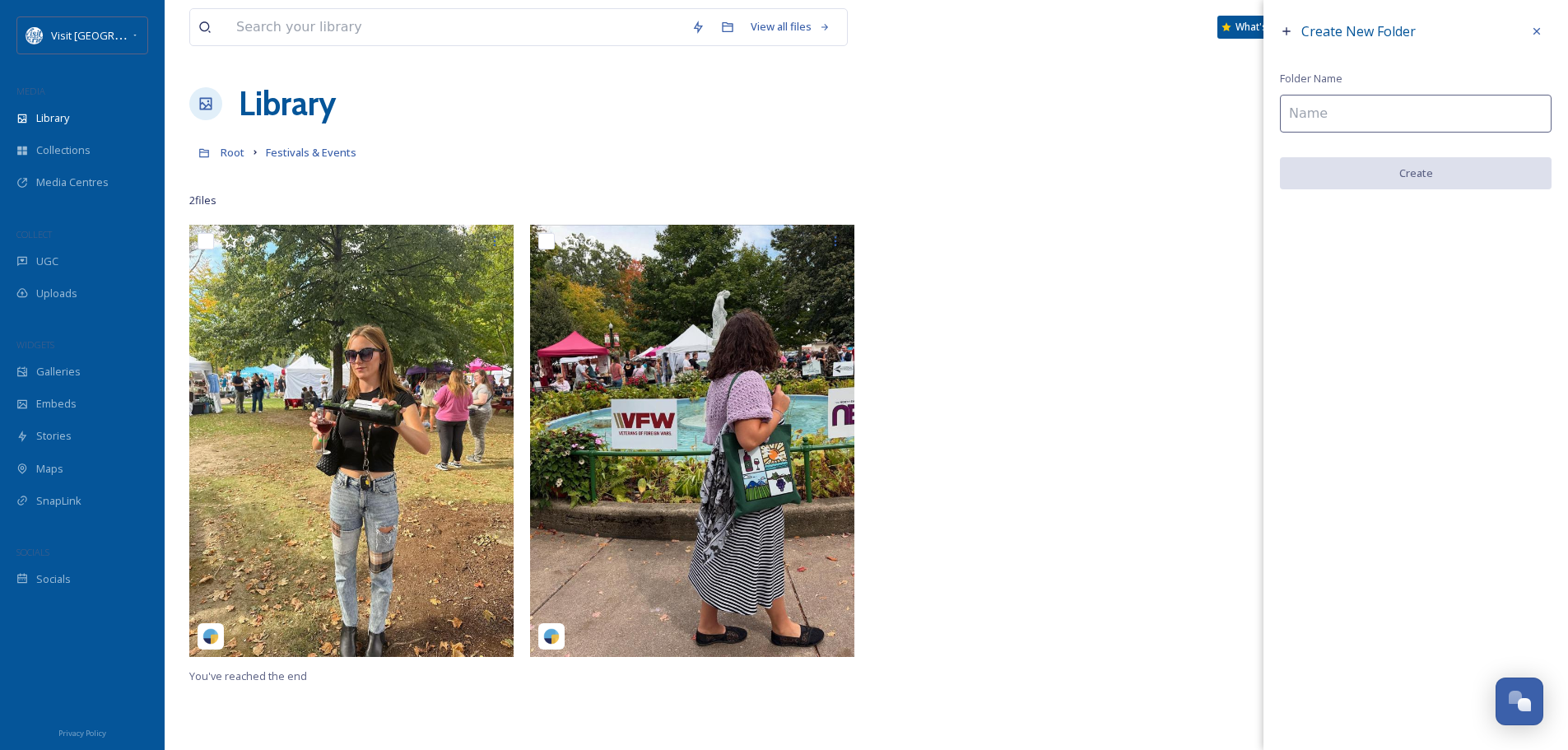
click at [1369, 109] on input at bounding box center [1415, 114] width 271 height 38
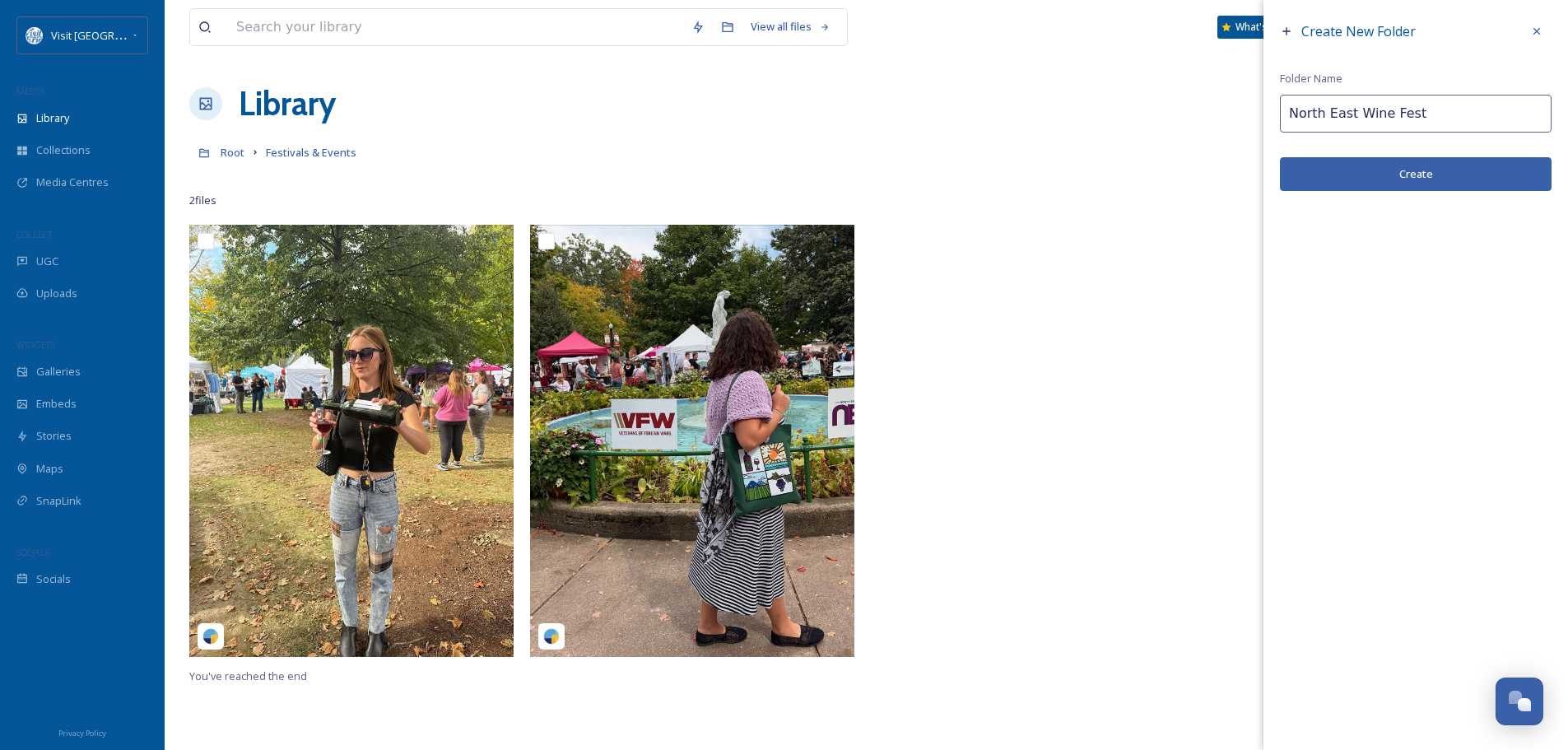
type input "North East Wine Fest"
click at [1371, 174] on button "Create" at bounding box center [1415, 174] width 271 height 34
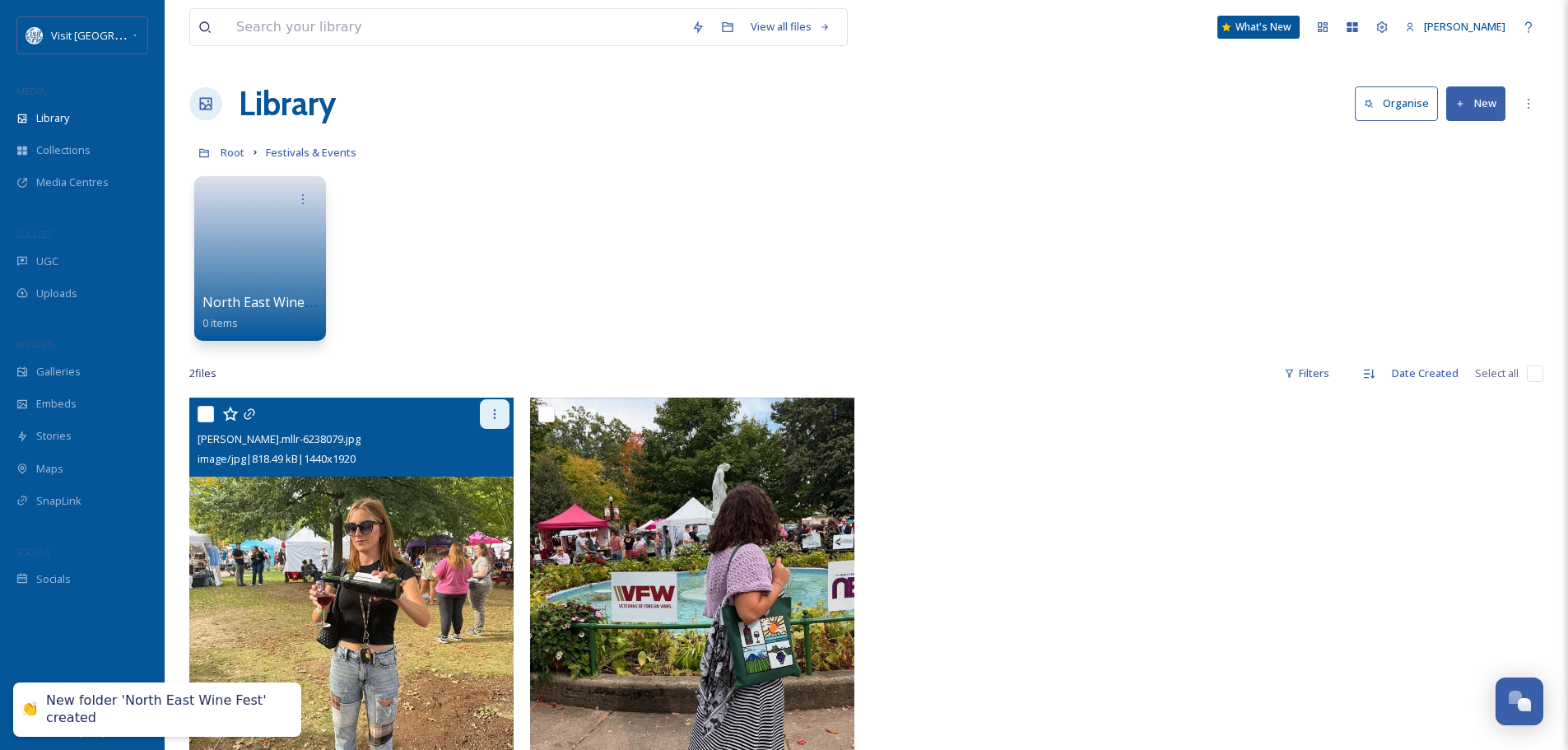
click at [486, 413] on div at bounding box center [495, 414] width 30 height 30
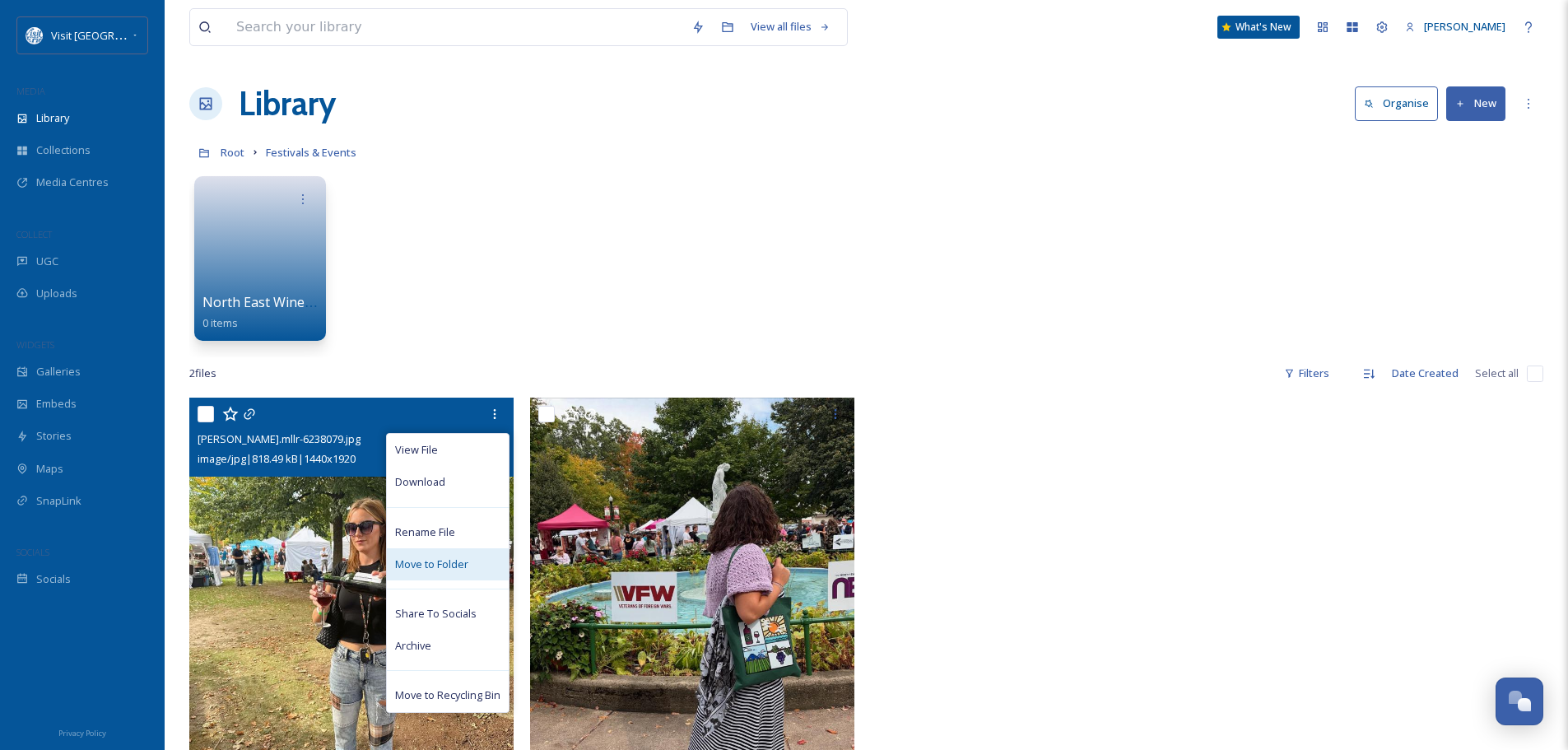
click at [446, 555] on div "Move to Folder" at bounding box center [447, 564] width 122 height 32
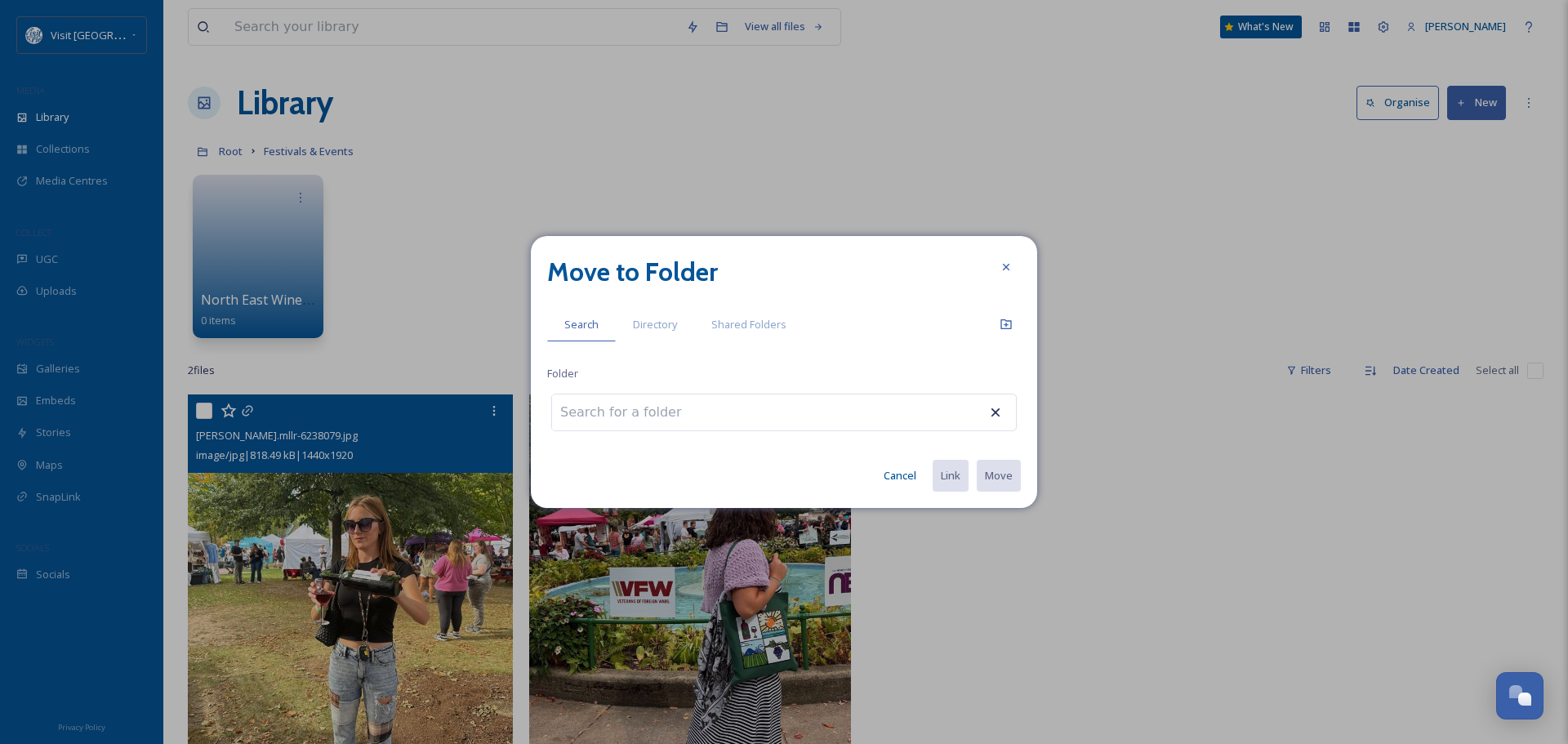
click at [645, 411] on input at bounding box center [642, 412] width 179 height 36
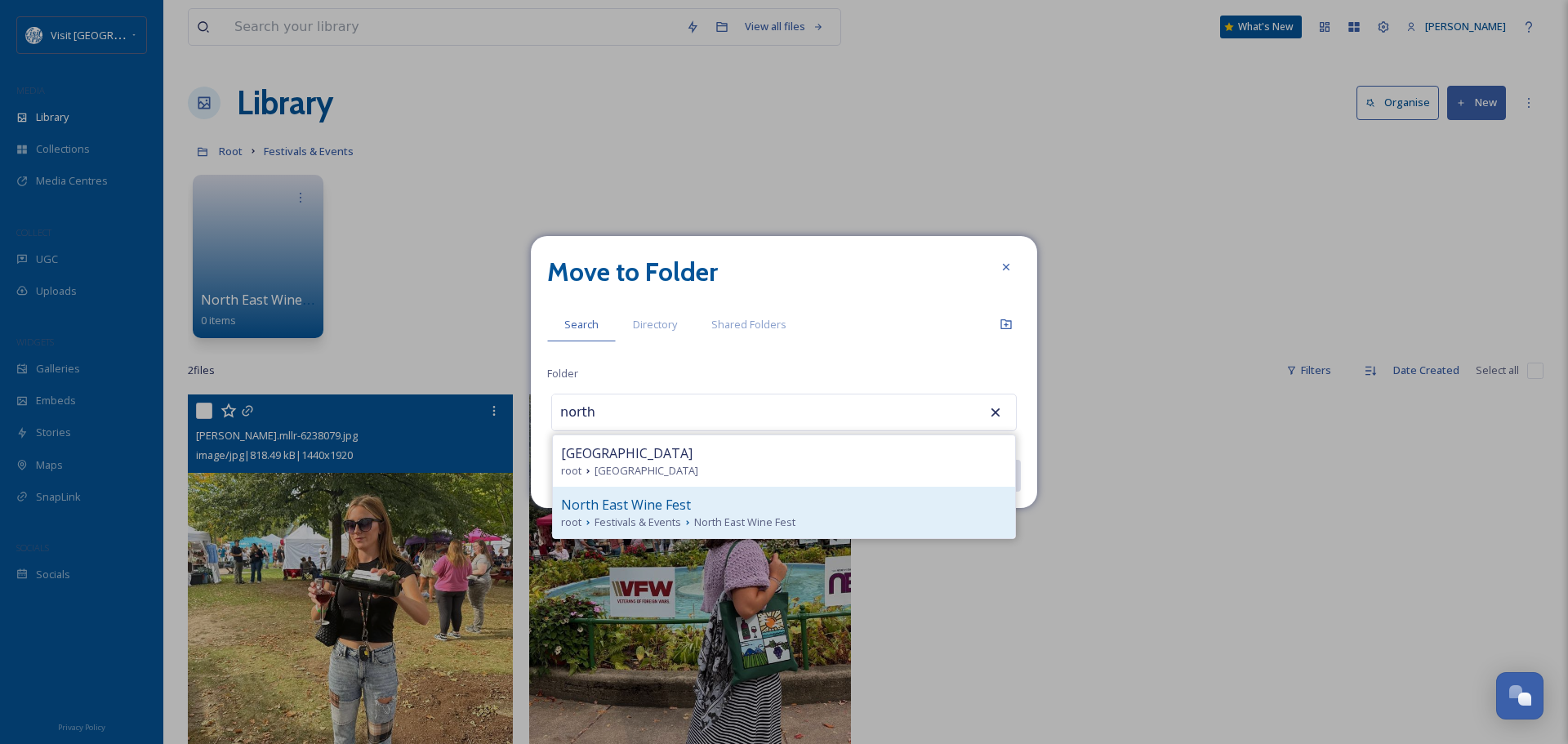
click at [645, 518] on span "Festivals & Events" at bounding box center [638, 522] width 87 height 16
type input "North East Wine Fest"
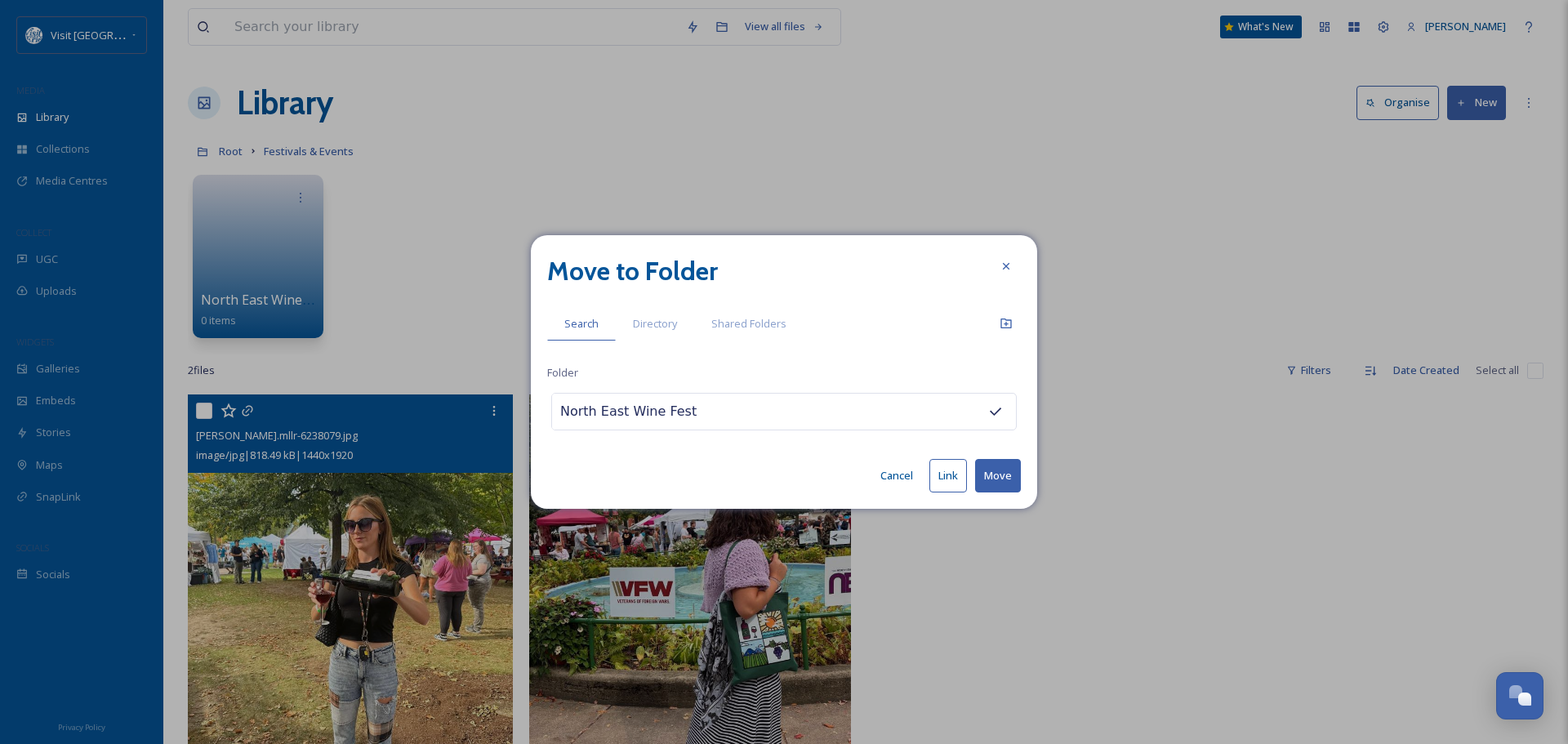
click at [1006, 475] on button "Move" at bounding box center [997, 476] width 45 height 33
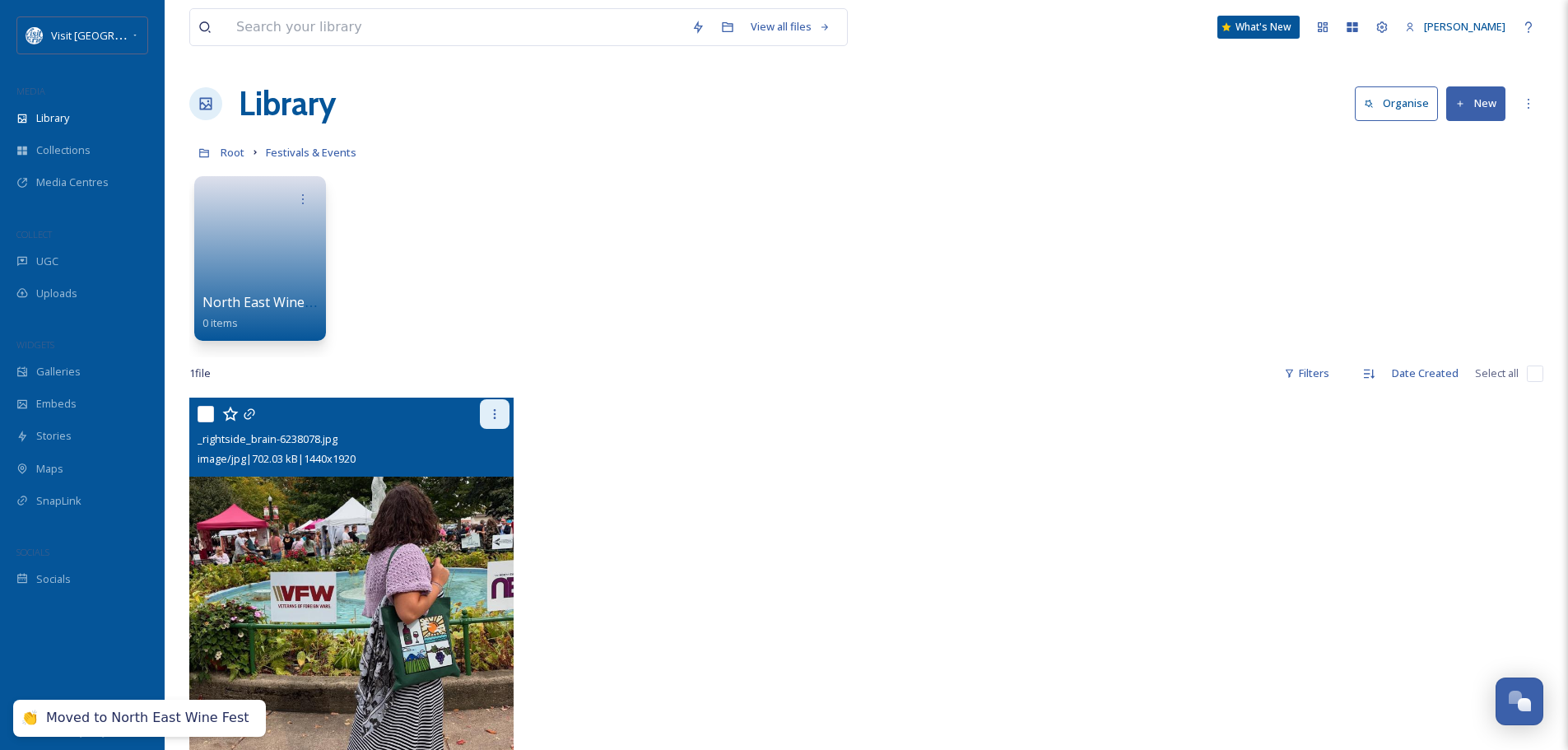
click at [490, 414] on icon at bounding box center [495, 414] width 13 height 13
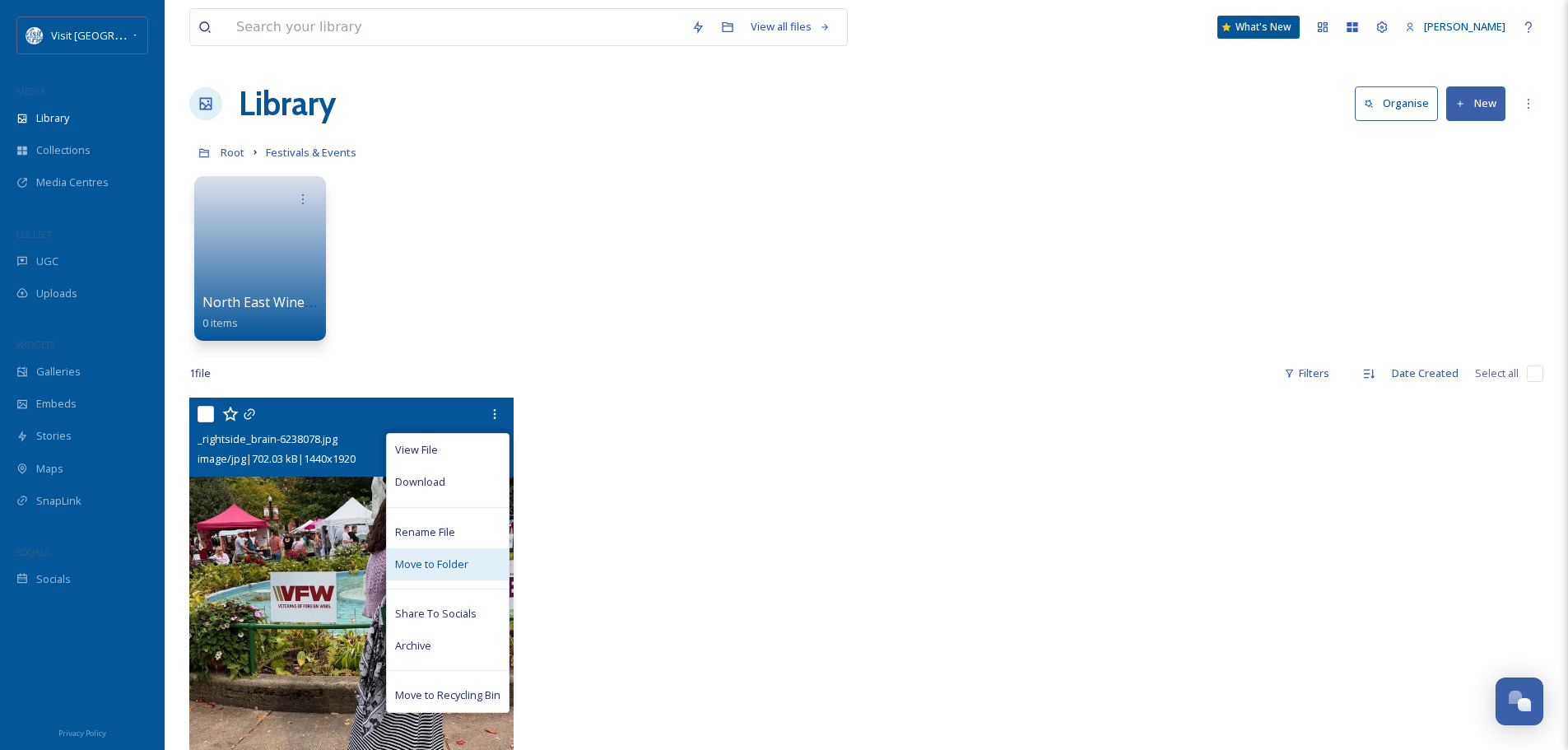
click at [447, 557] on span "Move to Folder" at bounding box center [432, 564] width 74 height 16
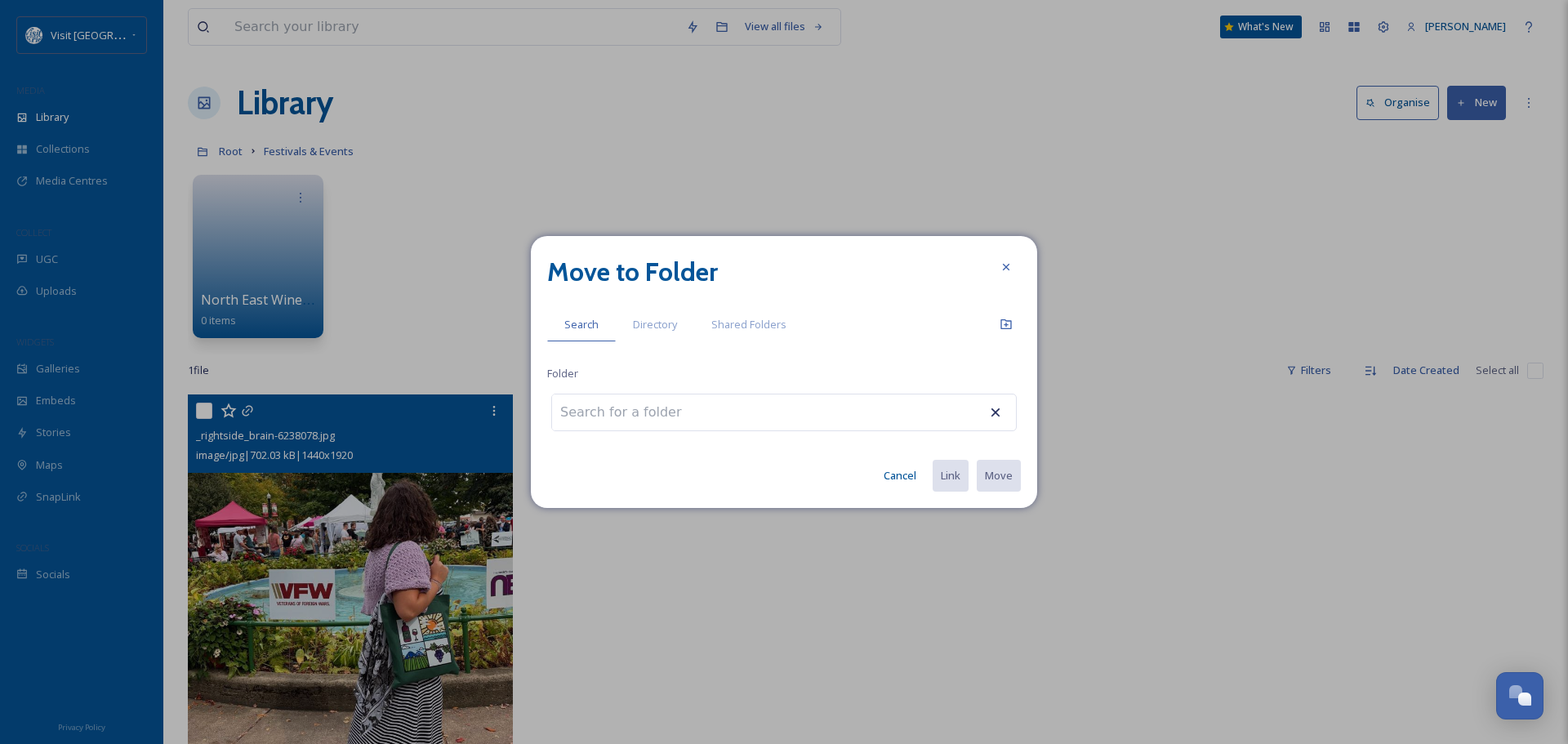
click at [653, 409] on input at bounding box center [642, 412] width 179 height 36
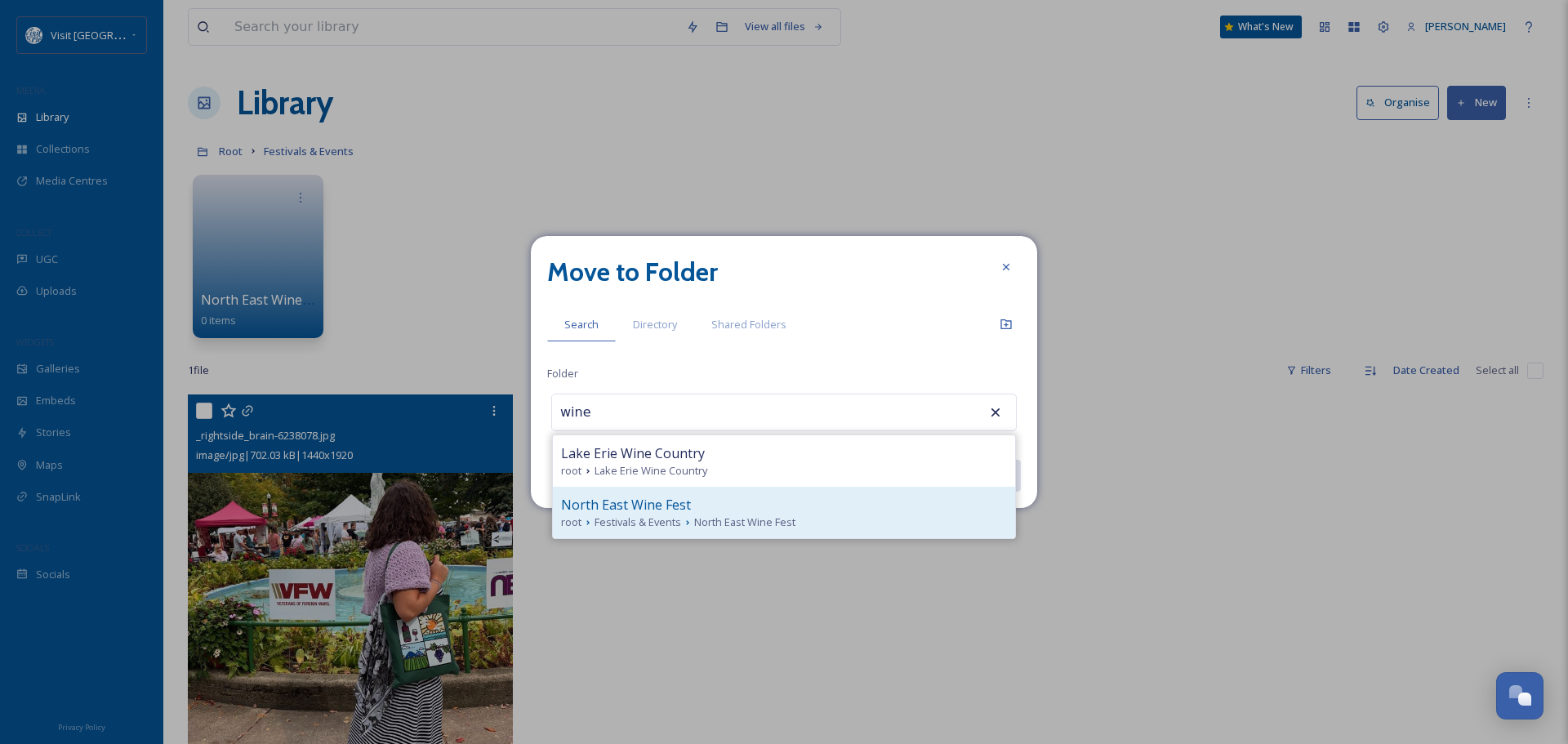
click at [652, 500] on span "North East Wine Fest" at bounding box center [626, 504] width 130 height 19
type input "North East Wine Fest"
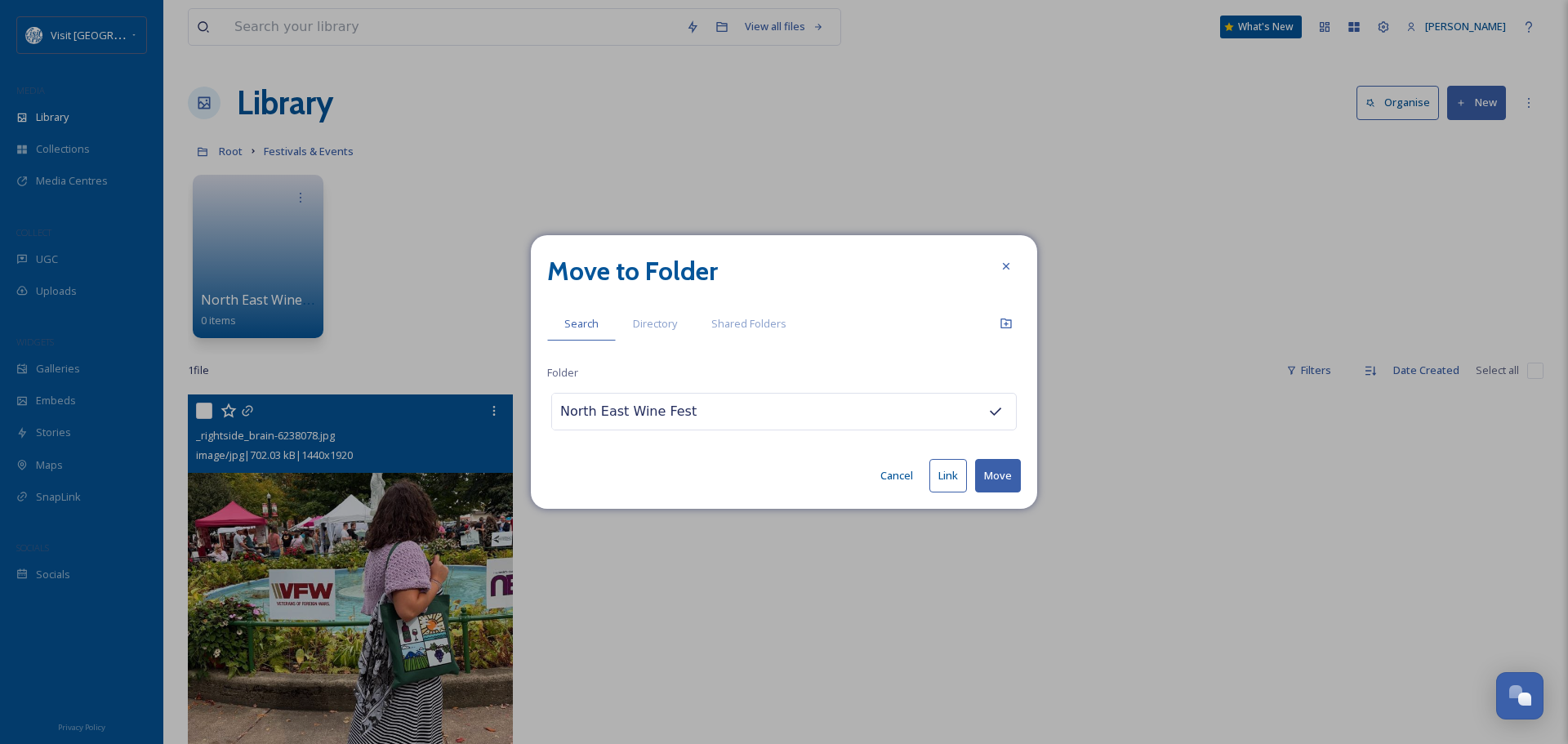
click at [950, 480] on button "Link" at bounding box center [948, 476] width 38 height 33
drag, startPoint x: 1010, startPoint y: 268, endPoint x: 754, endPoint y: 368, distance: 274.8
click at [1009, 268] on icon at bounding box center [1006, 267] width 13 height 13
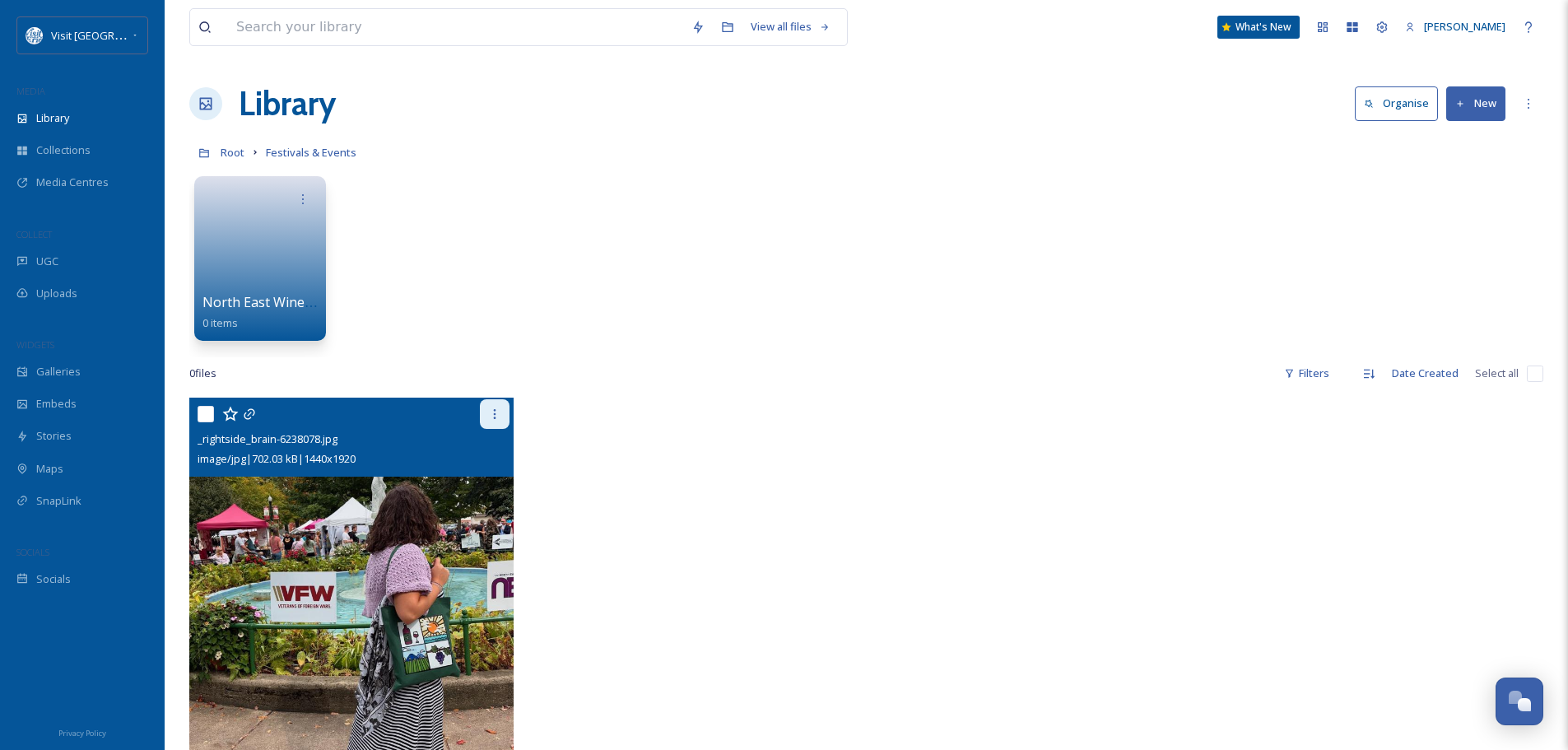
click at [499, 414] on icon at bounding box center [495, 414] width 13 height 13
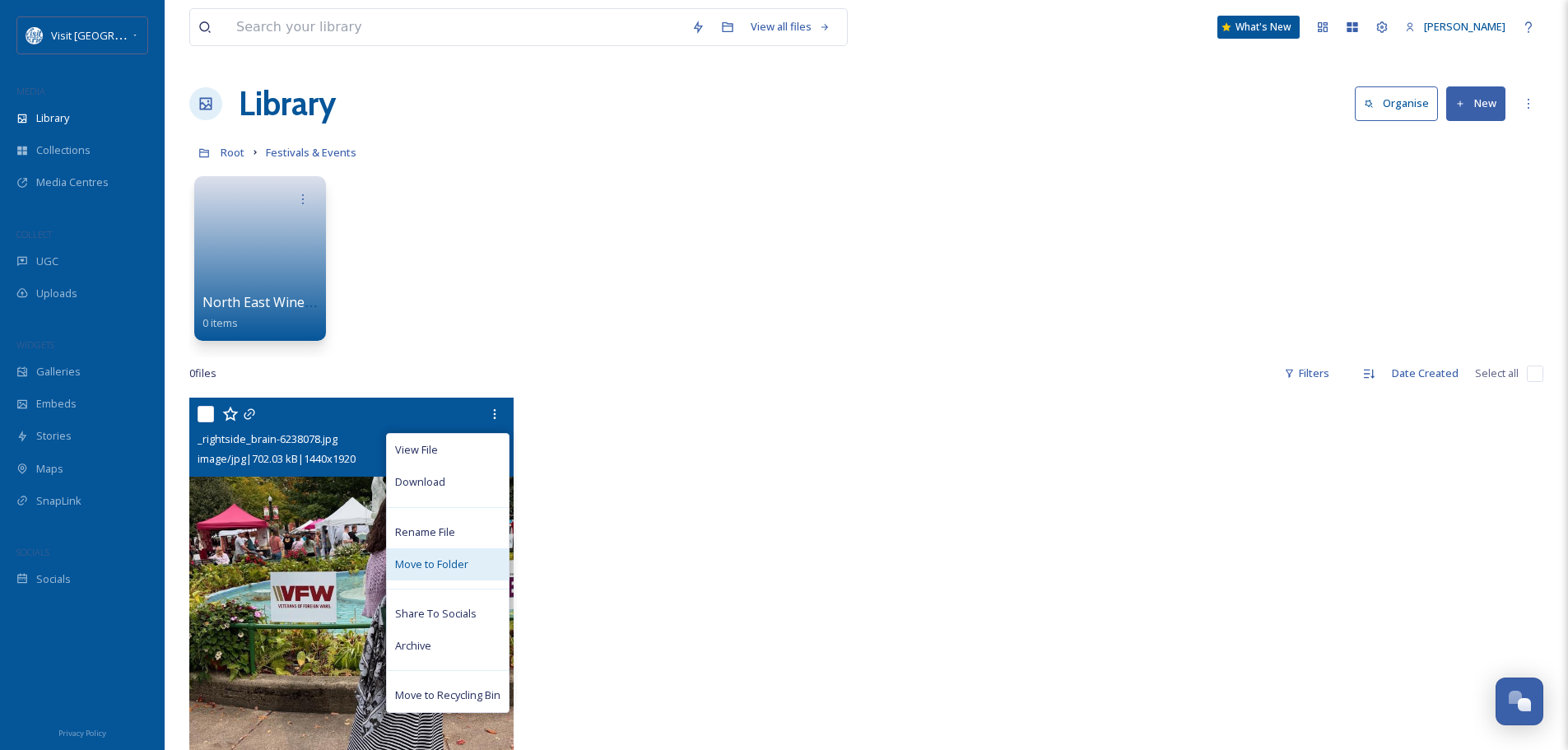
click at [462, 559] on span "Move to Folder" at bounding box center [432, 564] width 74 height 16
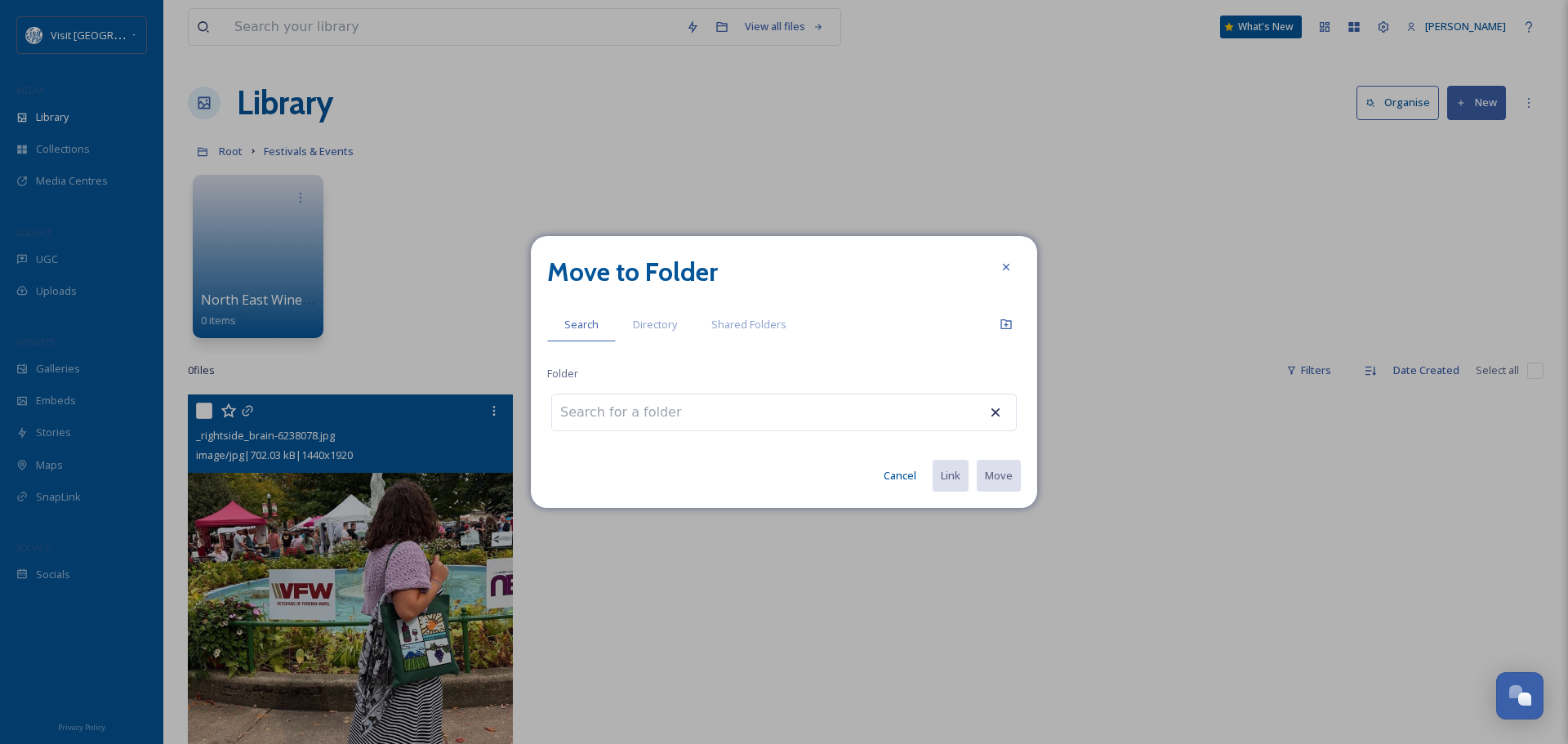
click at [906, 413] on div at bounding box center [784, 413] width 465 height 38
click at [602, 422] on input at bounding box center [642, 412] width 179 height 36
click at [611, 407] on input at bounding box center [642, 412] width 179 height 36
click at [1006, 266] on icon at bounding box center [1006, 266] width 6 height 6
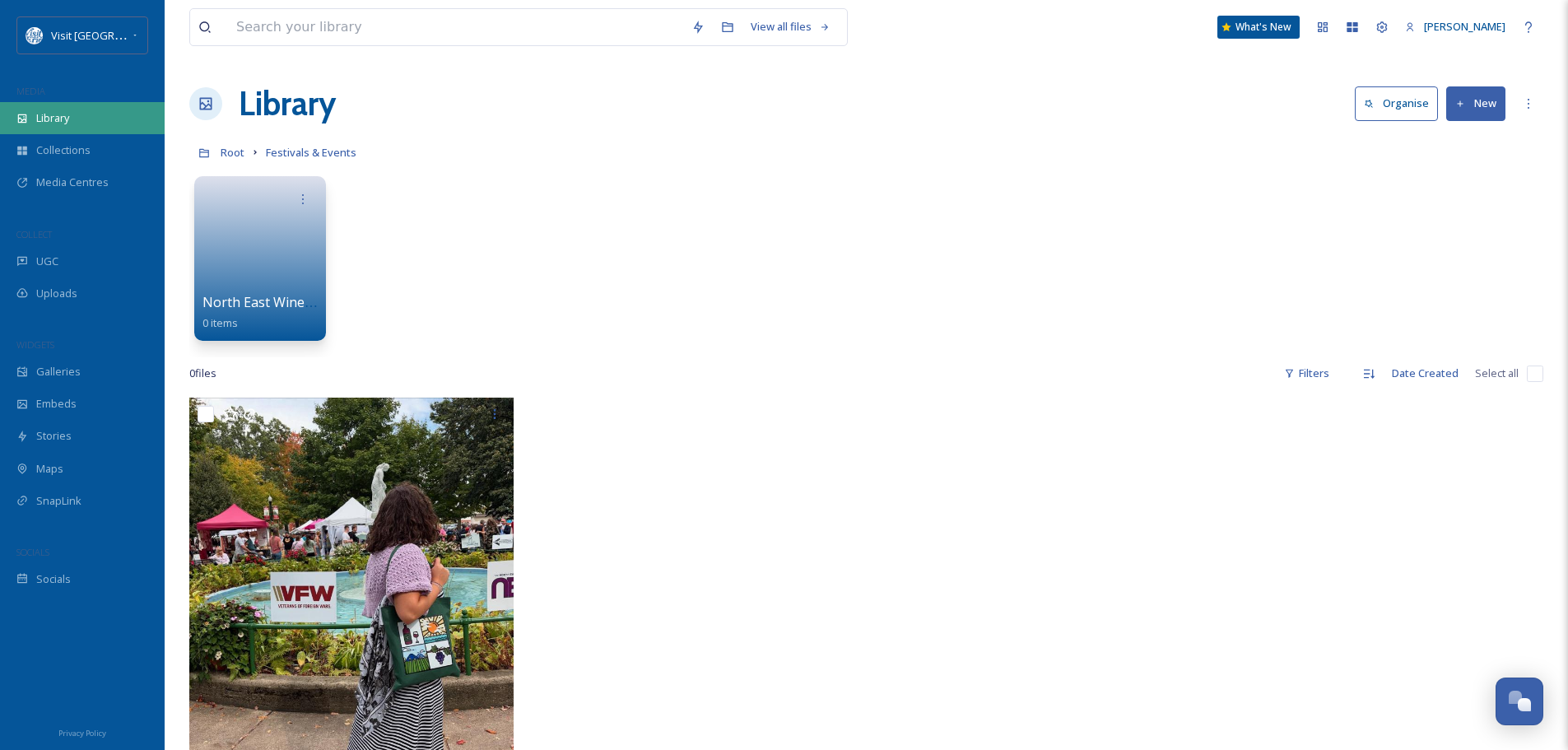
click at [58, 115] on span "Library" at bounding box center [52, 118] width 33 height 16
